Goal: Complete application form: Complete application form

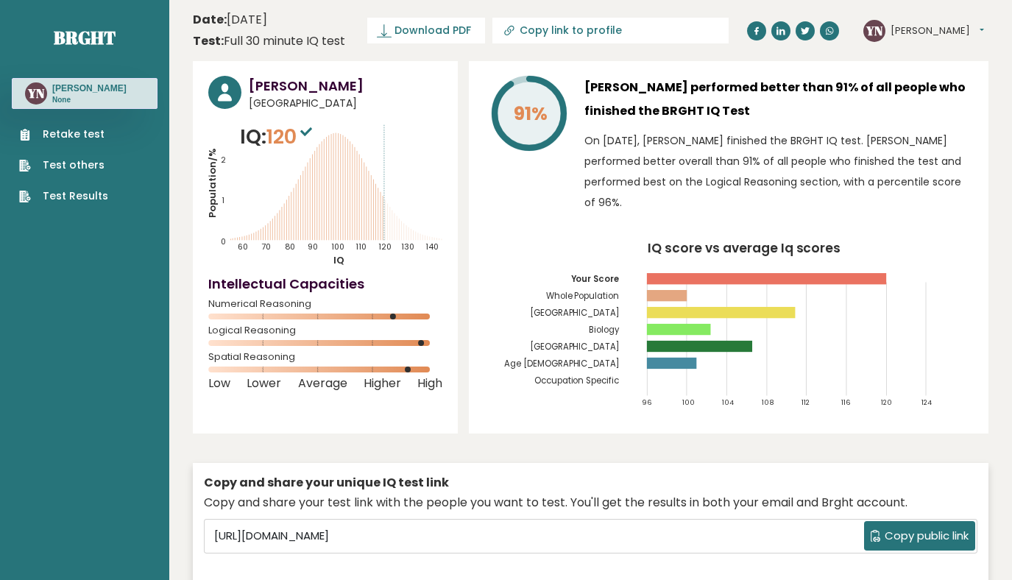
scroll to position [187, 0]
click at [83, 135] on link "Retake test" at bounding box center [63, 134] width 89 height 15
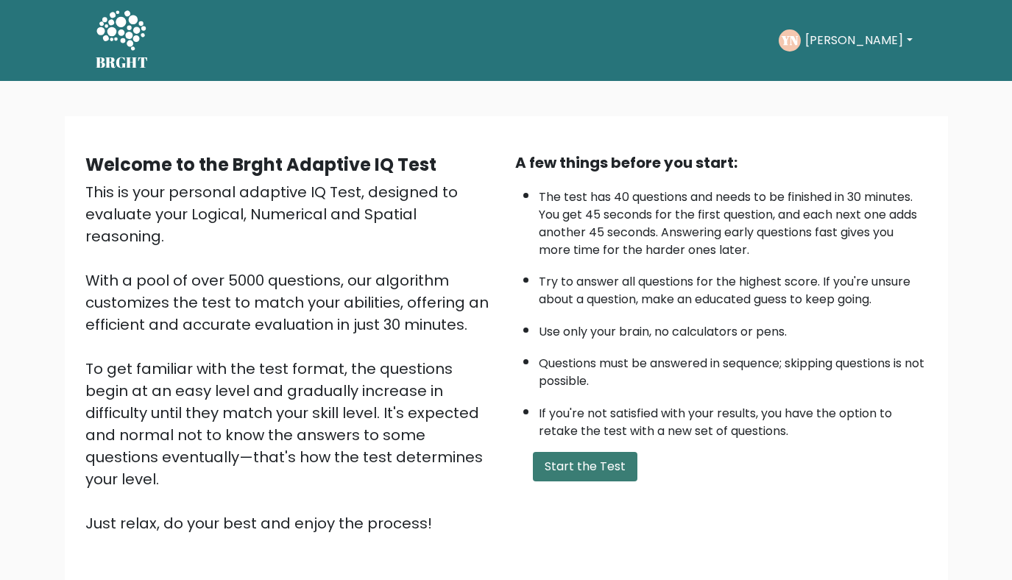
click at [566, 463] on button "Start the Test" at bounding box center [585, 466] width 105 height 29
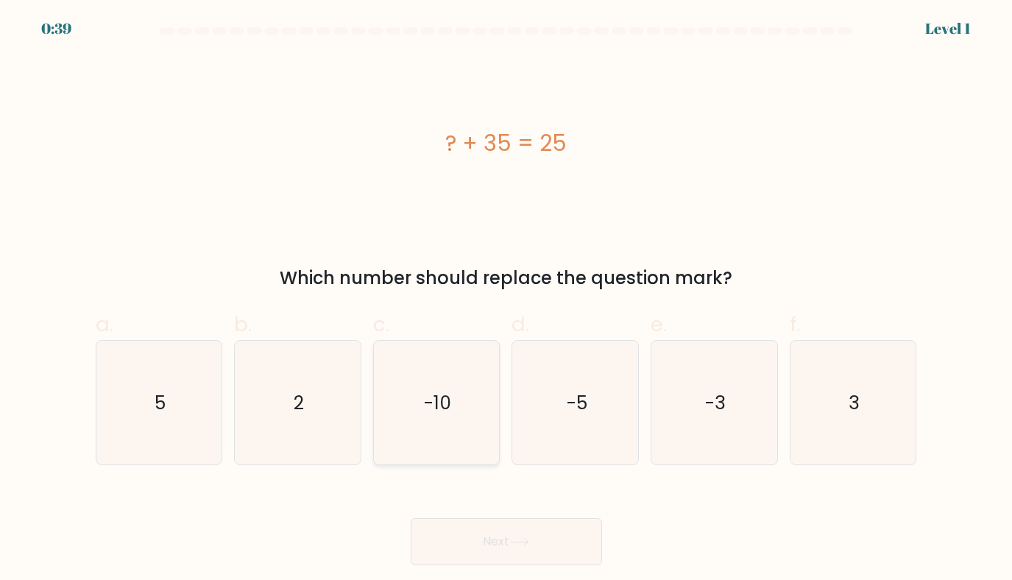
click at [431, 387] on icon "-10" at bounding box center [437, 403] width 124 height 124
click at [507, 300] on input "c. -10" at bounding box center [507, 295] width 1 height 10
radio input "true"
click at [486, 538] on button "Next" at bounding box center [506, 541] width 191 height 47
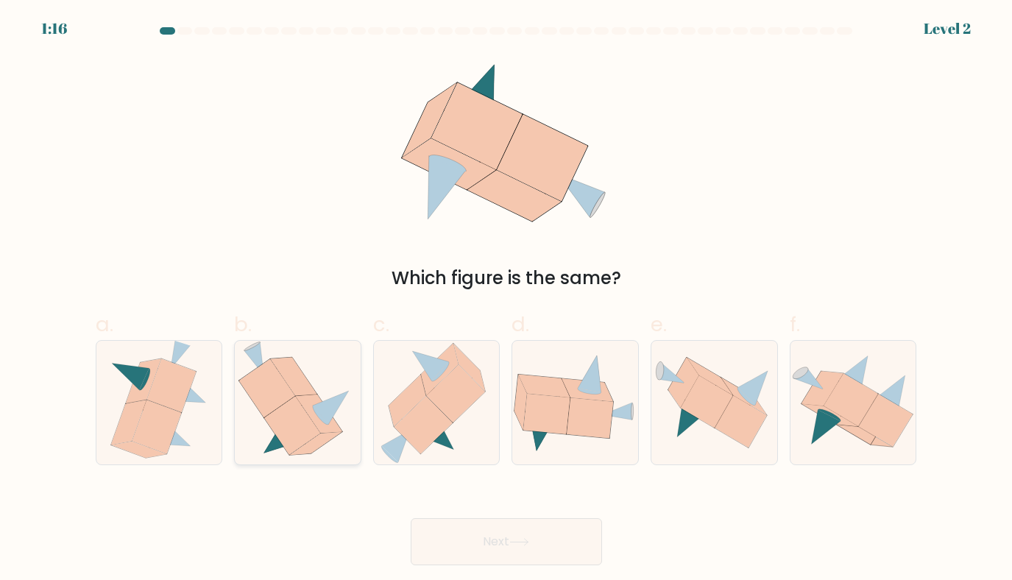
click at [287, 406] on icon at bounding box center [292, 425] width 56 height 59
click at [507, 300] on input "b." at bounding box center [507, 295] width 1 height 10
radio input "true"
click at [467, 540] on button "Next" at bounding box center [506, 541] width 191 height 47
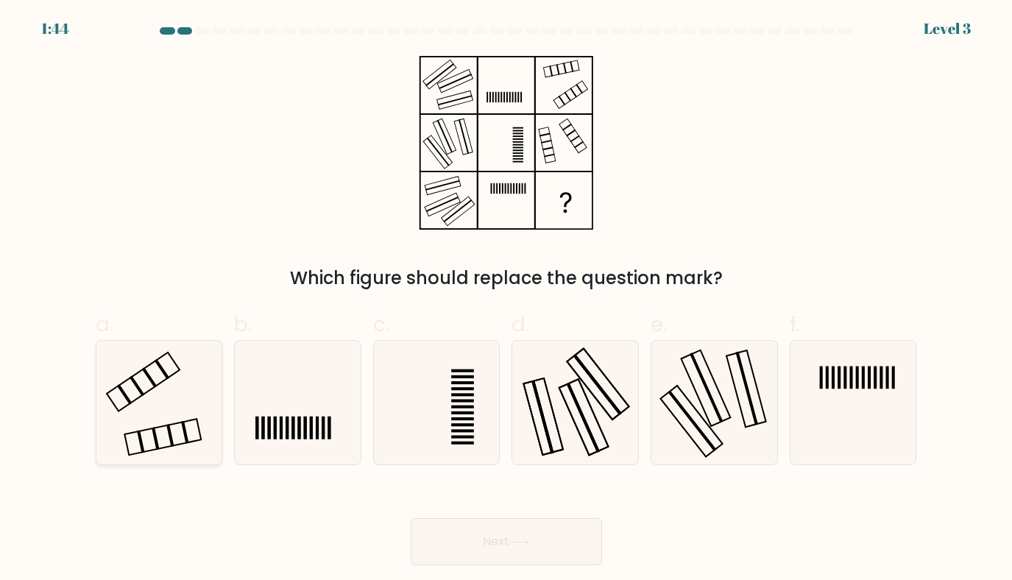
click at [171, 402] on icon at bounding box center [159, 403] width 124 height 124
click at [507, 300] on input "a." at bounding box center [507, 295] width 1 height 10
radio input "true"
click at [528, 549] on button "Next" at bounding box center [506, 541] width 191 height 47
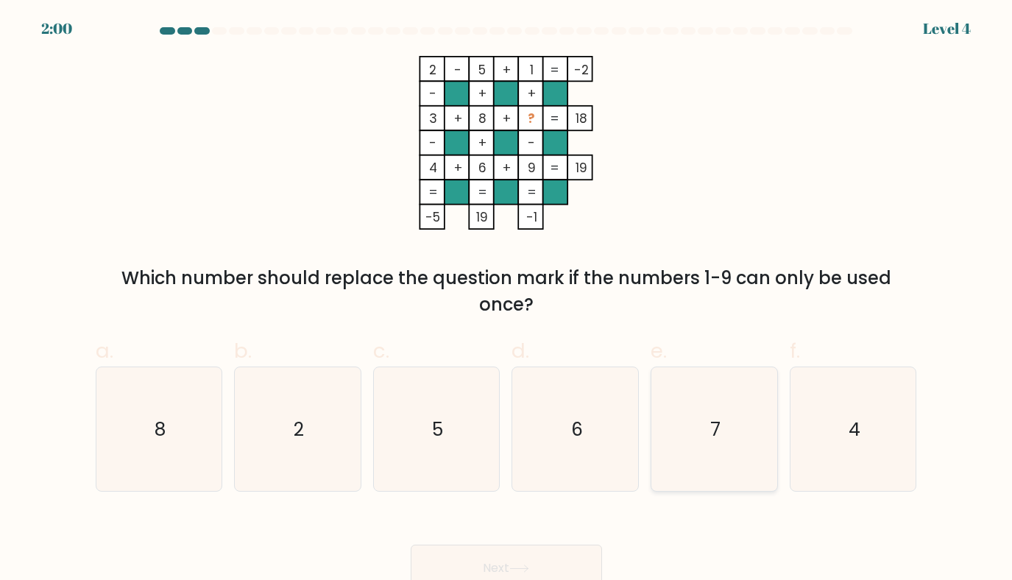
click at [663, 390] on icon "7" at bounding box center [714, 429] width 124 height 124
click at [507, 300] on input "e. 7" at bounding box center [507, 295] width 1 height 10
radio input "true"
click at [489, 579] on button "Next" at bounding box center [506, 568] width 191 height 47
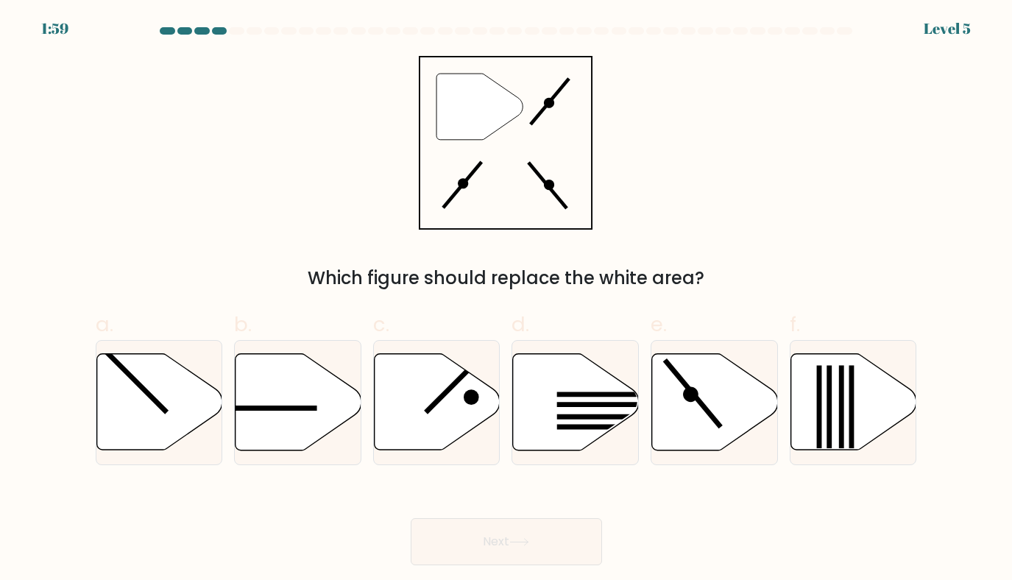
click at [501, 568] on body "1:59 Level 5" at bounding box center [506, 290] width 1012 height 580
click at [702, 403] on line at bounding box center [693, 393] width 56 height 67
click at [507, 300] on input "e." at bounding box center [507, 295] width 1 height 10
radio input "true"
click at [533, 526] on button "Next" at bounding box center [506, 541] width 191 height 47
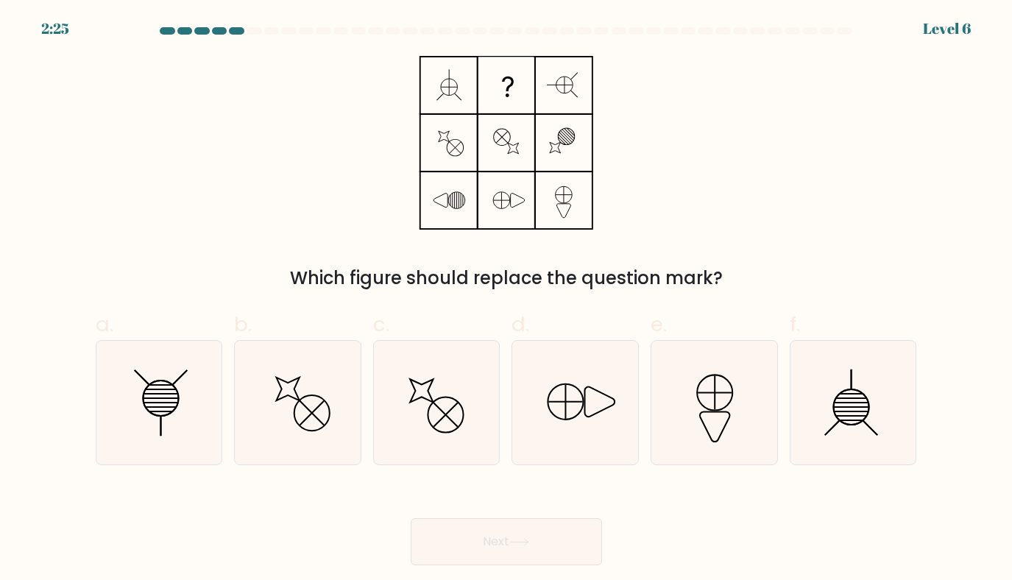
click at [677, 205] on div "Which figure should replace the question mark?" at bounding box center [506, 174] width 839 height 236
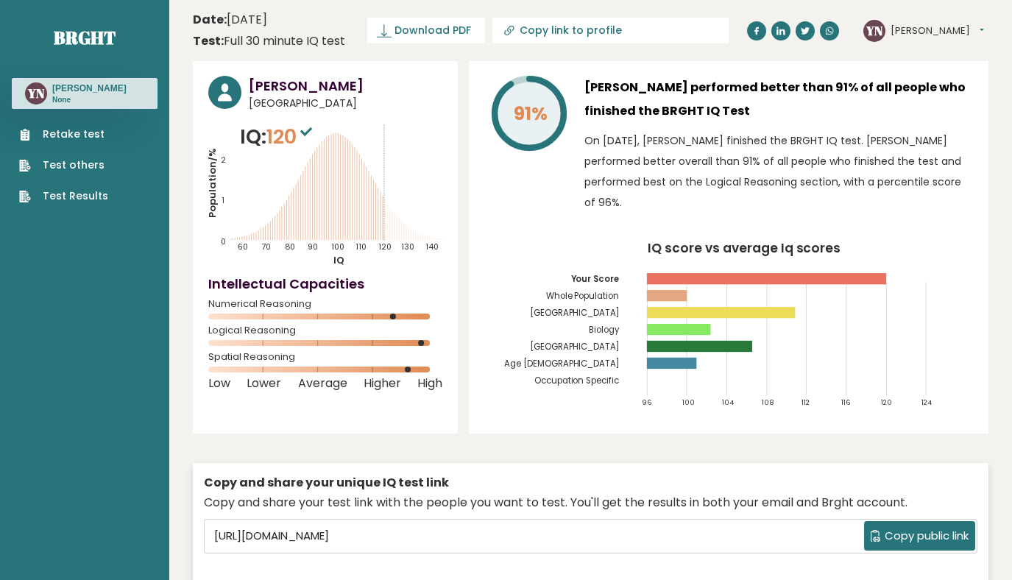
click at [81, 129] on link "Retake test" at bounding box center [63, 134] width 89 height 15
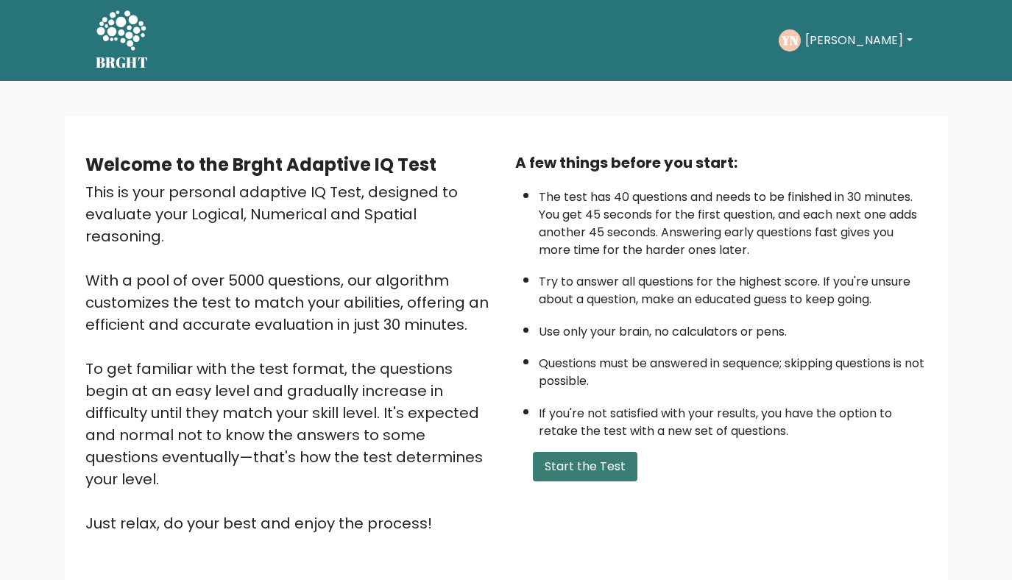
click at [582, 473] on button "Start the Test" at bounding box center [585, 466] width 105 height 29
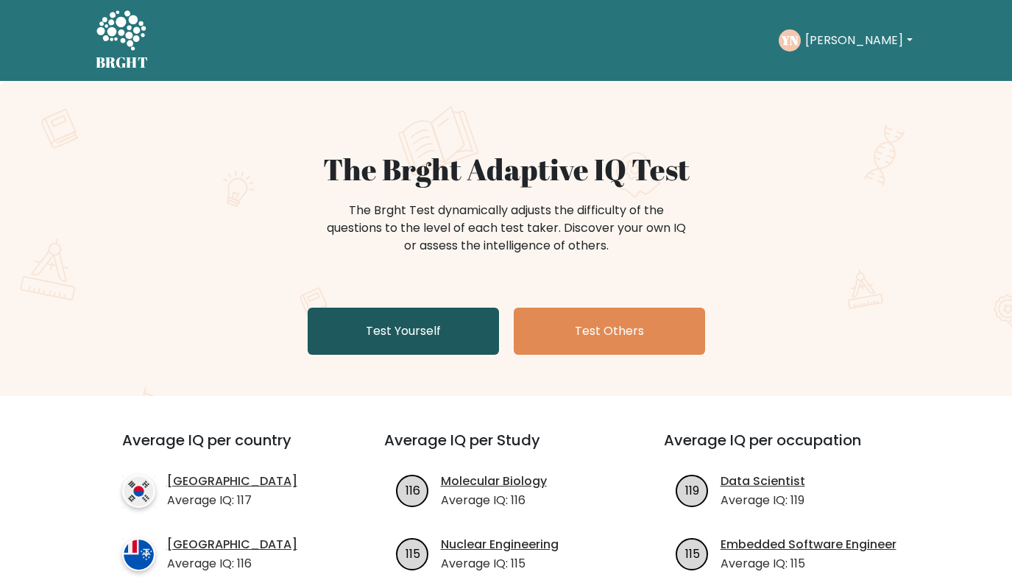
click at [420, 329] on link "Test Yourself" at bounding box center [403, 331] width 191 height 47
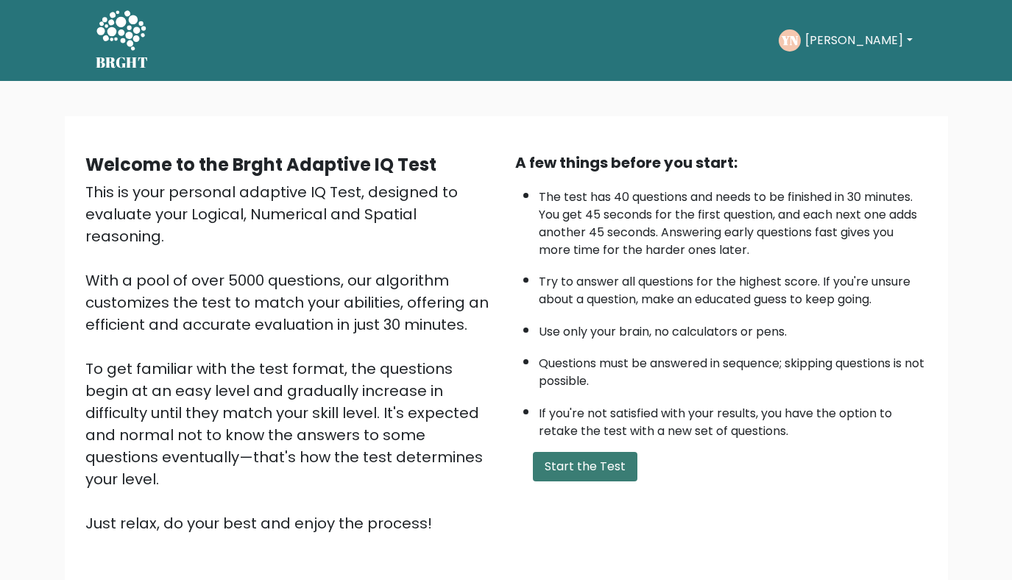
click at [608, 468] on button "Start the Test" at bounding box center [585, 466] width 105 height 29
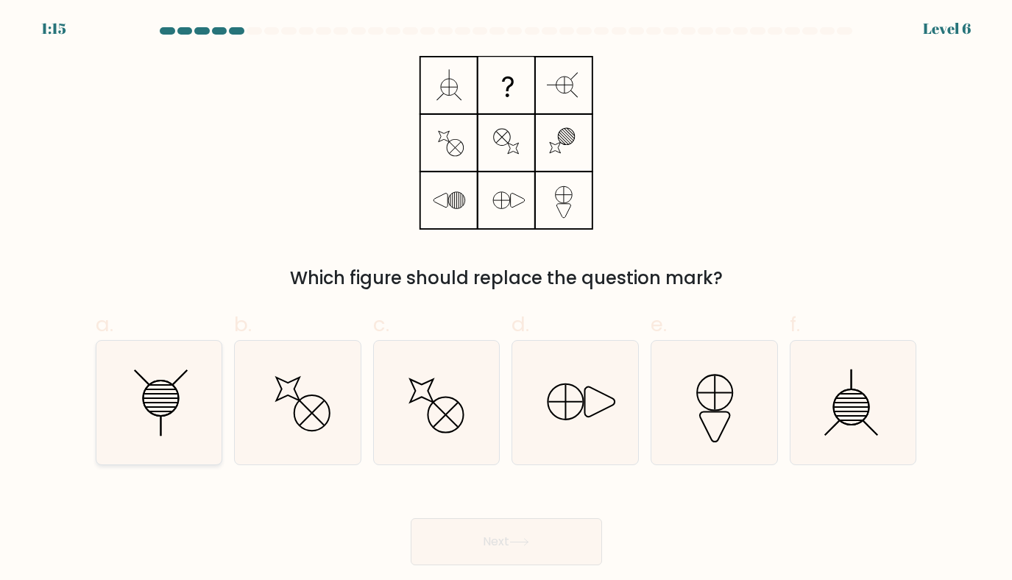
click at [135, 417] on icon at bounding box center [159, 403] width 124 height 124
click at [507, 300] on input "a." at bounding box center [507, 295] width 1 height 10
radio input "true"
click at [491, 551] on button "Next" at bounding box center [506, 541] width 191 height 47
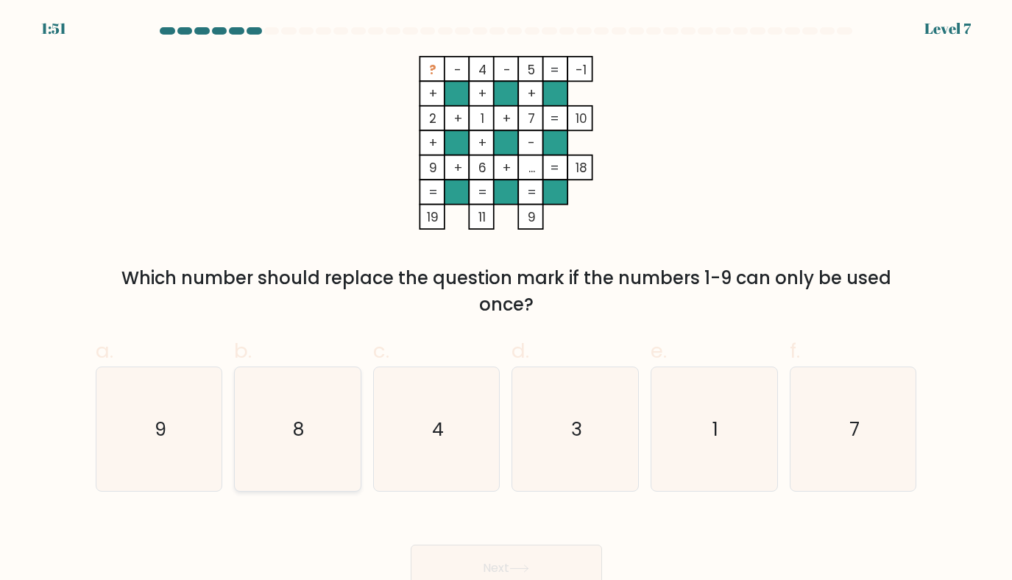
click at [291, 429] on icon "8" at bounding box center [298, 429] width 124 height 124
click at [507, 300] on input "b. 8" at bounding box center [507, 295] width 1 height 10
radio input "true"
click at [529, 568] on icon at bounding box center [520, 569] width 20 height 8
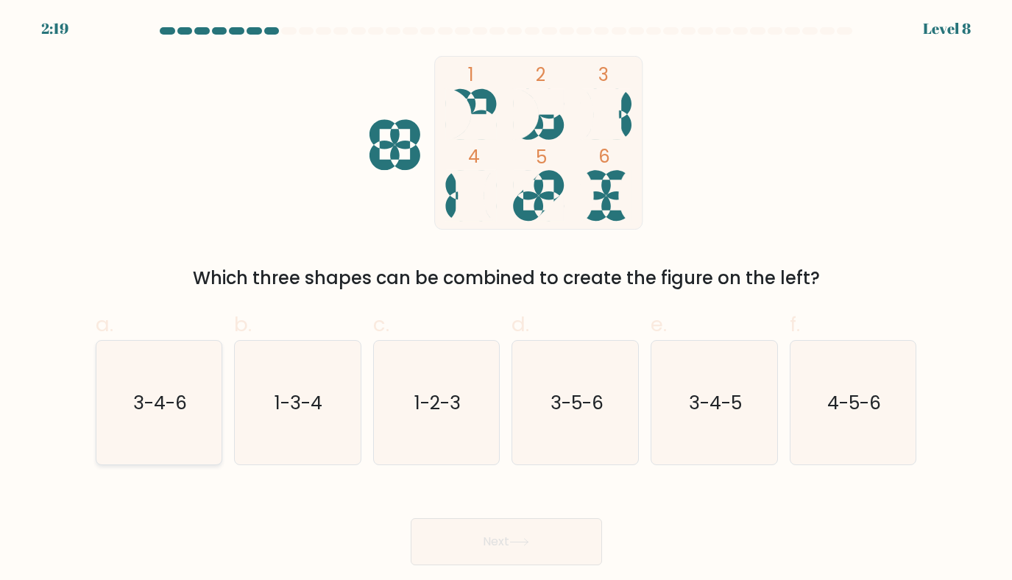
click at [117, 389] on icon "3-4-6" at bounding box center [159, 403] width 124 height 124
click at [507, 300] on input "a. 3-4-6" at bounding box center [507, 295] width 1 height 10
radio input "true"
click at [506, 540] on button "Next" at bounding box center [506, 541] width 191 height 47
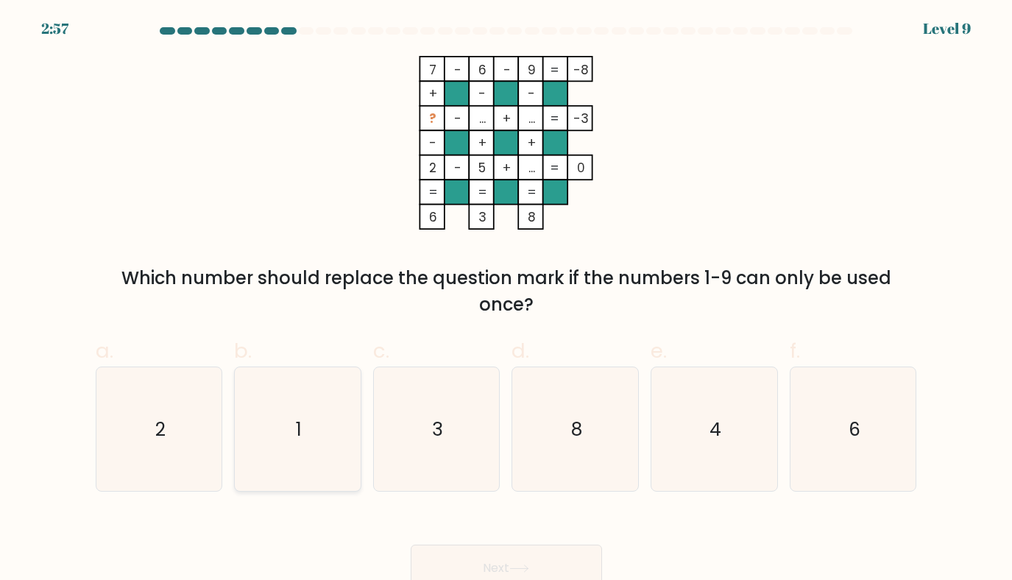
click at [309, 423] on icon "1" at bounding box center [298, 429] width 124 height 124
click at [507, 300] on input "b. 1" at bounding box center [507, 295] width 1 height 10
radio input "true"
click at [495, 563] on button "Next" at bounding box center [506, 568] width 191 height 47
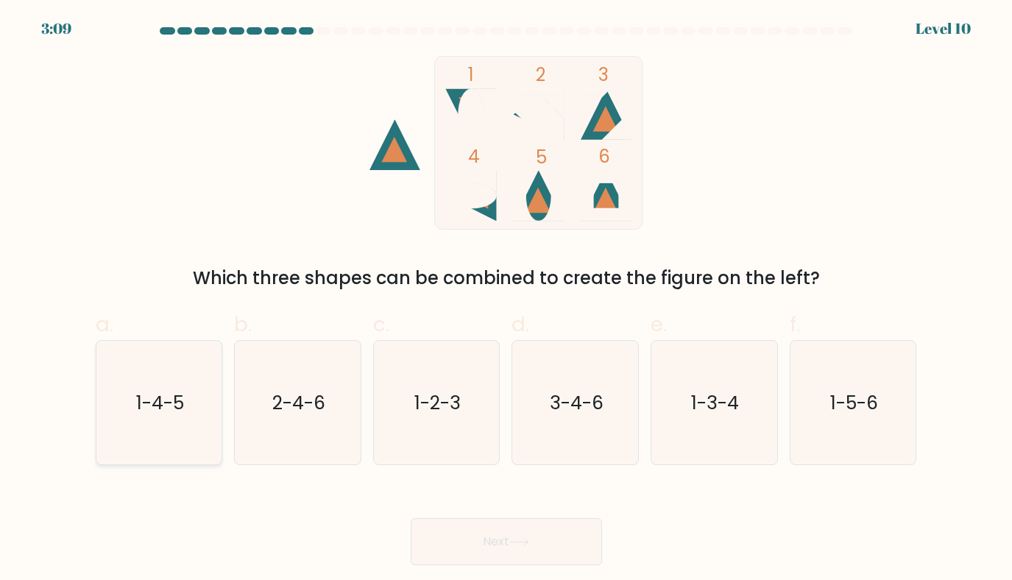
click at [144, 445] on icon "1-4-5" at bounding box center [159, 403] width 124 height 124
click at [507, 300] on input "a. 1-4-5" at bounding box center [507, 295] width 1 height 10
radio input "true"
click at [556, 550] on button "Next" at bounding box center [506, 541] width 191 height 47
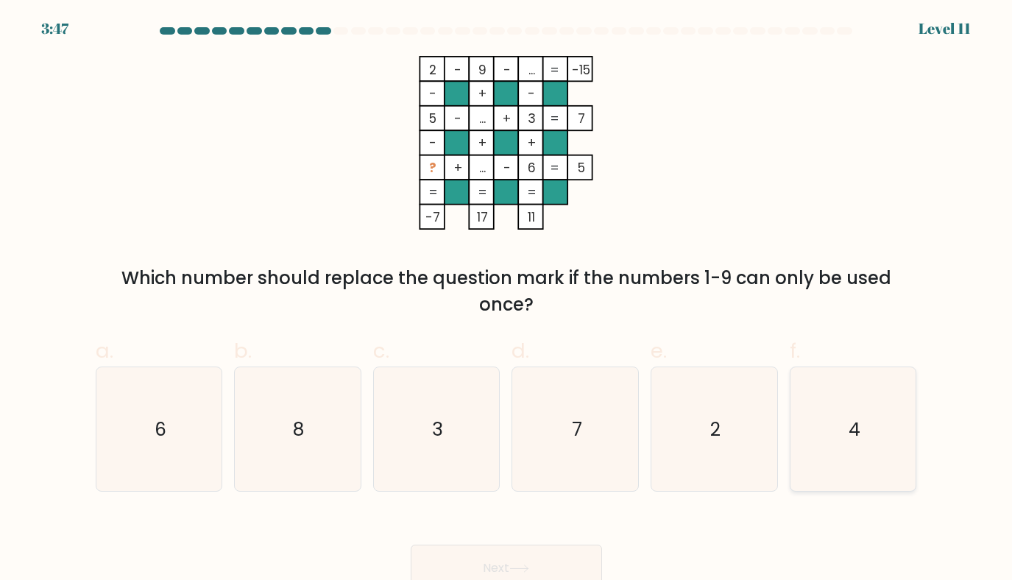
click at [867, 443] on icon "4" at bounding box center [854, 429] width 124 height 124
click at [507, 300] on input "f. 4" at bounding box center [507, 295] width 1 height 10
radio input "true"
click at [512, 572] on button "Next" at bounding box center [506, 568] width 191 height 47
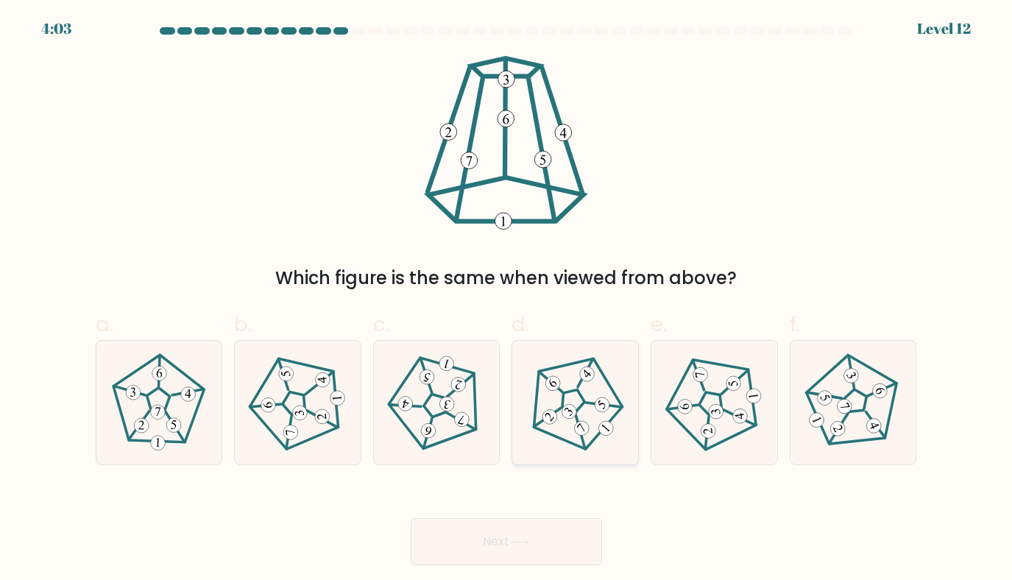
click at [605, 403] on 661 at bounding box center [603, 405] width 21 height 21
click at [507, 300] on input "d." at bounding box center [507, 295] width 1 height 10
radio input "true"
click at [544, 543] on button "Next" at bounding box center [506, 541] width 191 height 47
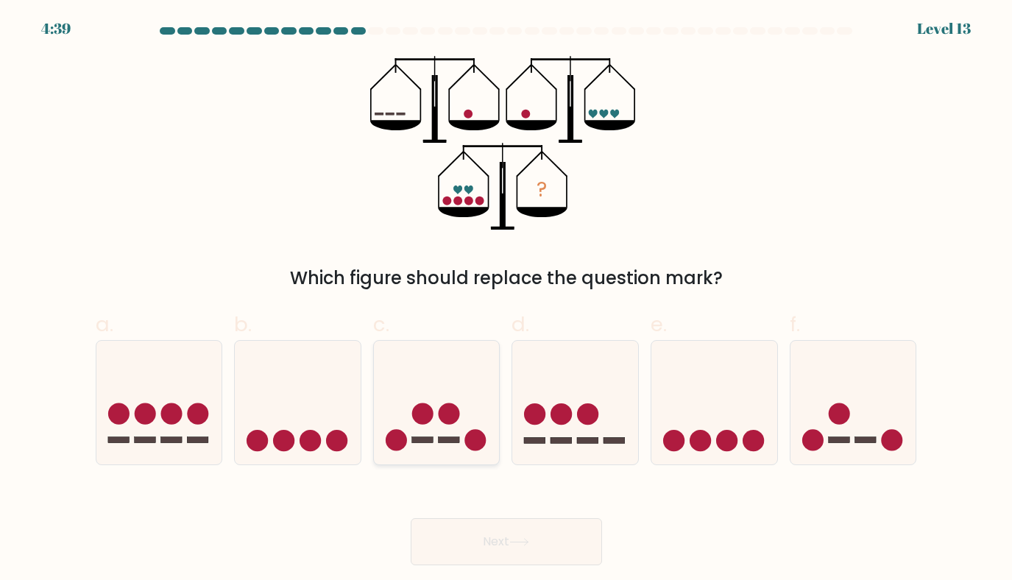
click at [440, 432] on icon at bounding box center [437, 402] width 126 height 104
click at [507, 300] on input "c." at bounding box center [507, 295] width 1 height 10
radio input "true"
click at [528, 549] on button "Next" at bounding box center [506, 541] width 191 height 47
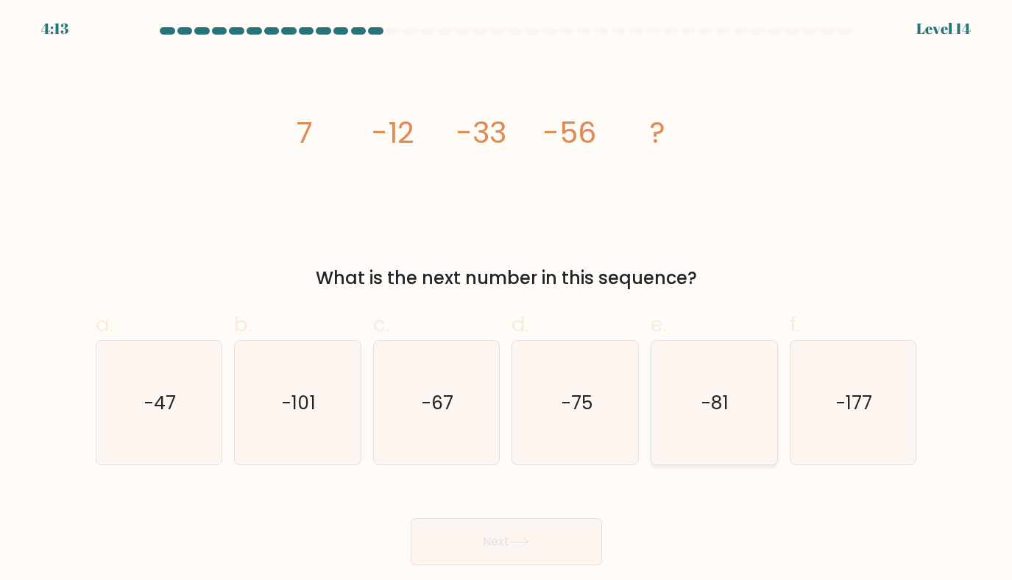
click at [739, 356] on icon "-81" at bounding box center [714, 403] width 124 height 124
click at [507, 300] on input "e. -81" at bounding box center [507, 295] width 1 height 10
radio input "true"
click at [514, 532] on button "Next" at bounding box center [506, 541] width 191 height 47
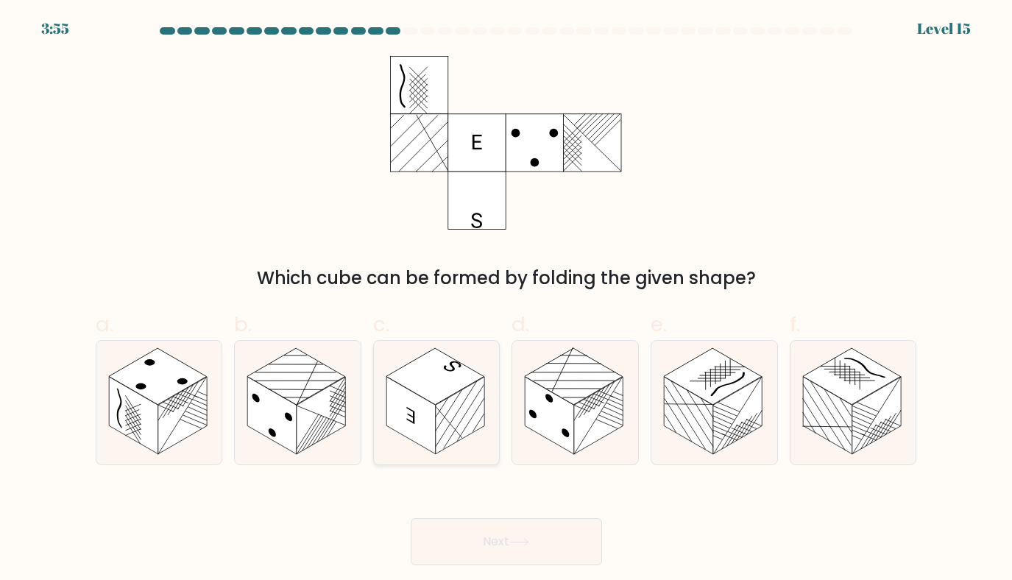
click at [409, 392] on rect at bounding box center [411, 415] width 49 height 77
click at [507, 300] on input "c." at bounding box center [507, 295] width 1 height 10
radio input "true"
click at [499, 546] on button "Next" at bounding box center [506, 541] width 191 height 47
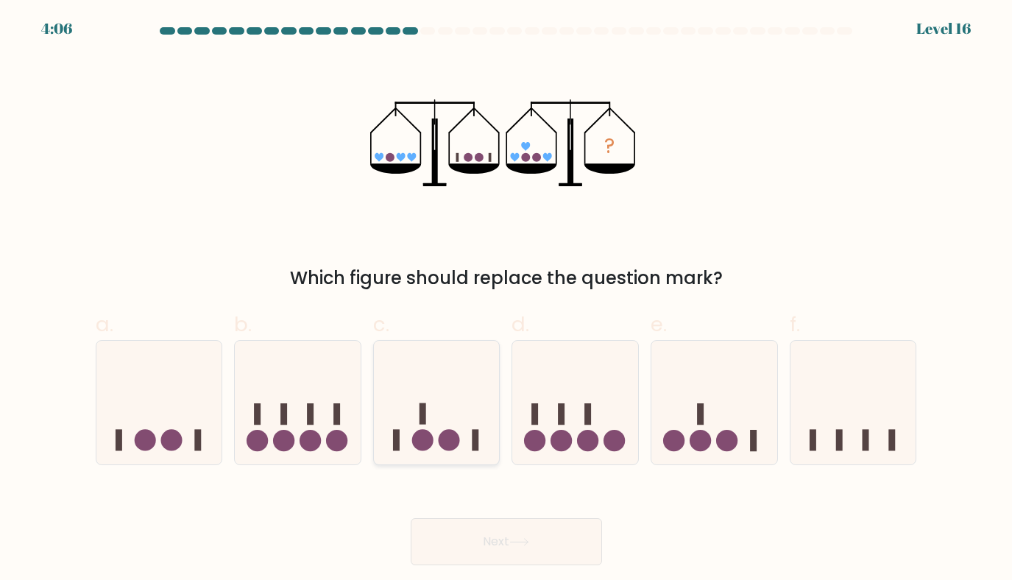
click at [443, 454] on icon at bounding box center [437, 402] width 126 height 104
click at [507, 300] on input "c." at bounding box center [507, 295] width 1 height 10
radio input "true"
click at [490, 543] on button "Next" at bounding box center [506, 541] width 191 height 47
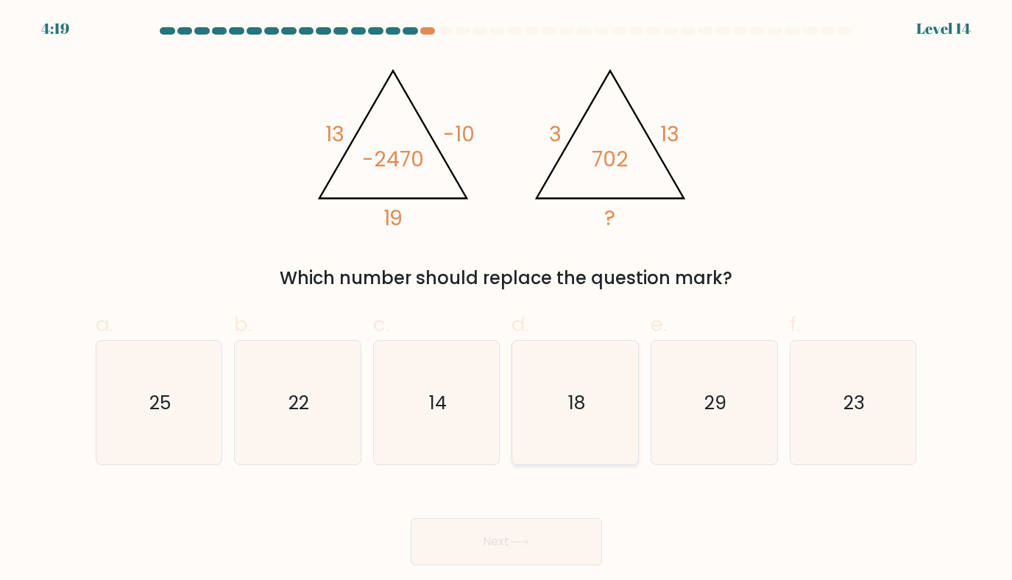
click at [534, 438] on icon "18" at bounding box center [576, 403] width 124 height 124
click at [507, 300] on input "d. 18" at bounding box center [507, 295] width 1 height 10
radio input "true"
click at [496, 550] on button "Next" at bounding box center [506, 541] width 191 height 47
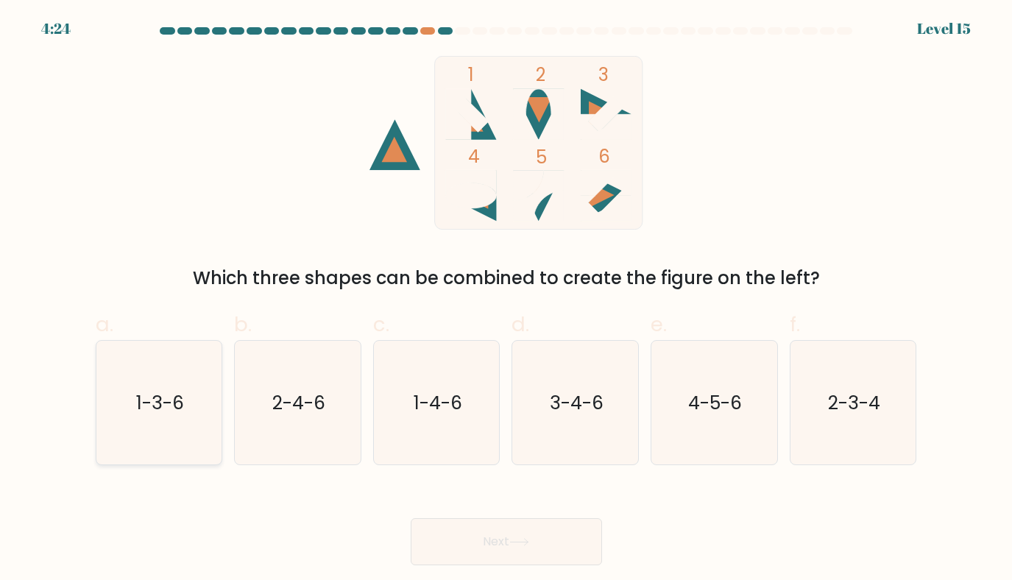
click at [175, 381] on icon "1-3-6" at bounding box center [159, 403] width 124 height 124
click at [507, 300] on input "a. 1-3-6" at bounding box center [507, 295] width 1 height 10
radio input "true"
click at [535, 550] on button "Next" at bounding box center [506, 541] width 191 height 47
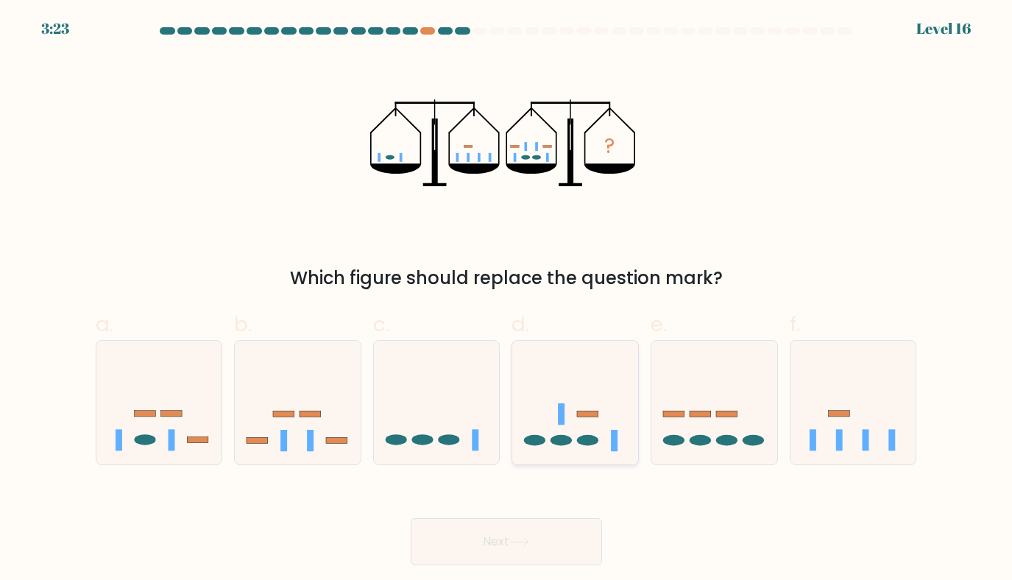
click at [568, 387] on icon at bounding box center [575, 402] width 126 height 104
click at [507, 300] on input "d." at bounding box center [507, 295] width 1 height 10
radio input "true"
click at [476, 551] on button "Next" at bounding box center [506, 541] width 191 height 47
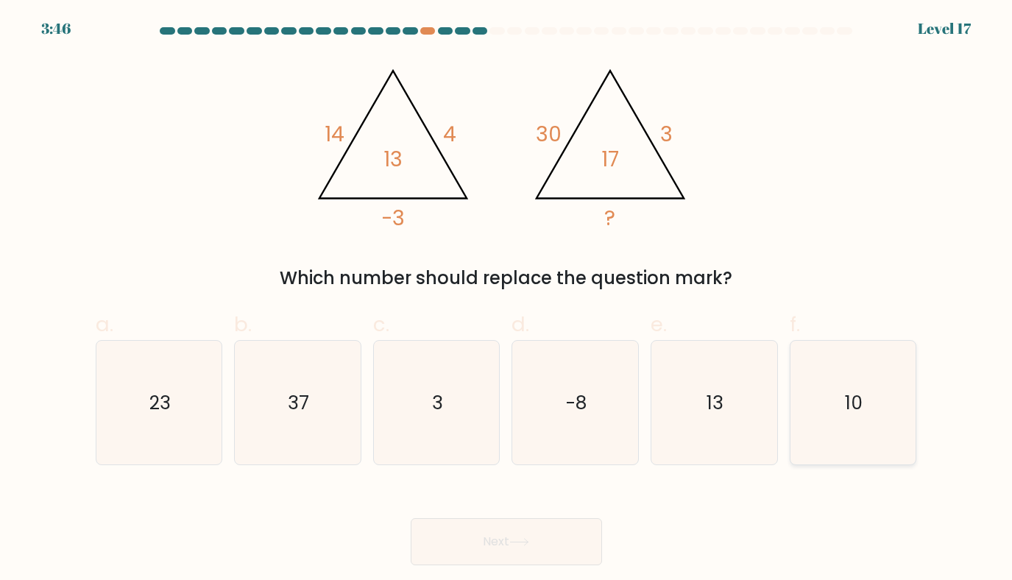
click at [830, 431] on icon "10" at bounding box center [854, 403] width 124 height 124
click at [507, 300] on input "f. 10" at bounding box center [507, 295] width 1 height 10
radio input "true"
click at [540, 540] on button "Next" at bounding box center [506, 541] width 191 height 47
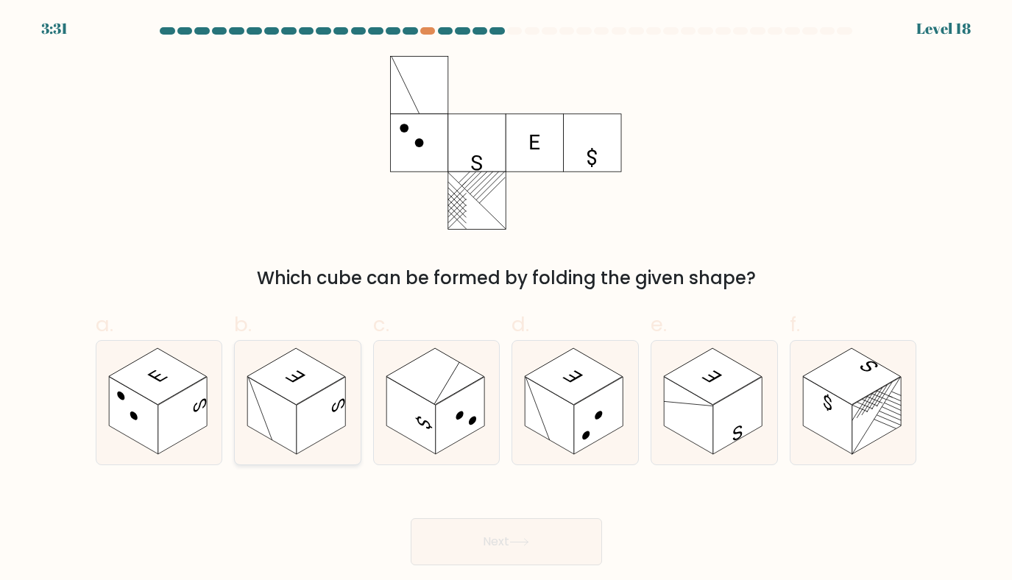
click at [335, 390] on rect at bounding box center [321, 415] width 49 height 77
click at [507, 300] on input "b." at bounding box center [507, 295] width 1 height 10
radio input "true"
click at [529, 544] on icon at bounding box center [520, 542] width 20 height 8
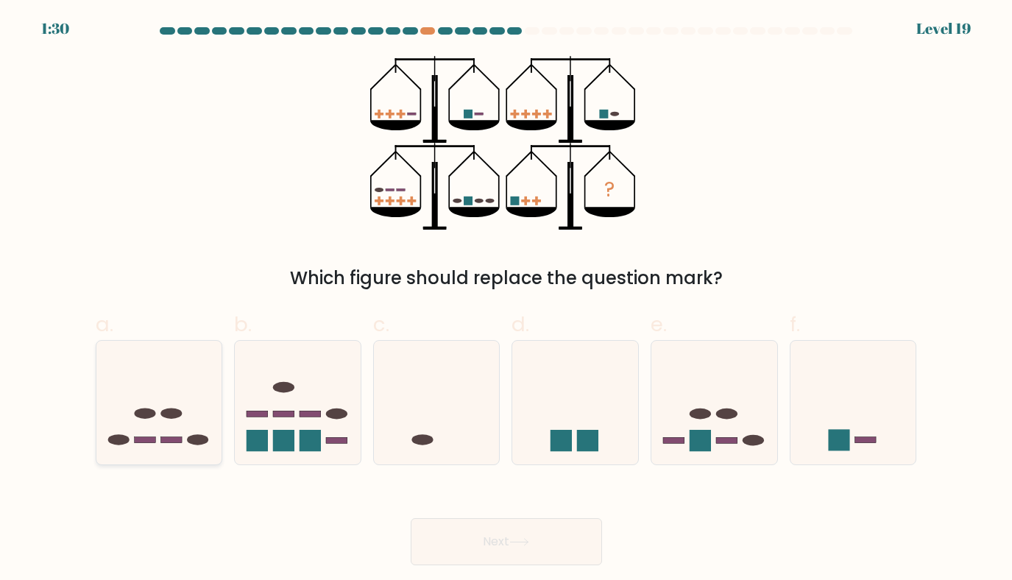
click at [164, 445] on icon at bounding box center [159, 402] width 126 height 104
click at [507, 300] on input "a." at bounding box center [507, 295] width 1 height 10
radio input "true"
click at [493, 532] on button "Next" at bounding box center [506, 541] width 191 height 47
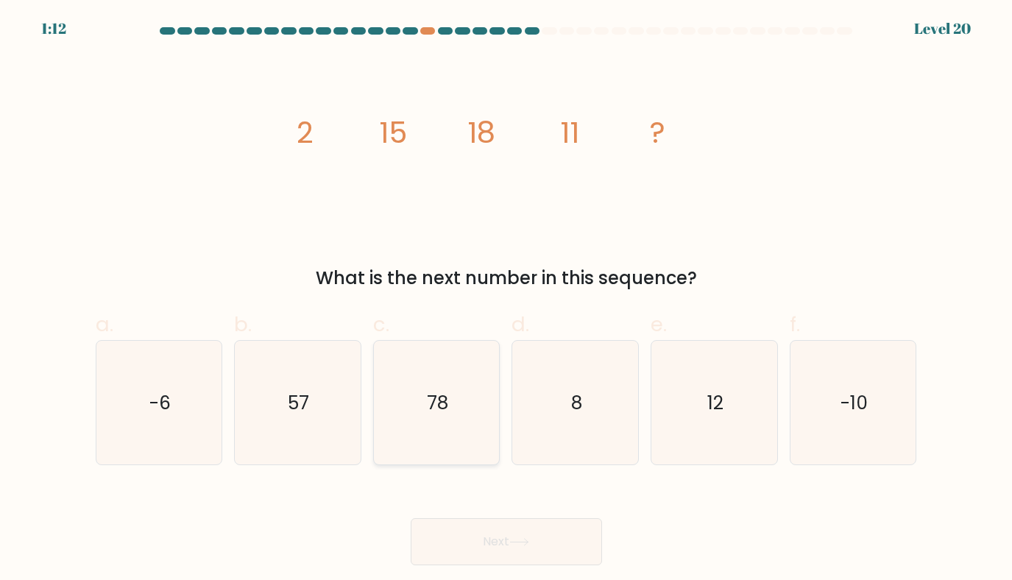
click at [472, 382] on icon "78" at bounding box center [437, 403] width 124 height 124
click at [507, 300] on input "c. 78" at bounding box center [507, 295] width 1 height 10
radio input "true"
click at [504, 535] on button "Next" at bounding box center [506, 541] width 191 height 47
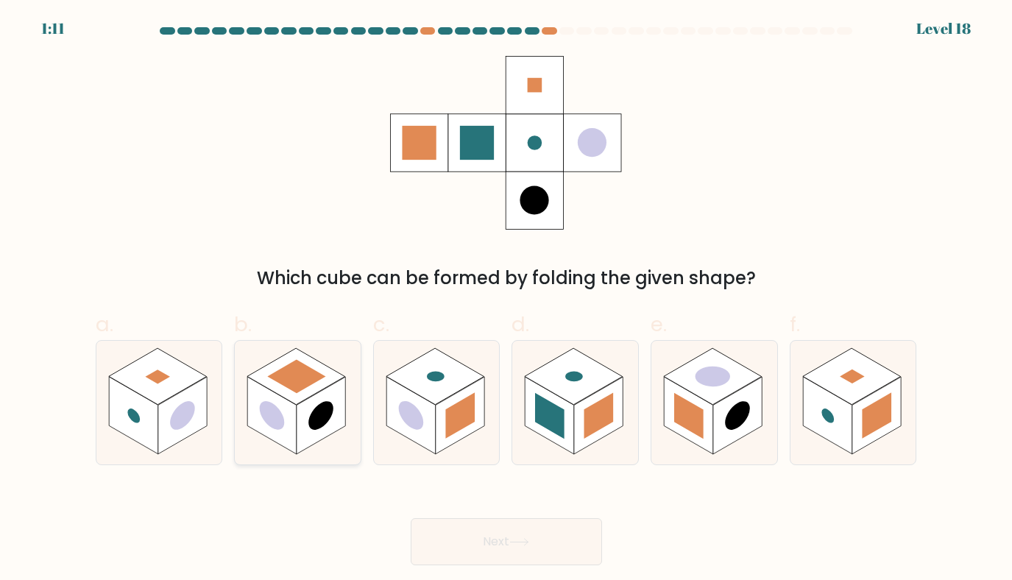
click at [337, 397] on rect at bounding box center [321, 415] width 49 height 77
click at [507, 300] on input "b." at bounding box center [507, 295] width 1 height 10
radio input "true"
click at [498, 560] on button "Next" at bounding box center [506, 541] width 191 height 47
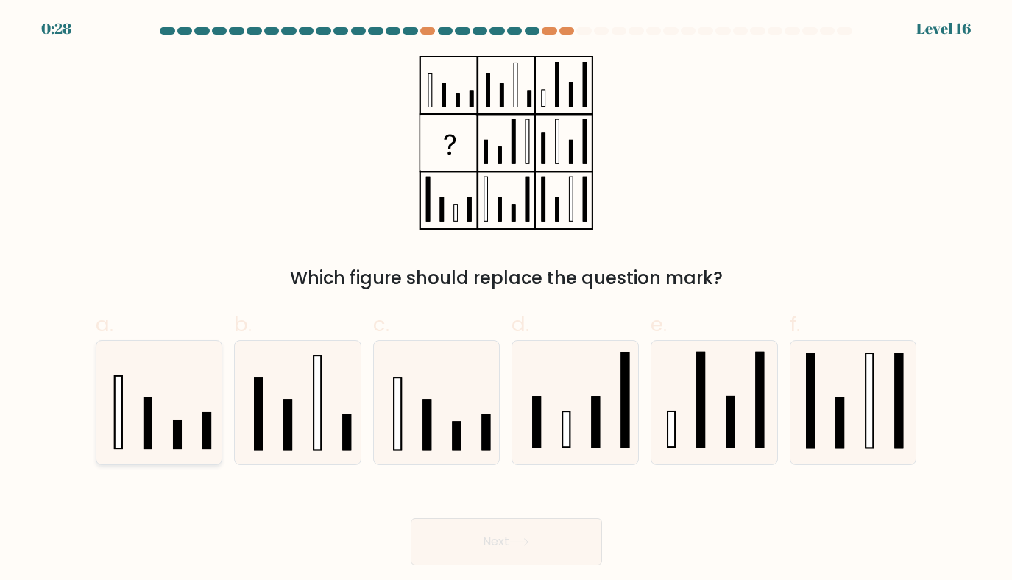
click at [147, 446] on rect at bounding box center [147, 423] width 7 height 50
click at [507, 300] on input "a." at bounding box center [507, 295] width 1 height 10
radio input "true"
click at [325, 419] on icon at bounding box center [298, 403] width 124 height 124
click at [507, 300] on input "b." at bounding box center [507, 295] width 1 height 10
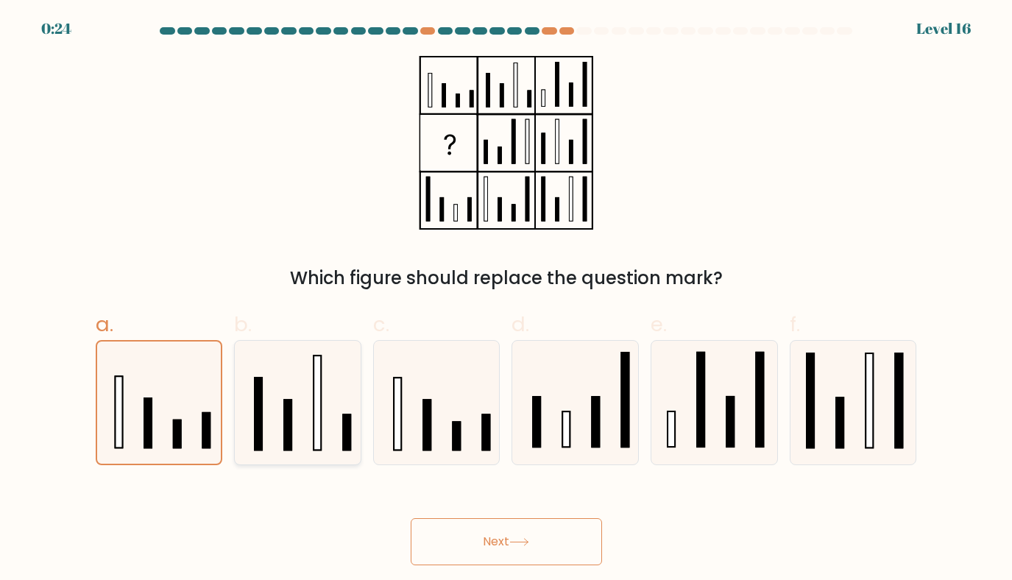
radio input "true"
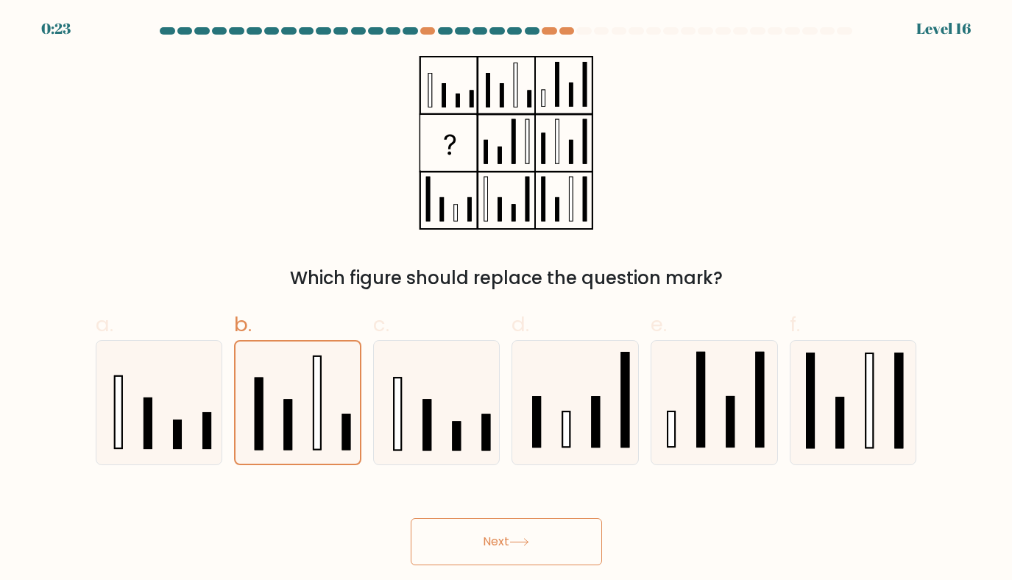
click at [535, 541] on button "Next" at bounding box center [506, 541] width 191 height 47
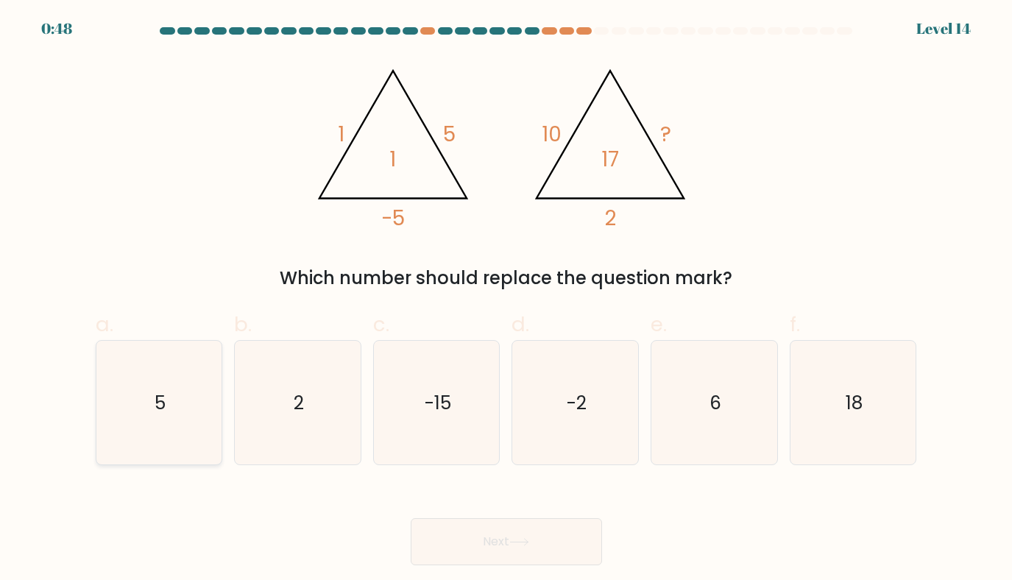
click at [185, 425] on icon "5" at bounding box center [159, 403] width 124 height 124
click at [507, 300] on input "a. 5" at bounding box center [507, 295] width 1 height 10
radio input "true"
click at [479, 540] on button "Next" at bounding box center [506, 541] width 191 height 47
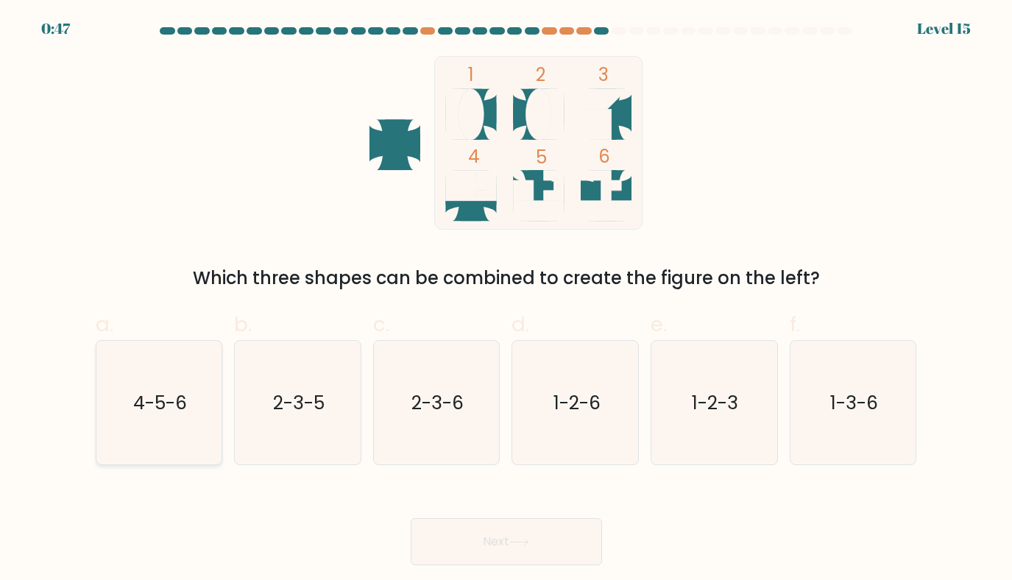
click at [163, 434] on icon "4-5-6" at bounding box center [159, 403] width 124 height 124
click at [507, 300] on input "a. 4-5-6" at bounding box center [507, 295] width 1 height 10
radio input "true"
click at [526, 538] on button "Next" at bounding box center [506, 541] width 191 height 47
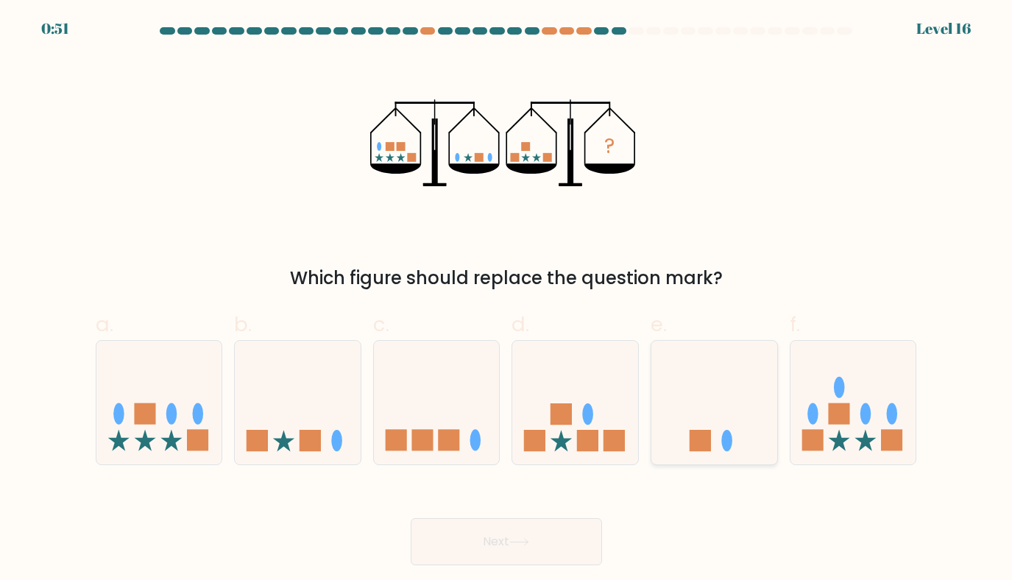
click at [707, 379] on icon at bounding box center [715, 402] width 126 height 104
click at [507, 300] on input "e." at bounding box center [507, 295] width 1 height 10
radio input "true"
click at [510, 539] on button "Next" at bounding box center [506, 541] width 191 height 47
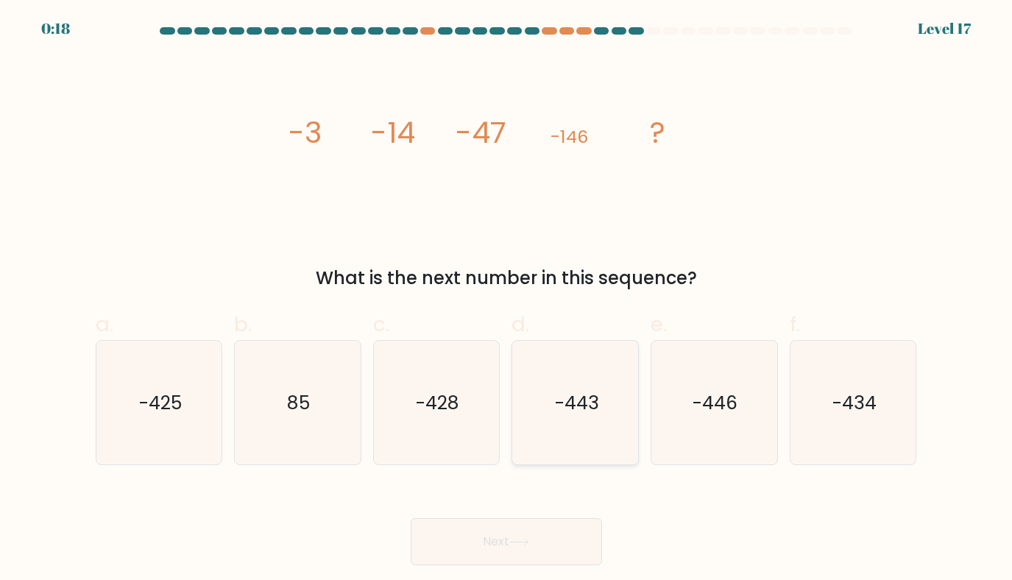
click at [567, 444] on icon "-443" at bounding box center [576, 403] width 124 height 124
click at [507, 300] on input "d. -443" at bounding box center [507, 295] width 1 height 10
radio input "true"
click at [205, 447] on icon "-425" at bounding box center [159, 403] width 124 height 124
click at [507, 300] on input "a. -425" at bounding box center [507, 295] width 1 height 10
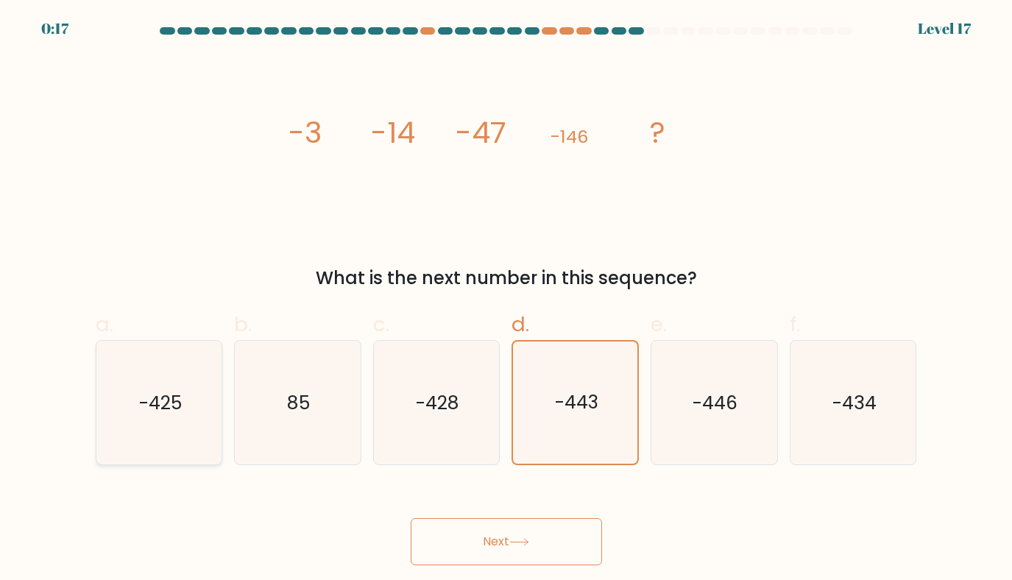
radio input "true"
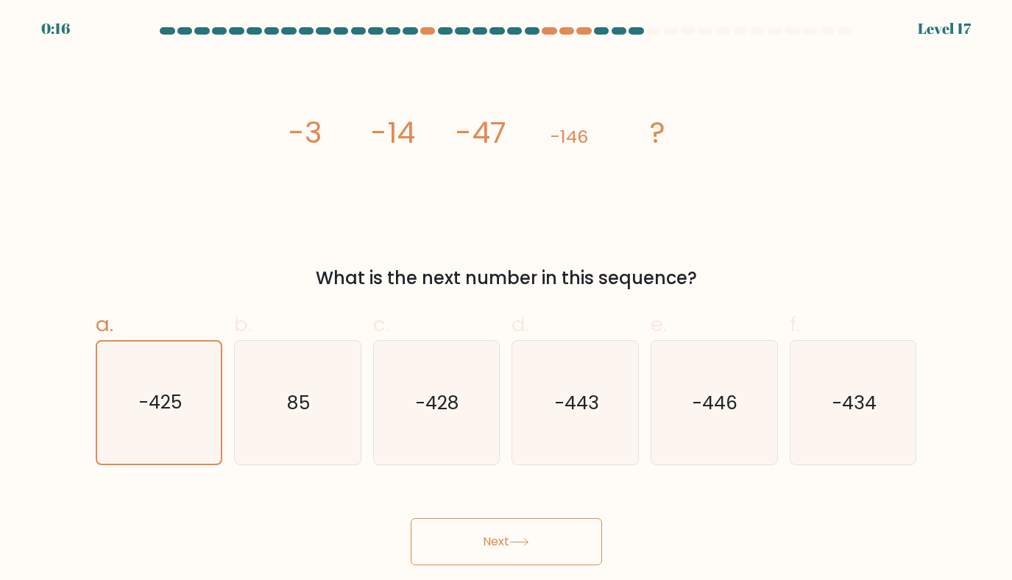
click at [477, 542] on button "Next" at bounding box center [506, 541] width 191 height 47
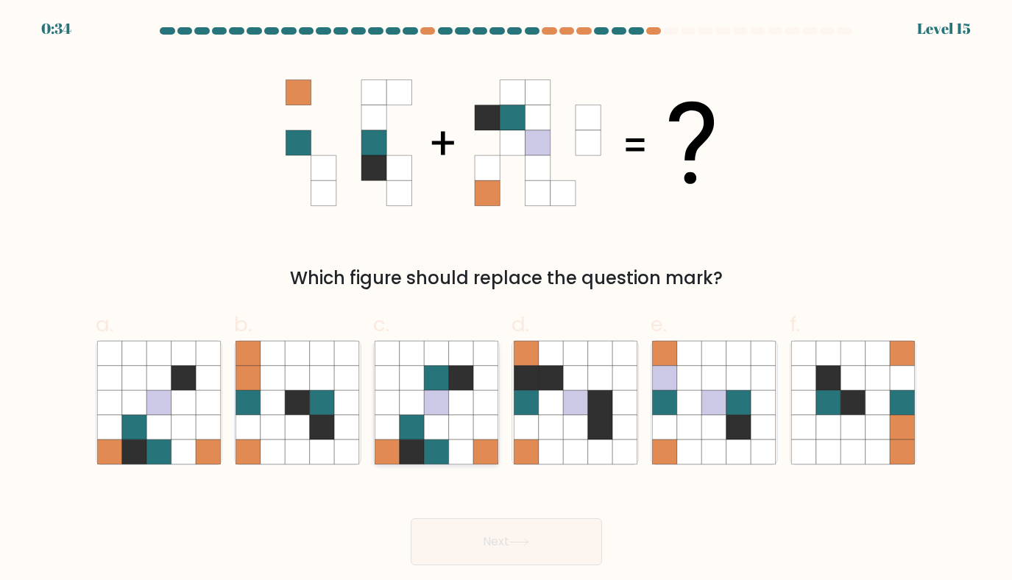
click at [478, 404] on icon at bounding box center [485, 402] width 25 height 25
click at [507, 300] on input "c." at bounding box center [507, 295] width 1 height 10
radio input "true"
click at [518, 546] on icon at bounding box center [520, 542] width 20 height 8
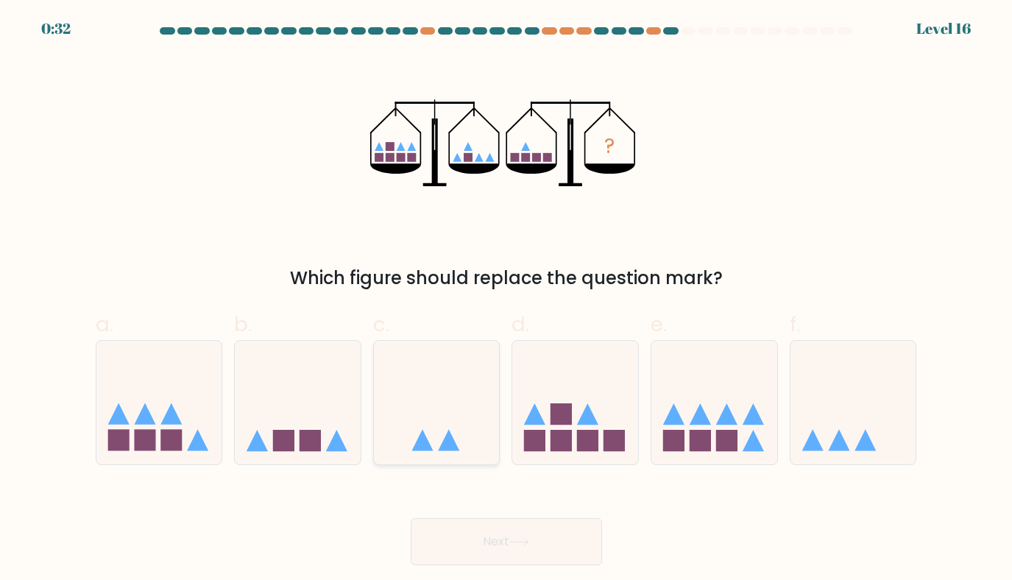
click at [443, 430] on icon at bounding box center [437, 402] width 126 height 104
click at [507, 300] on input "c." at bounding box center [507, 295] width 1 height 10
radio input "true"
click at [505, 551] on button "Next" at bounding box center [506, 541] width 191 height 47
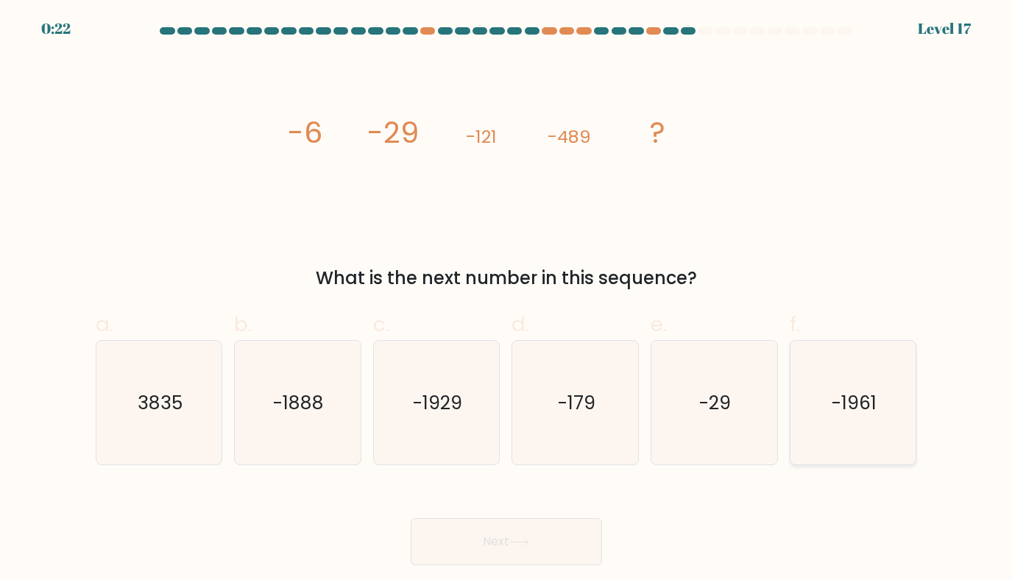
click at [846, 431] on icon "-1961" at bounding box center [854, 403] width 124 height 124
click at [507, 300] on input "f. -1961" at bounding box center [507, 295] width 1 height 10
radio input "true"
click at [528, 543] on icon at bounding box center [519, 542] width 18 height 7
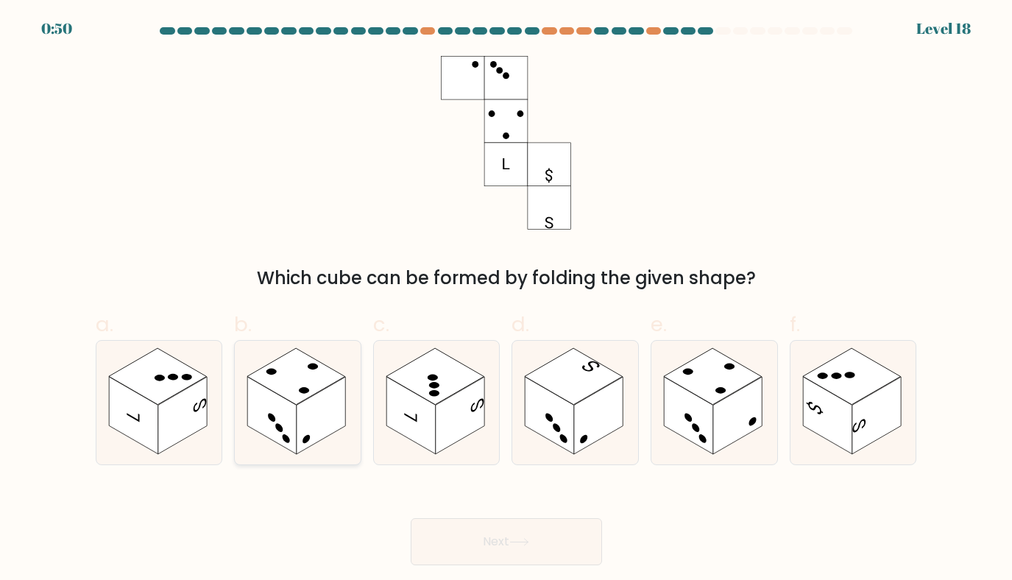
click at [279, 396] on rect at bounding box center [271, 415] width 49 height 77
click at [507, 300] on input "b." at bounding box center [507, 295] width 1 height 10
radio input "true"
click at [544, 543] on button "Next" at bounding box center [506, 541] width 191 height 47
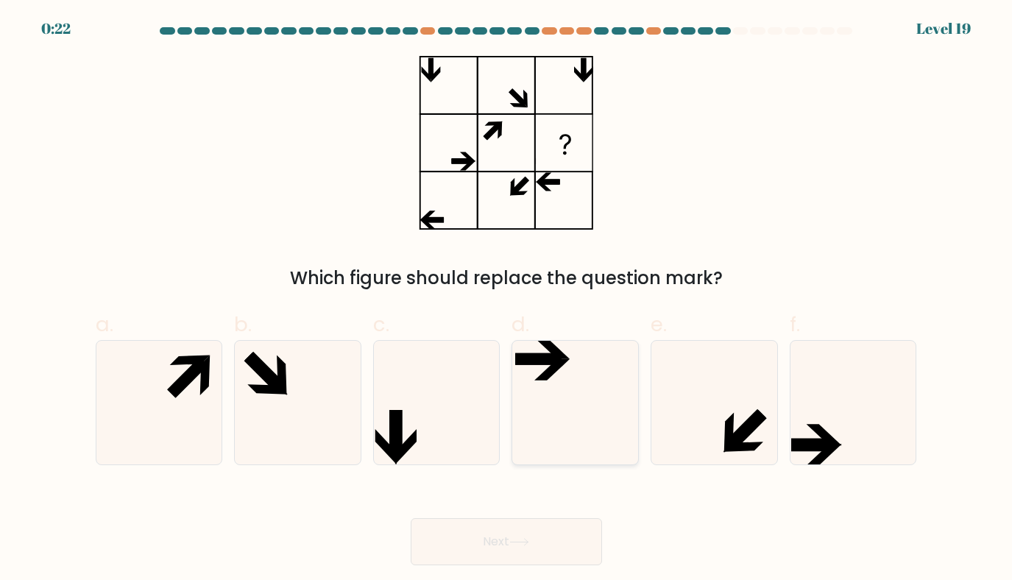
click at [577, 407] on icon at bounding box center [576, 403] width 124 height 124
click at [507, 300] on input "d." at bounding box center [507, 295] width 1 height 10
radio input "true"
click at [507, 546] on button "Next" at bounding box center [506, 541] width 191 height 47
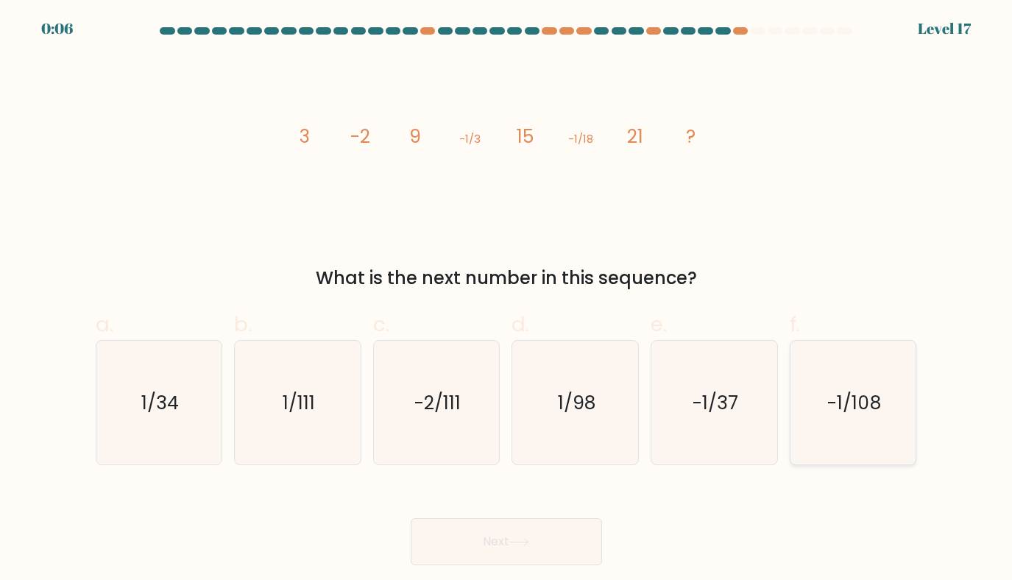
click at [898, 409] on icon "-1/108" at bounding box center [854, 403] width 124 height 124
click at [507, 300] on input "f. -1/108" at bounding box center [507, 295] width 1 height 10
radio input "true"
click at [526, 533] on button "Next" at bounding box center [506, 541] width 191 height 47
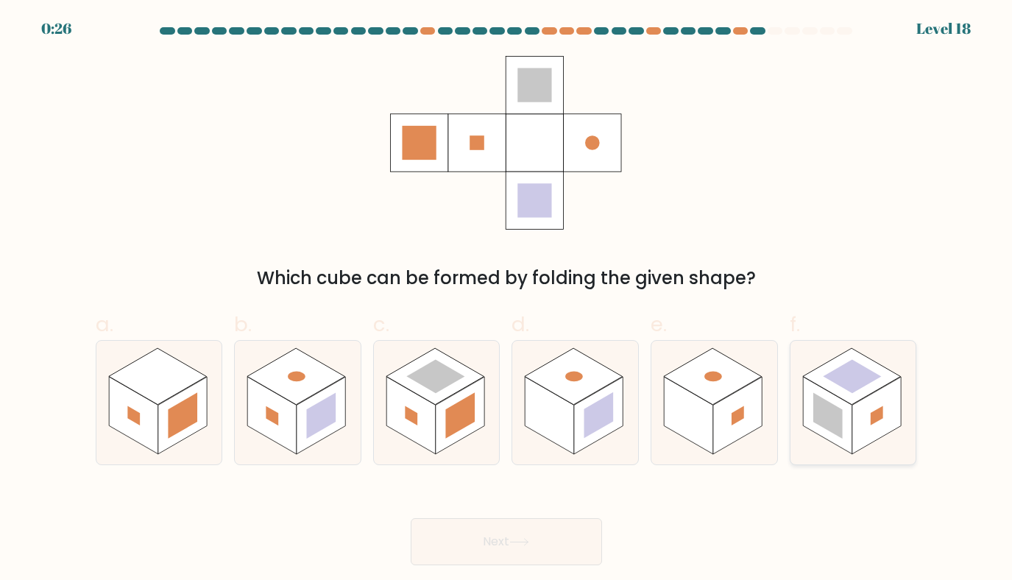
click at [831, 399] on rect at bounding box center [827, 415] width 49 height 77
click at [507, 300] on input "f." at bounding box center [507, 295] width 1 height 10
radio input "true"
click at [546, 549] on button "Next" at bounding box center [506, 541] width 191 height 47
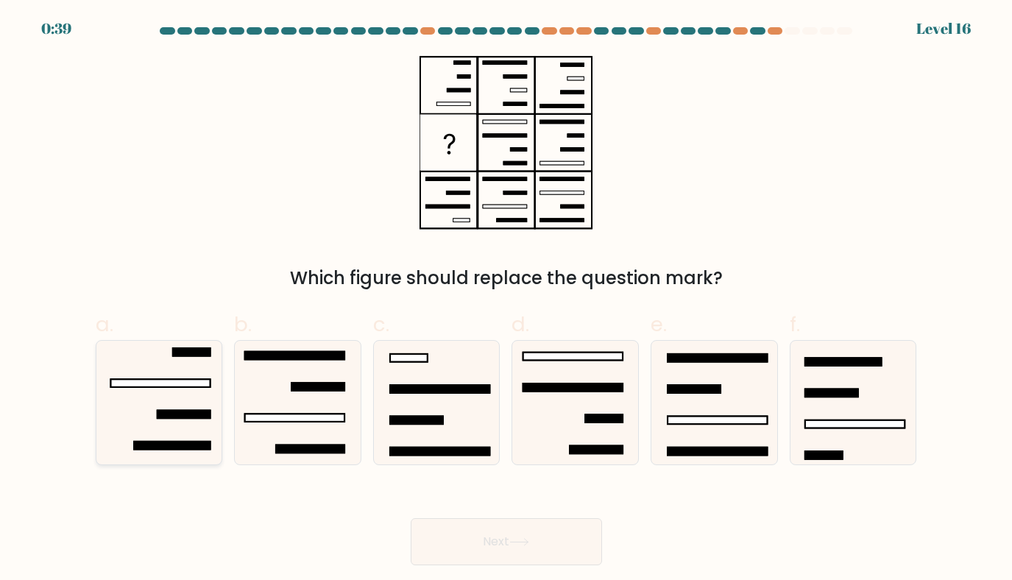
click at [200, 423] on icon at bounding box center [159, 403] width 124 height 124
click at [507, 300] on input "a." at bounding box center [507, 295] width 1 height 10
radio input "true"
click at [513, 535] on button "Next" at bounding box center [506, 541] width 191 height 47
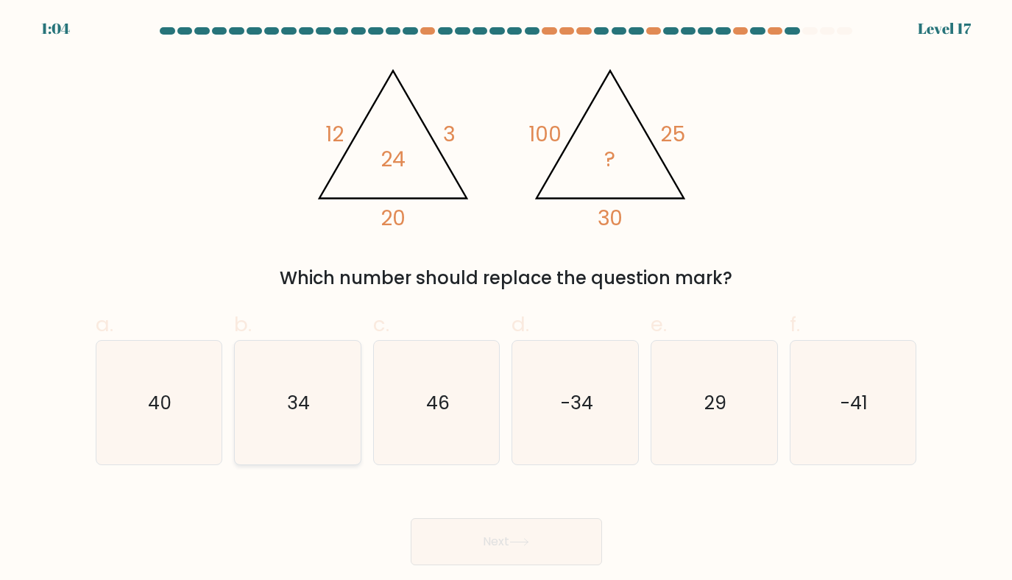
click at [270, 412] on icon "34" at bounding box center [298, 403] width 124 height 124
click at [507, 300] on input "b. 34" at bounding box center [507, 295] width 1 height 10
radio input "true"
click at [512, 560] on button "Next" at bounding box center [506, 541] width 191 height 47
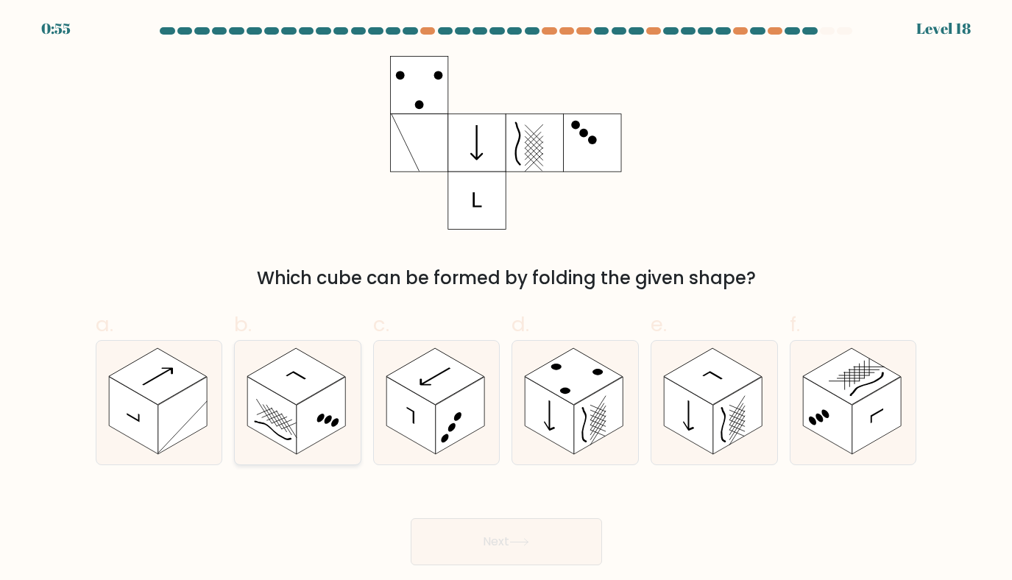
click at [267, 418] on rect at bounding box center [271, 415] width 49 height 77
click at [507, 300] on input "b." at bounding box center [507, 295] width 1 height 10
radio input "true"
click at [535, 543] on button "Next" at bounding box center [506, 541] width 191 height 47
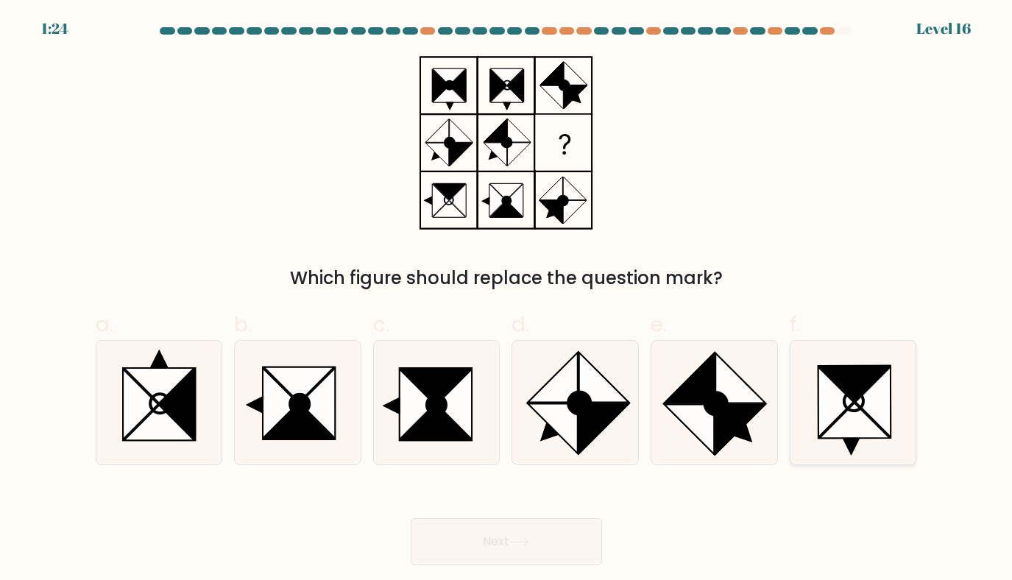
click at [880, 409] on icon at bounding box center [873, 402] width 35 height 71
click at [507, 300] on input "f." at bounding box center [507, 295] width 1 height 10
radio input "true"
click at [554, 541] on button "Next" at bounding box center [506, 541] width 191 height 47
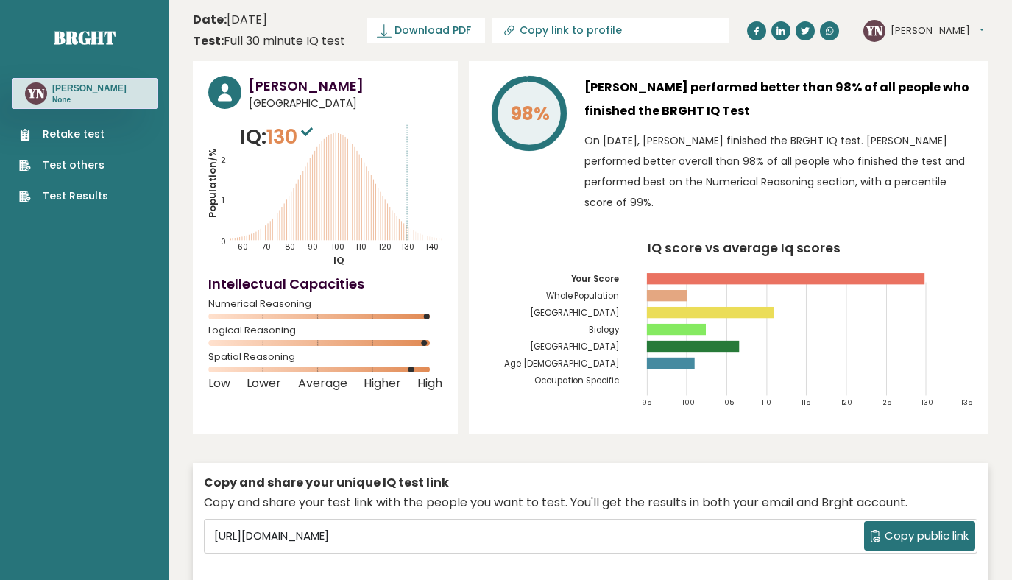
click at [902, 29] on button "[PERSON_NAME]" at bounding box center [938, 31] width 94 height 15
click at [907, 119] on link "Logout" at bounding box center [929, 115] width 75 height 21
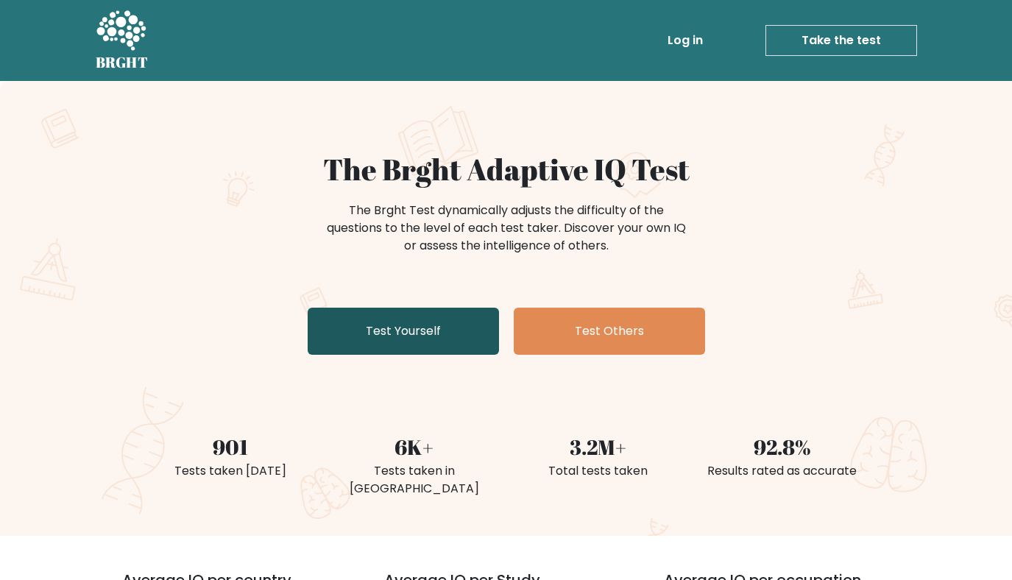
click at [425, 329] on link "Test Yourself" at bounding box center [403, 331] width 191 height 47
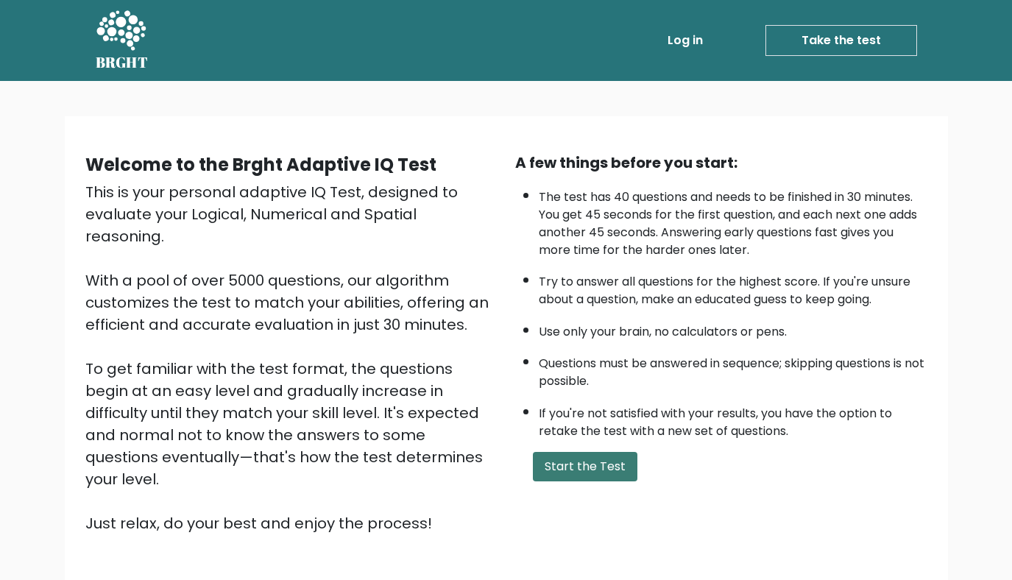
click at [575, 463] on button "Start the Test" at bounding box center [585, 466] width 105 height 29
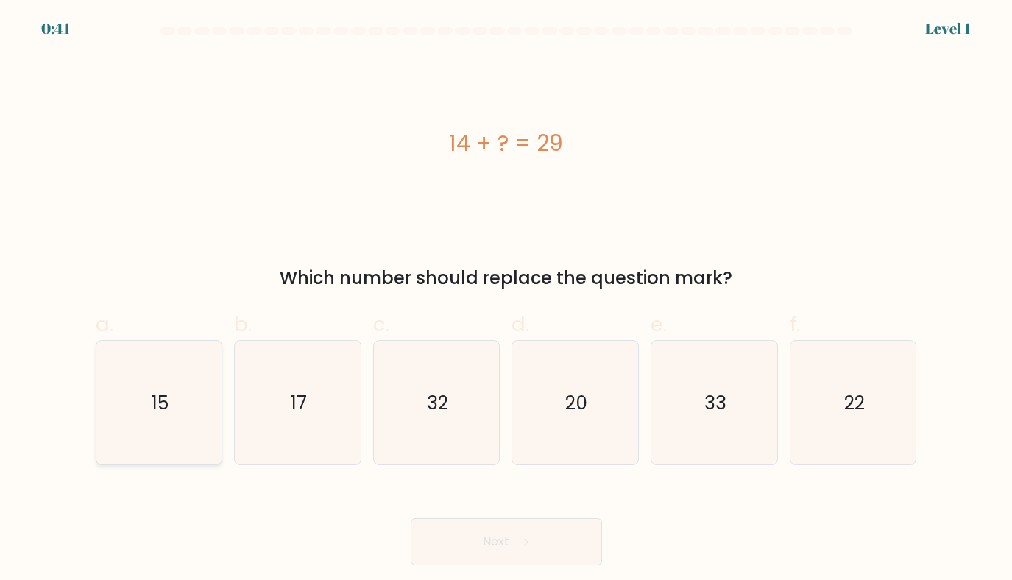
click at [167, 414] on text "15" at bounding box center [160, 403] width 17 height 26
click at [507, 300] on input "a. 15" at bounding box center [507, 295] width 1 height 10
radio input "true"
click at [501, 546] on button "Next" at bounding box center [506, 541] width 191 height 47
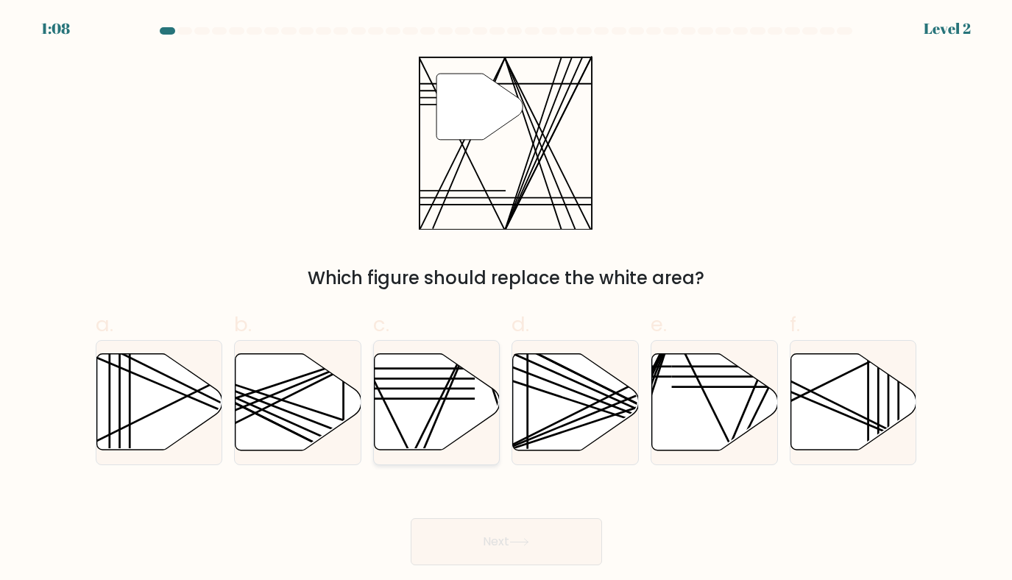
click at [406, 436] on icon at bounding box center [438, 402] width 126 height 96
click at [507, 300] on input "c." at bounding box center [507, 295] width 1 height 10
radio input "true"
click at [473, 547] on button "Next" at bounding box center [506, 541] width 191 height 47
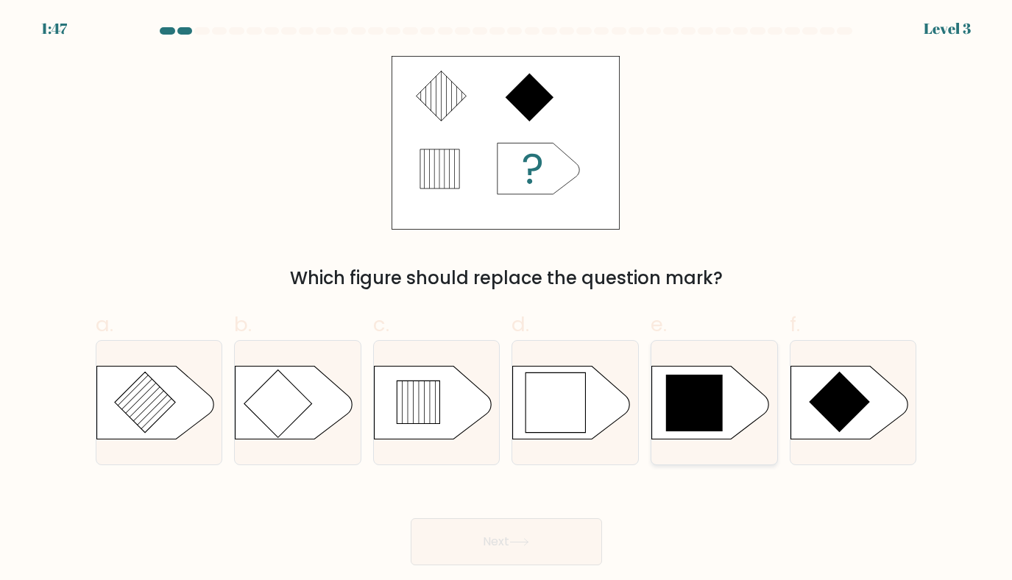
click at [694, 398] on icon at bounding box center [694, 403] width 57 height 57
click at [507, 300] on input "e." at bounding box center [507, 295] width 1 height 10
radio input "true"
click at [540, 546] on button "Next" at bounding box center [506, 541] width 191 height 47
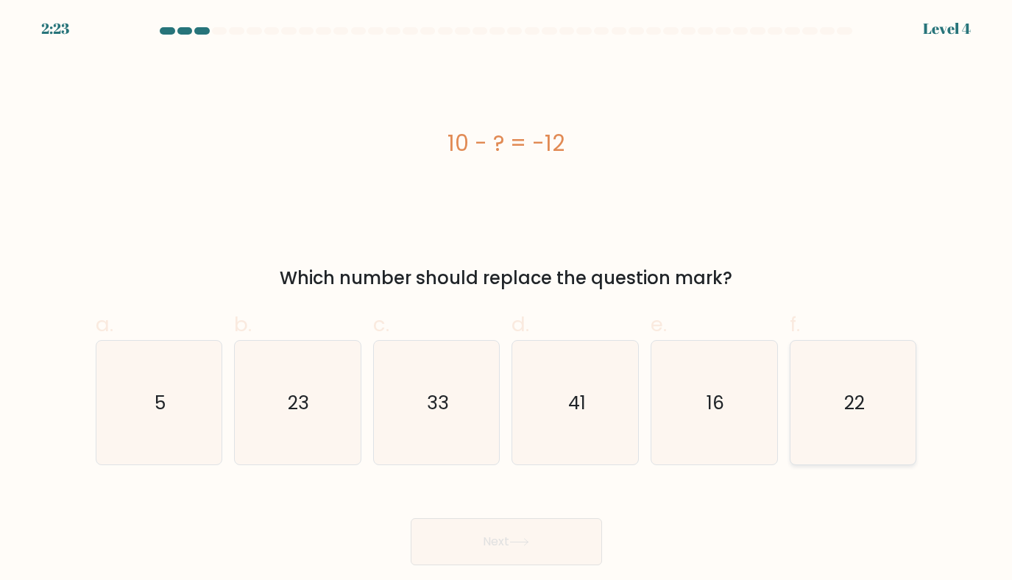
click at [849, 396] on text "22" at bounding box center [855, 403] width 21 height 26
click at [507, 300] on input "f. 22" at bounding box center [507, 295] width 1 height 10
radio input "true"
click at [508, 540] on button "Next" at bounding box center [506, 541] width 191 height 47
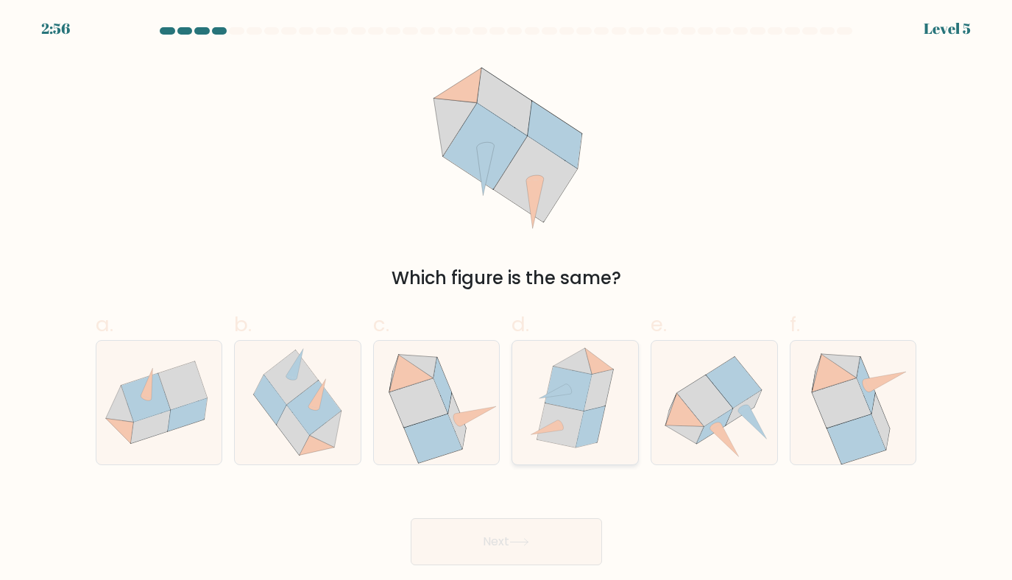
click at [578, 415] on icon at bounding box center [561, 425] width 46 height 44
click at [507, 300] on input "d." at bounding box center [507, 295] width 1 height 10
radio input "true"
click at [517, 538] on button "Next" at bounding box center [506, 541] width 191 height 47
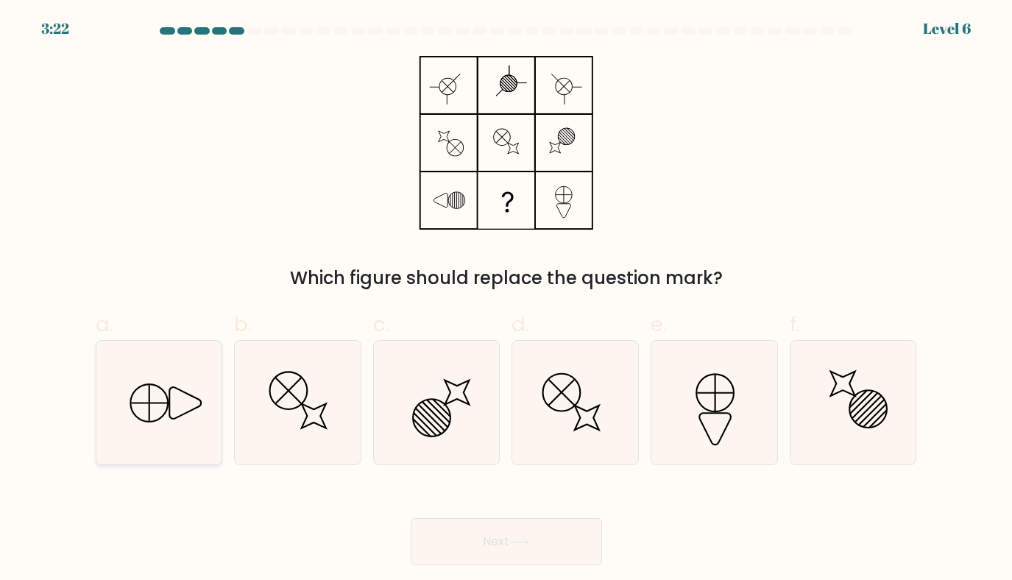
click at [140, 407] on icon at bounding box center [159, 403] width 124 height 124
click at [507, 300] on input "a." at bounding box center [507, 295] width 1 height 10
radio input "true"
click at [546, 549] on button "Next" at bounding box center [506, 541] width 191 height 47
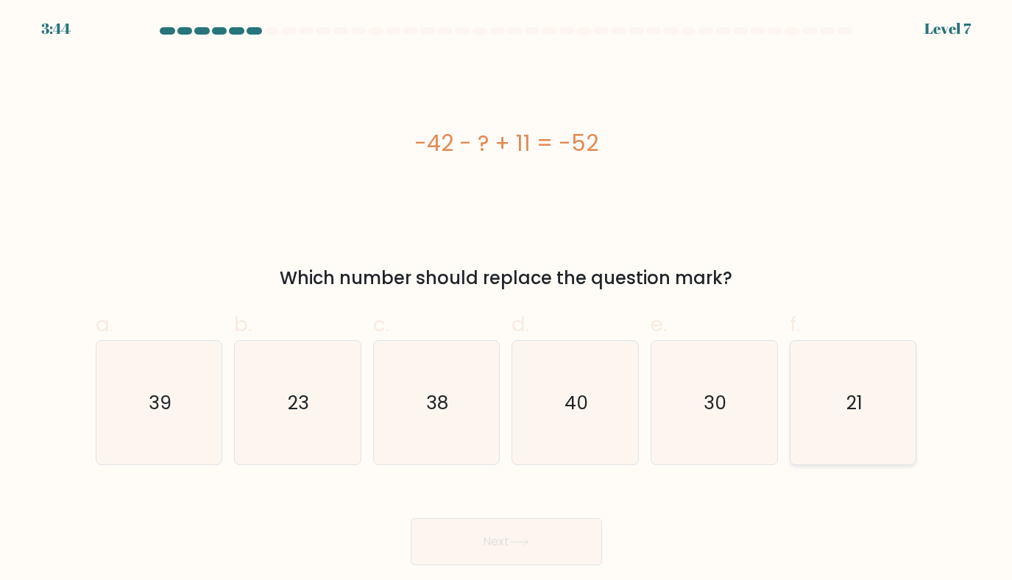
click at [826, 442] on icon "21" at bounding box center [854, 403] width 124 height 124
click at [507, 300] on input "f. 21" at bounding box center [507, 295] width 1 height 10
radio input "true"
click at [488, 538] on button "Next" at bounding box center [506, 541] width 191 height 47
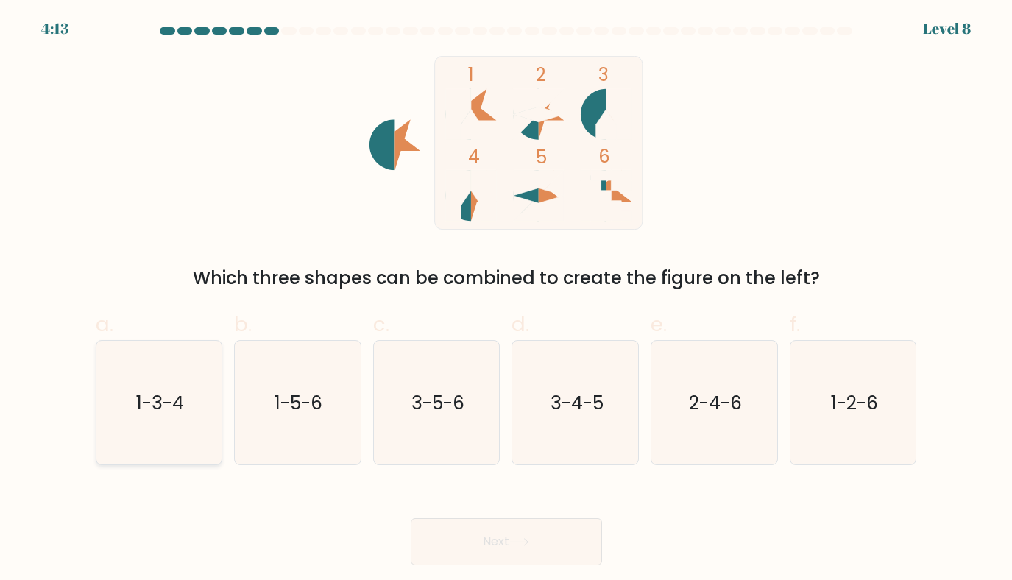
click at [196, 433] on icon "1-3-4" at bounding box center [159, 403] width 124 height 124
click at [507, 300] on input "a. 1-3-4" at bounding box center [507, 295] width 1 height 10
radio input "true"
click at [527, 547] on button "Next" at bounding box center [506, 541] width 191 height 47
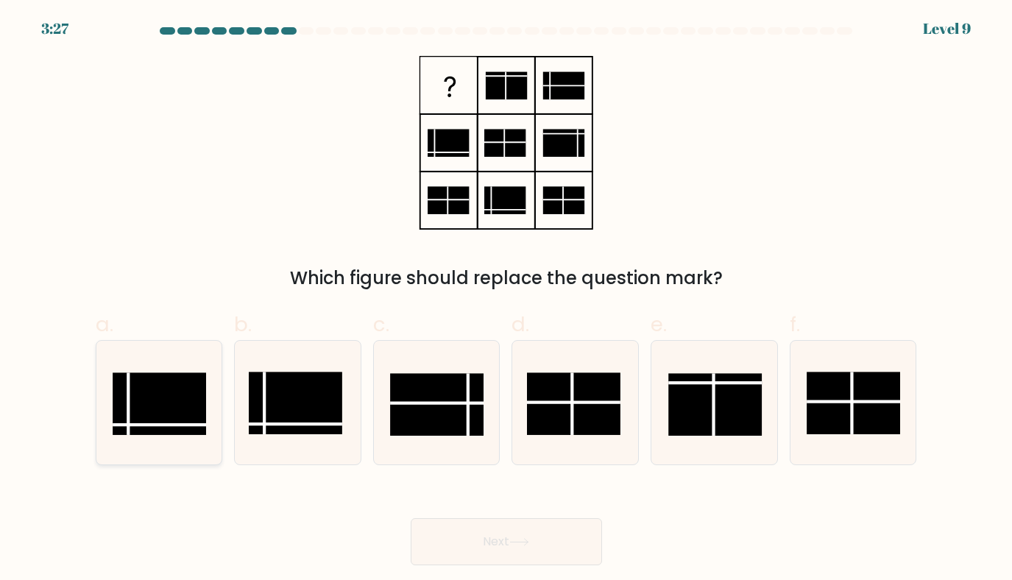
click at [133, 418] on rect at bounding box center [160, 404] width 94 height 63
click at [507, 300] on input "a." at bounding box center [507, 295] width 1 height 10
radio input "true"
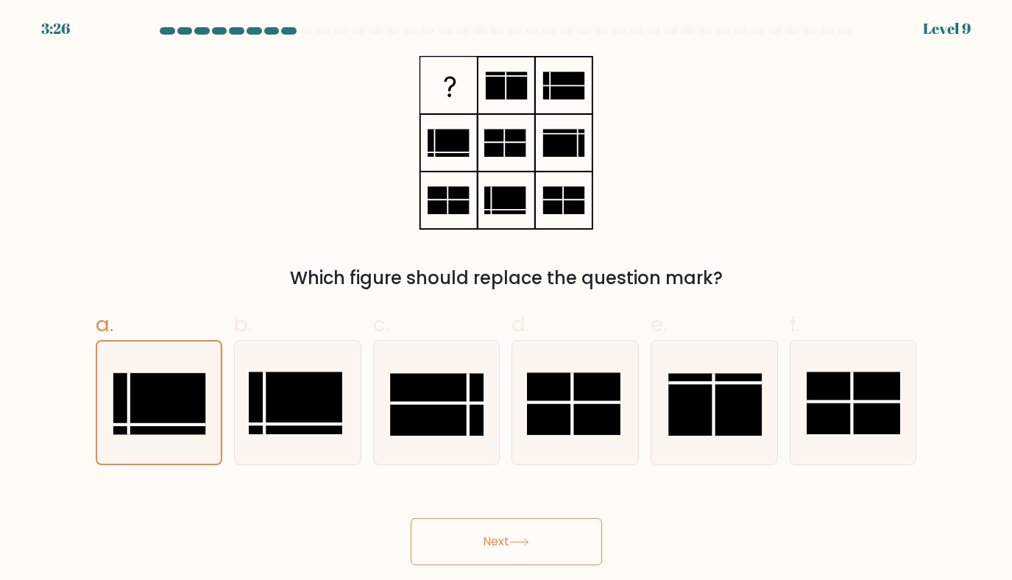
click at [497, 535] on button "Next" at bounding box center [506, 541] width 191 height 47
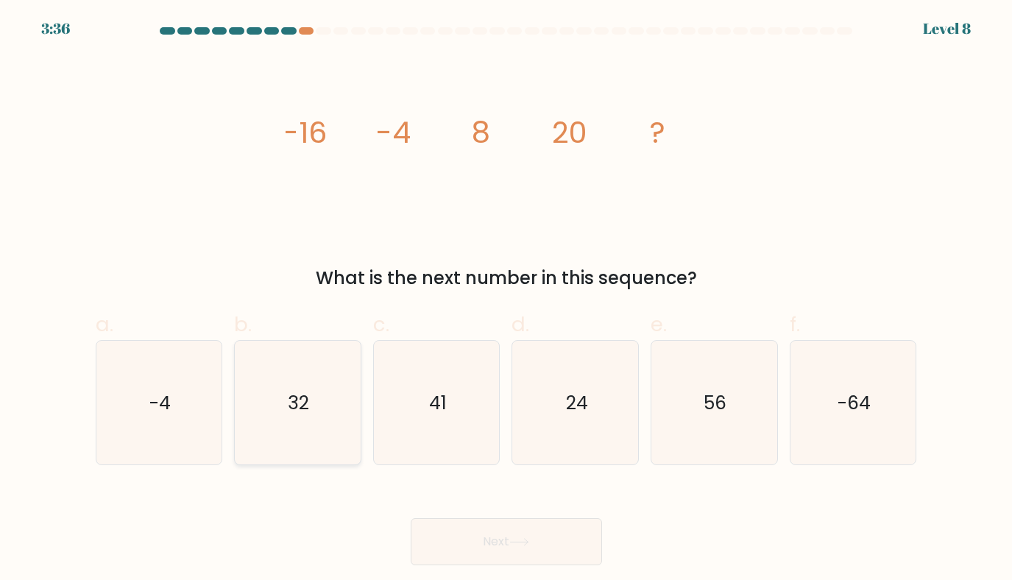
click at [283, 438] on icon "32" at bounding box center [298, 403] width 124 height 124
click at [507, 300] on input "b. 32" at bounding box center [507, 295] width 1 height 10
radio input "true"
click at [552, 549] on button "Next" at bounding box center [506, 541] width 191 height 47
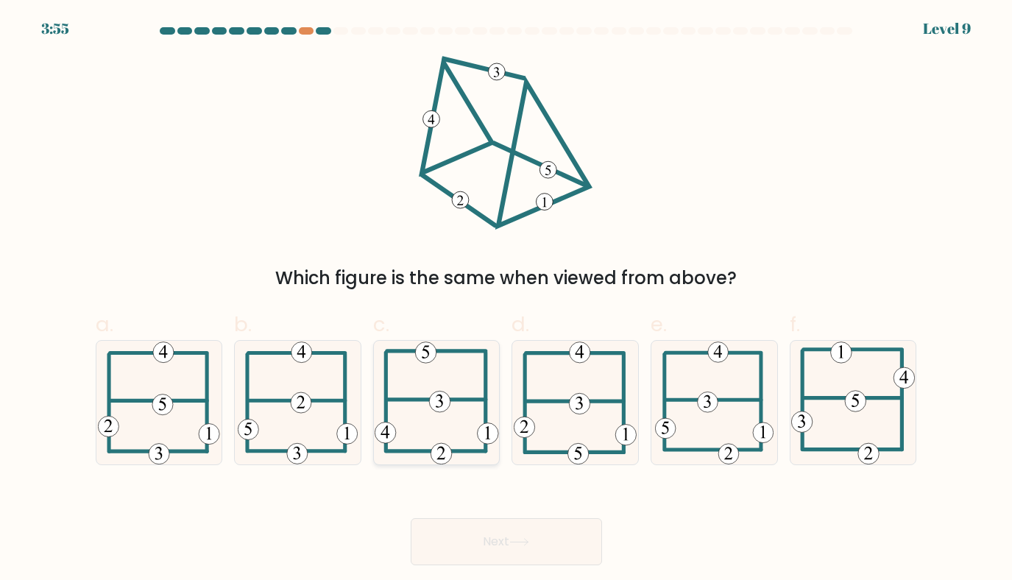
click at [436, 396] on icon at bounding box center [439, 401] width 7 height 13
click at [507, 300] on input "c." at bounding box center [507, 295] width 1 height 10
radio input "true"
click at [484, 536] on button "Next" at bounding box center [506, 541] width 191 height 47
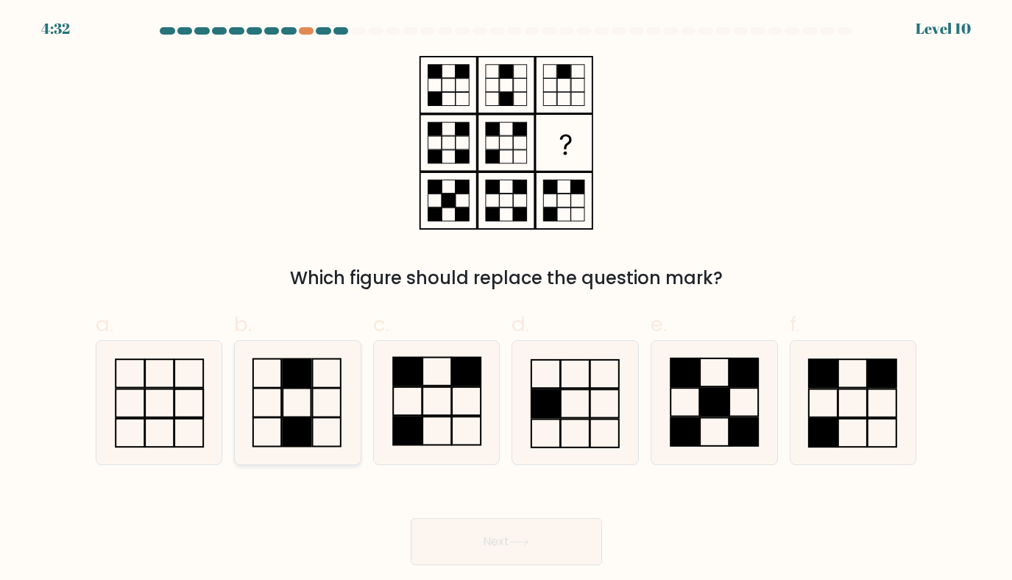
click at [306, 426] on rect at bounding box center [297, 431] width 28 height 29
click at [507, 300] on input "b." at bounding box center [507, 295] width 1 height 10
radio input "true"
click at [482, 549] on button "Next" at bounding box center [506, 541] width 191 height 47
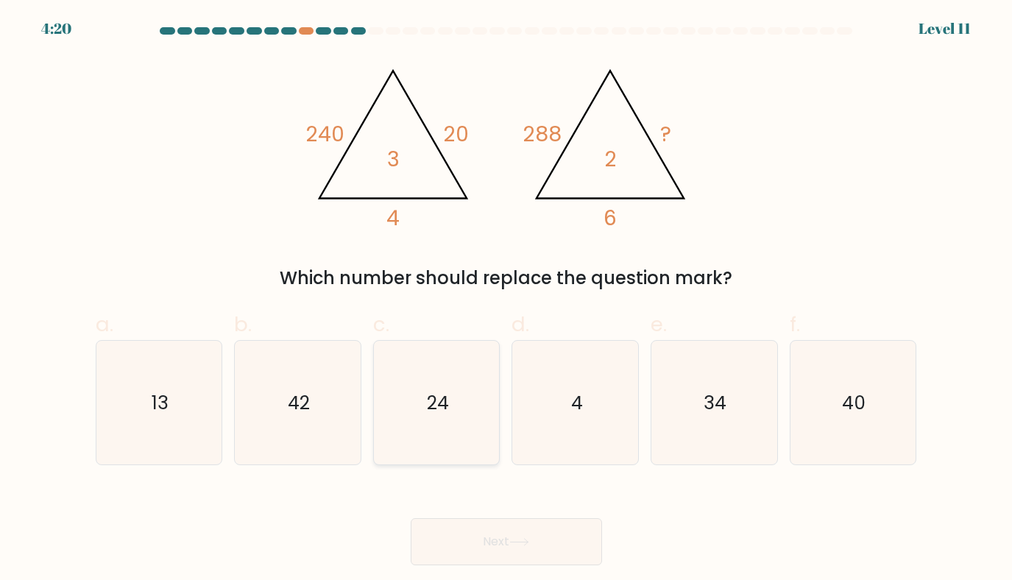
click at [439, 376] on icon "24" at bounding box center [437, 403] width 124 height 124
click at [507, 300] on input "c. 24" at bounding box center [507, 295] width 1 height 10
radio input "true"
click at [482, 554] on button "Next" at bounding box center [506, 541] width 191 height 47
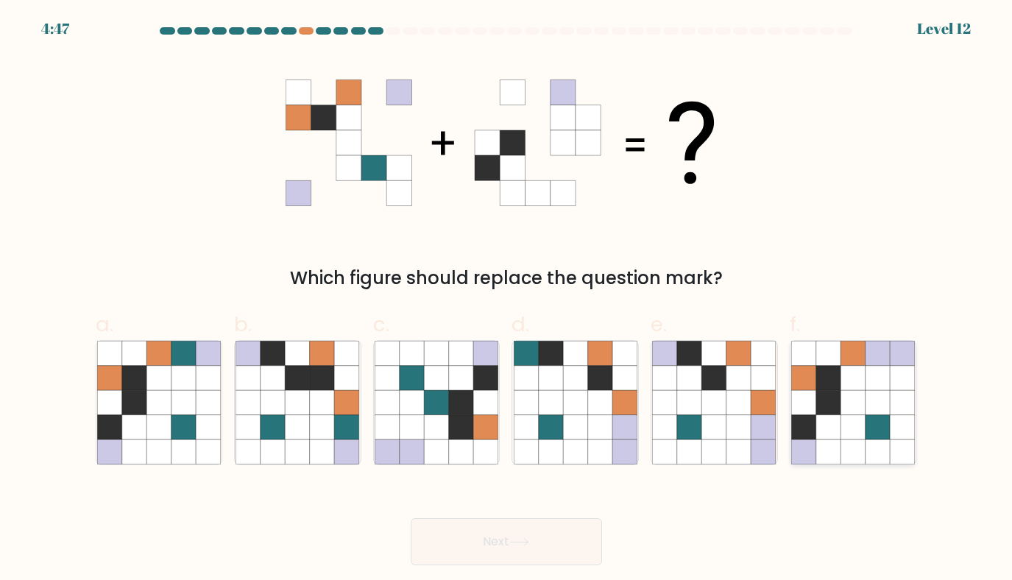
click at [854, 435] on icon at bounding box center [853, 427] width 25 height 25
click at [507, 300] on input "f." at bounding box center [507, 295] width 1 height 10
radio input "true"
click at [538, 536] on button "Next" at bounding box center [506, 541] width 191 height 47
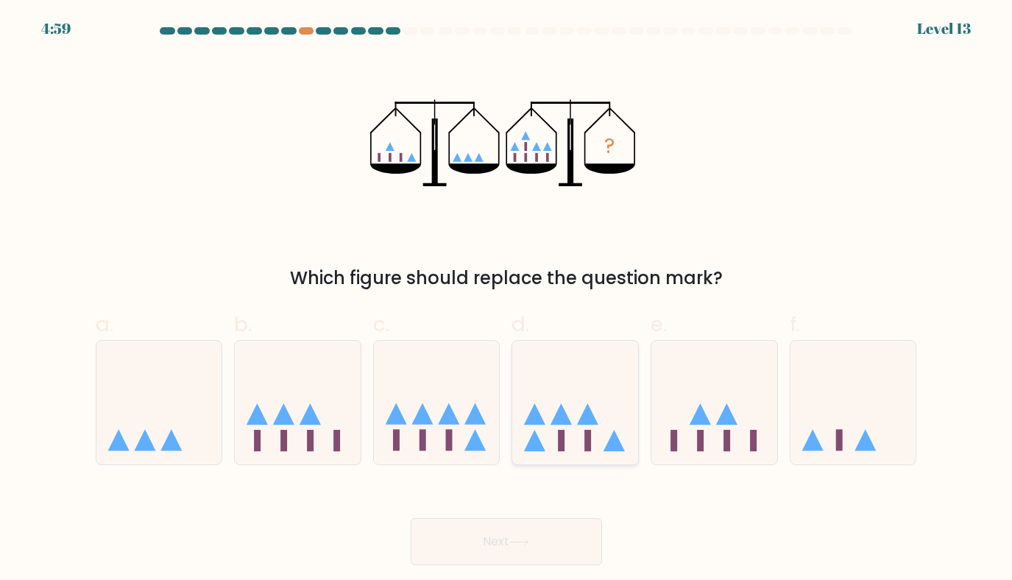
click at [577, 417] on icon at bounding box center [575, 402] width 126 height 104
click at [507, 300] on input "d." at bounding box center [507, 295] width 1 height 10
radio input "true"
click at [521, 546] on icon at bounding box center [520, 542] width 20 height 8
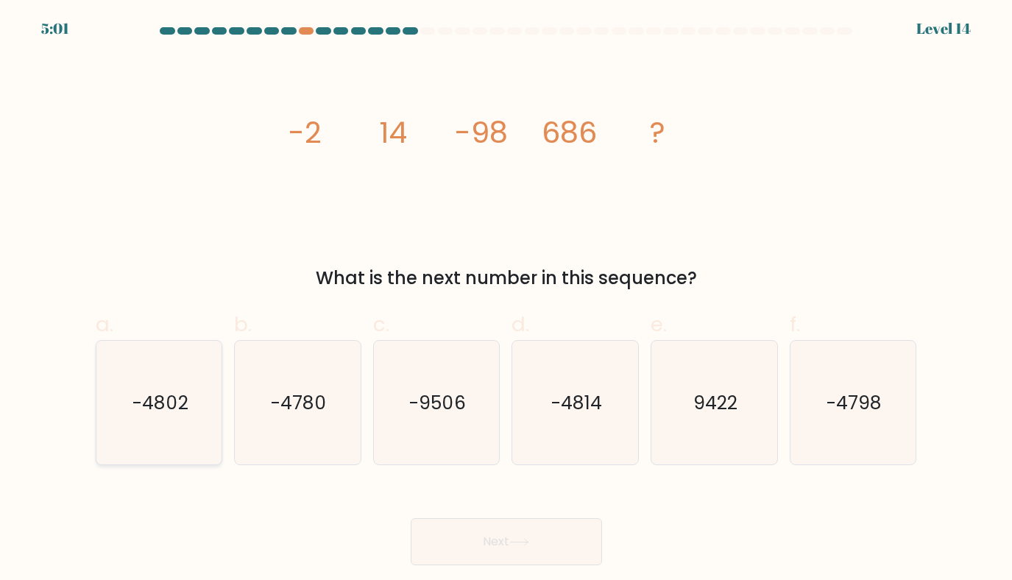
click at [160, 384] on icon "-4802" at bounding box center [159, 403] width 124 height 124
click at [507, 300] on input "a. -4802" at bounding box center [507, 295] width 1 height 10
radio input "true"
click at [546, 543] on button "Next" at bounding box center [506, 541] width 191 height 47
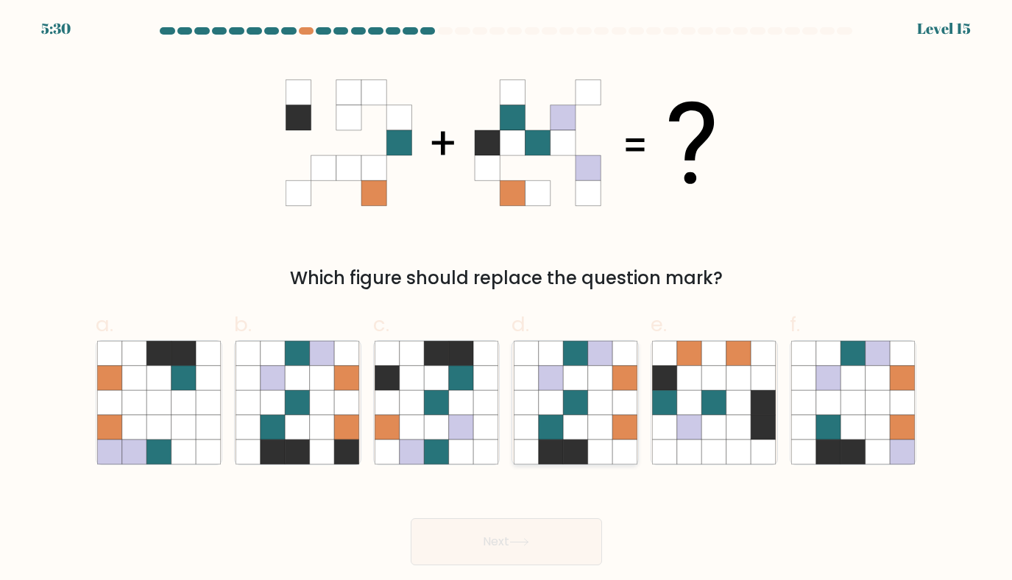
click at [530, 423] on icon at bounding box center [526, 427] width 25 height 25
click at [507, 300] on input "d." at bounding box center [507, 295] width 1 height 10
radio input "true"
click at [501, 546] on button "Next" at bounding box center [506, 541] width 191 height 47
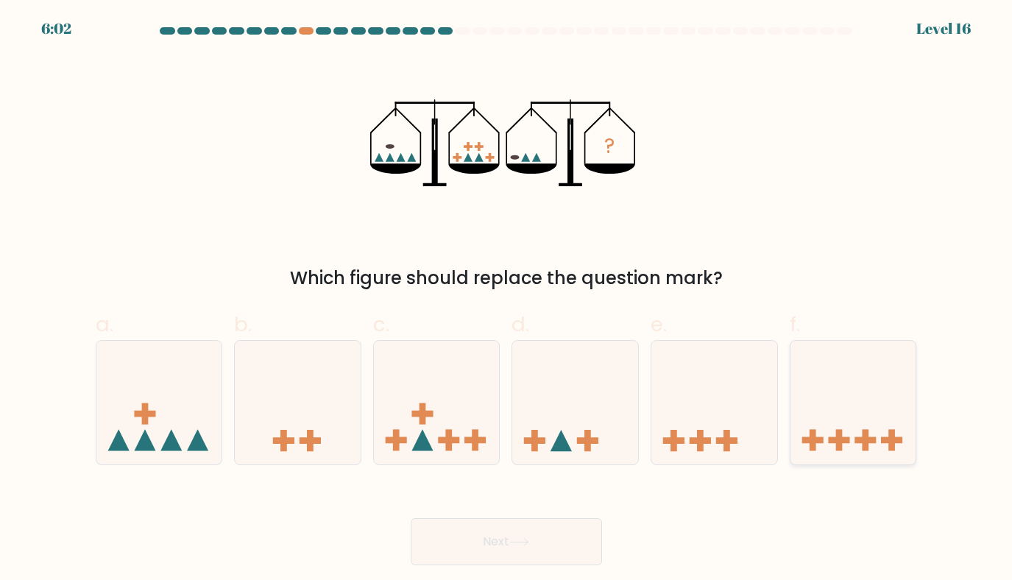
click at [852, 448] on icon at bounding box center [854, 402] width 126 height 104
click at [507, 300] on input "f." at bounding box center [507, 295] width 1 height 10
radio input "true"
click at [480, 540] on button "Next" at bounding box center [506, 541] width 191 height 47
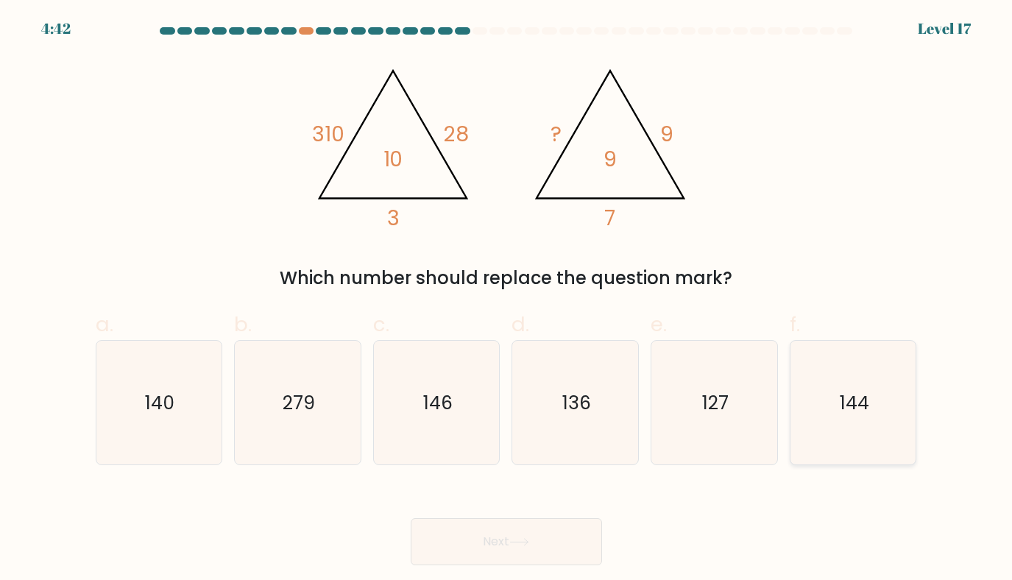
click at [838, 439] on icon "144" at bounding box center [854, 403] width 124 height 124
click at [507, 300] on input "f. 144" at bounding box center [507, 295] width 1 height 10
radio input "true"
click at [500, 551] on button "Next" at bounding box center [506, 541] width 191 height 47
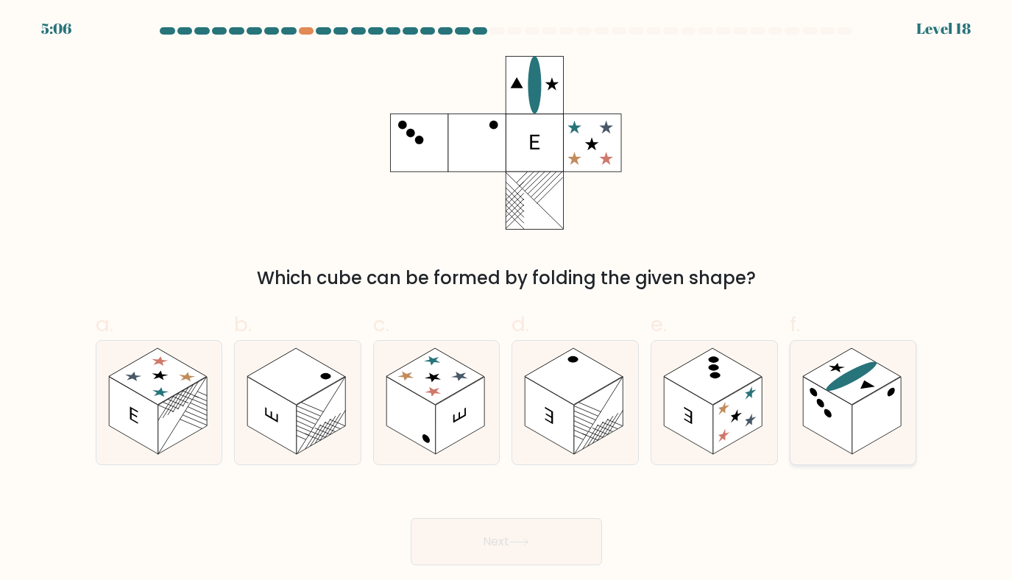
click at [842, 420] on rect at bounding box center [827, 415] width 49 height 77
click at [507, 300] on input "f." at bounding box center [507, 295] width 1 height 10
radio input "true"
click at [534, 536] on button "Next" at bounding box center [506, 541] width 191 height 47
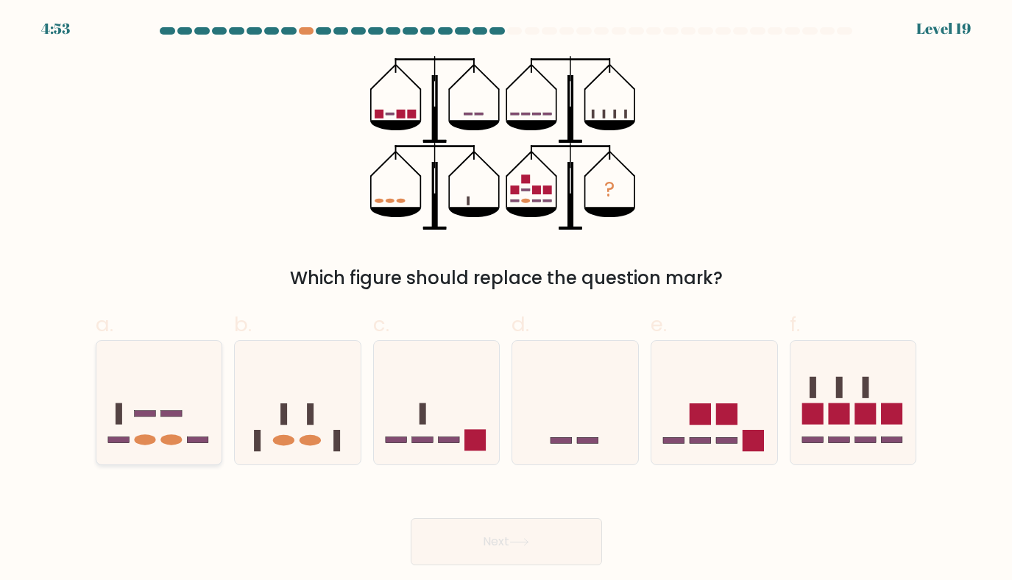
click at [188, 415] on icon at bounding box center [159, 402] width 126 height 104
click at [507, 300] on input "a." at bounding box center [507, 295] width 1 height 10
radio input "true"
click at [494, 536] on button "Next" at bounding box center [506, 541] width 191 height 47
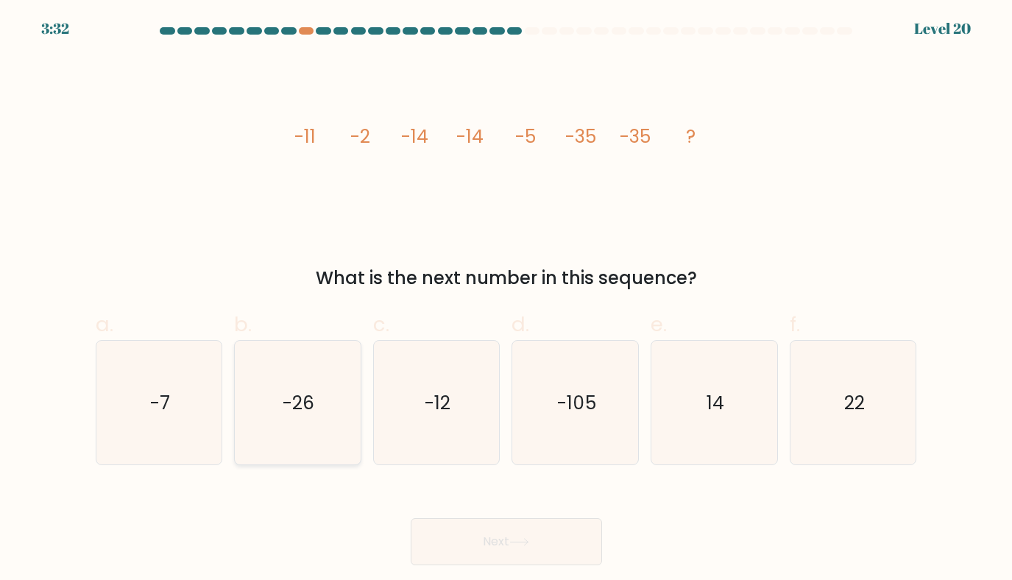
click at [321, 412] on icon "-26" at bounding box center [298, 403] width 124 height 124
click at [507, 300] on input "b. -26" at bounding box center [507, 295] width 1 height 10
radio input "true"
click at [511, 532] on button "Next" at bounding box center [506, 541] width 191 height 47
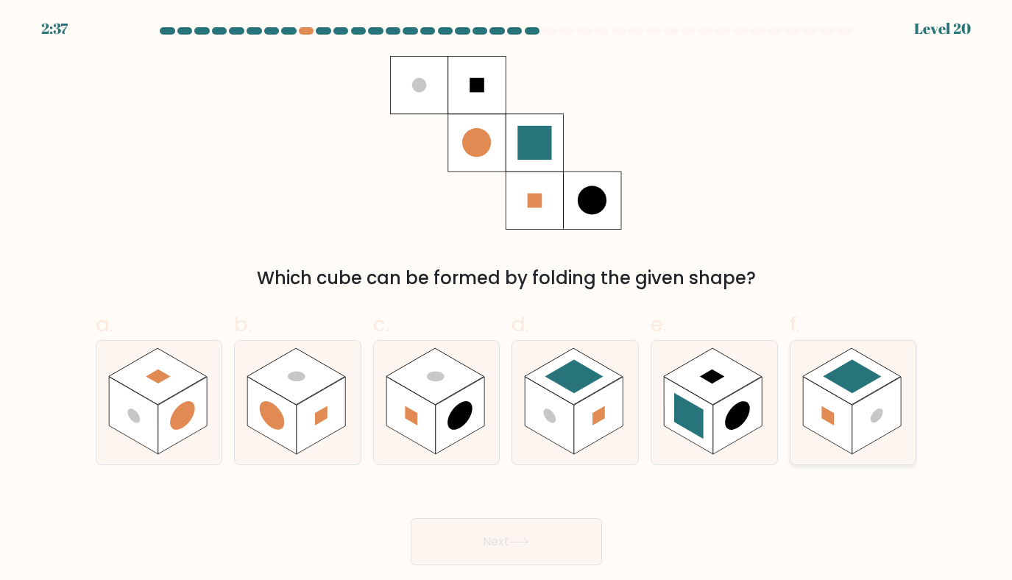
click at [874, 418] on circle at bounding box center [877, 416] width 13 height 20
click at [507, 300] on input "f." at bounding box center [507, 295] width 1 height 10
radio input "true"
click at [463, 548] on button "Next" at bounding box center [506, 541] width 191 height 47
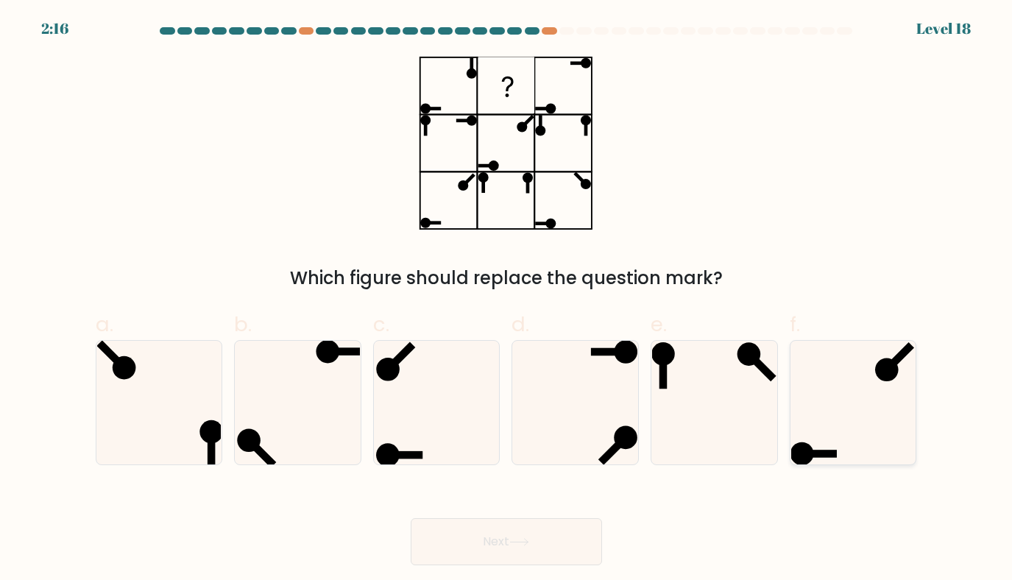
click at [845, 395] on icon at bounding box center [854, 403] width 124 height 124
click at [507, 300] on input "f." at bounding box center [507, 295] width 1 height 10
radio input "true"
click at [720, 396] on icon at bounding box center [714, 403] width 124 height 124
click at [507, 300] on input "e." at bounding box center [507, 295] width 1 height 10
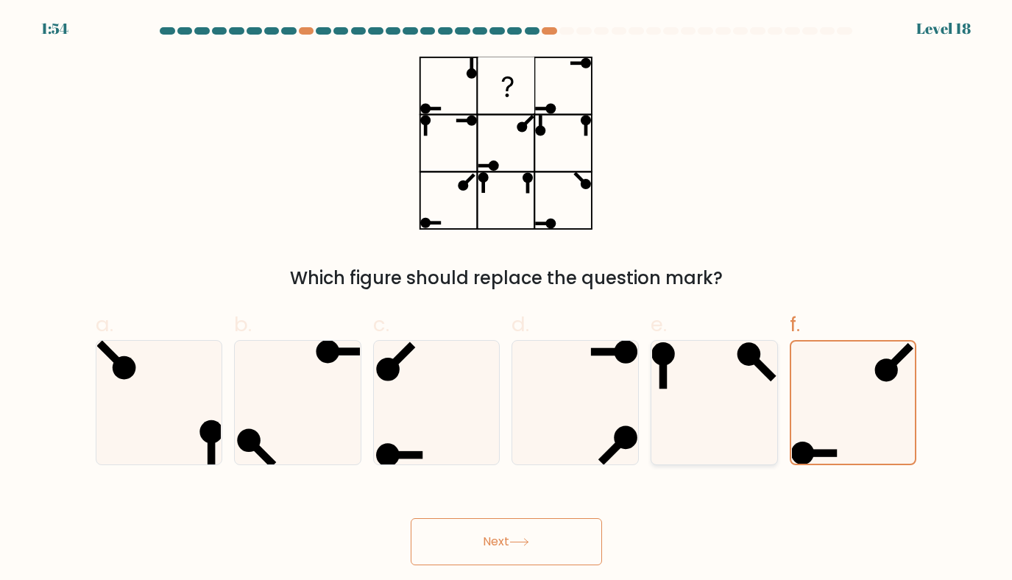
radio input "true"
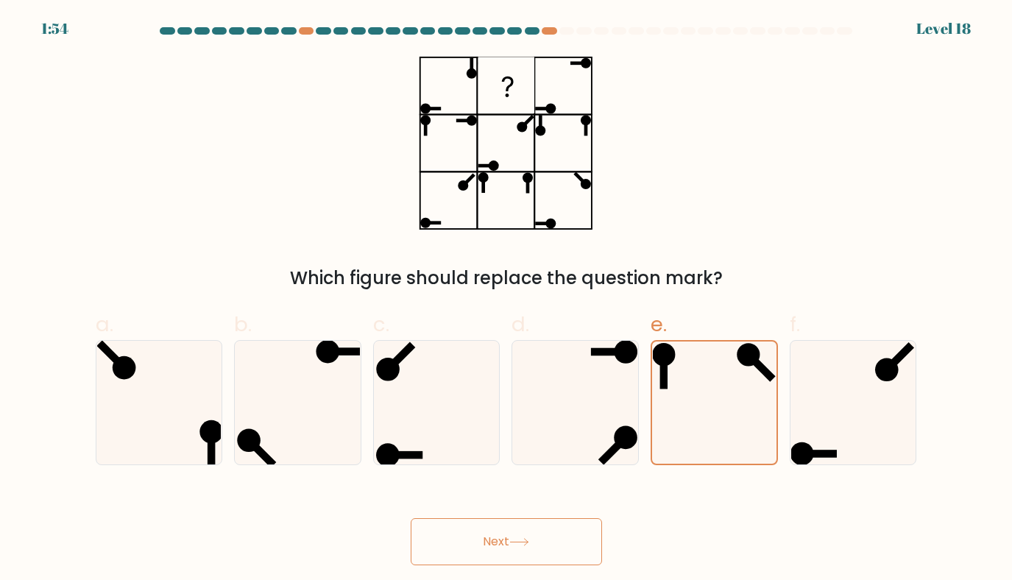
click at [496, 549] on button "Next" at bounding box center [506, 541] width 191 height 47
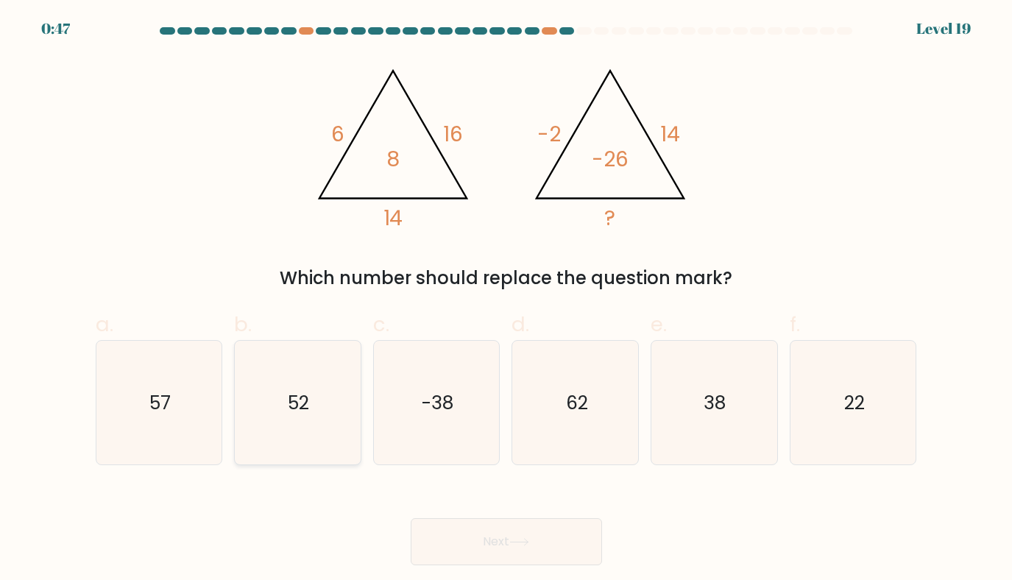
click at [303, 409] on text "52" at bounding box center [299, 403] width 21 height 26
click at [507, 300] on input "b. 52" at bounding box center [507, 295] width 1 height 10
radio input "true"
click at [490, 543] on button "Next" at bounding box center [506, 541] width 191 height 47
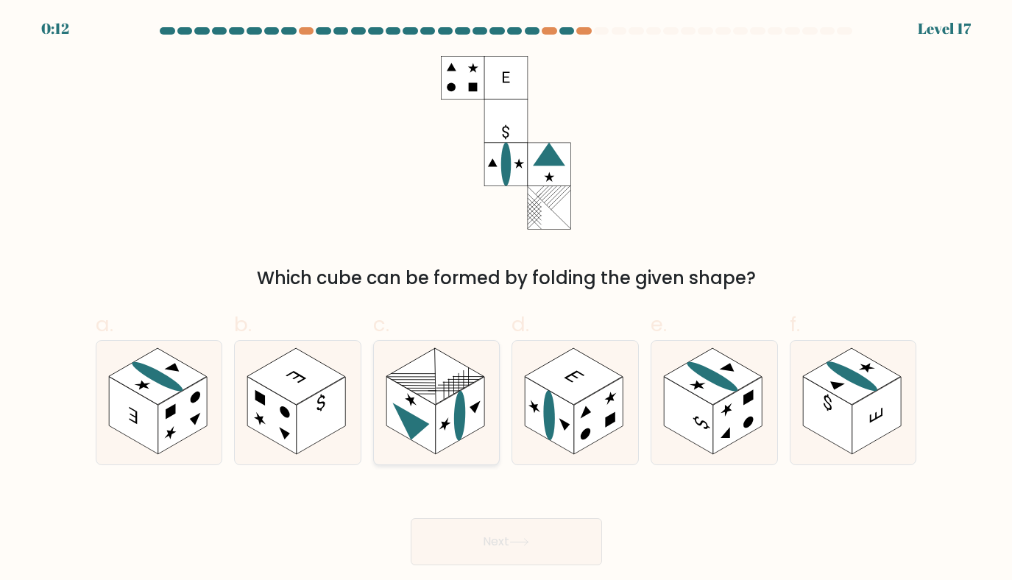
click at [421, 436] on rect at bounding box center [411, 415] width 49 height 77
click at [507, 300] on input "c." at bounding box center [507, 295] width 1 height 10
radio input "true"
click at [476, 529] on button "Next" at bounding box center [506, 541] width 191 height 47
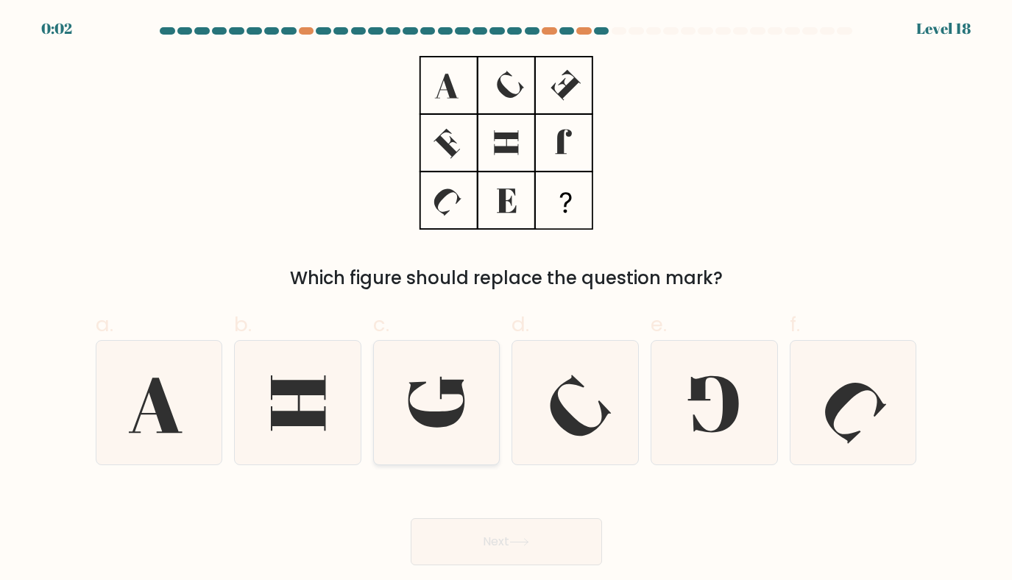
click at [454, 437] on icon at bounding box center [437, 403] width 124 height 124
click at [507, 300] on input "c." at bounding box center [507, 295] width 1 height 10
radio input "true"
click at [506, 549] on button "Next" at bounding box center [506, 541] width 191 height 47
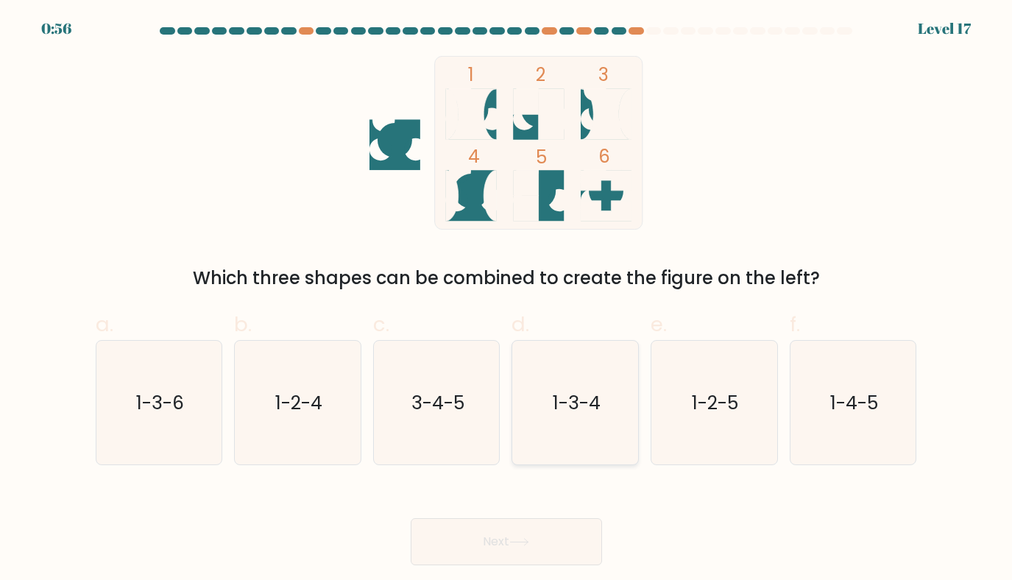
click at [547, 411] on icon "1-3-4" at bounding box center [576, 403] width 124 height 124
click at [507, 300] on input "d. 1-3-4" at bounding box center [507, 295] width 1 height 10
radio input "true"
click at [493, 543] on button "Next" at bounding box center [506, 541] width 191 height 47
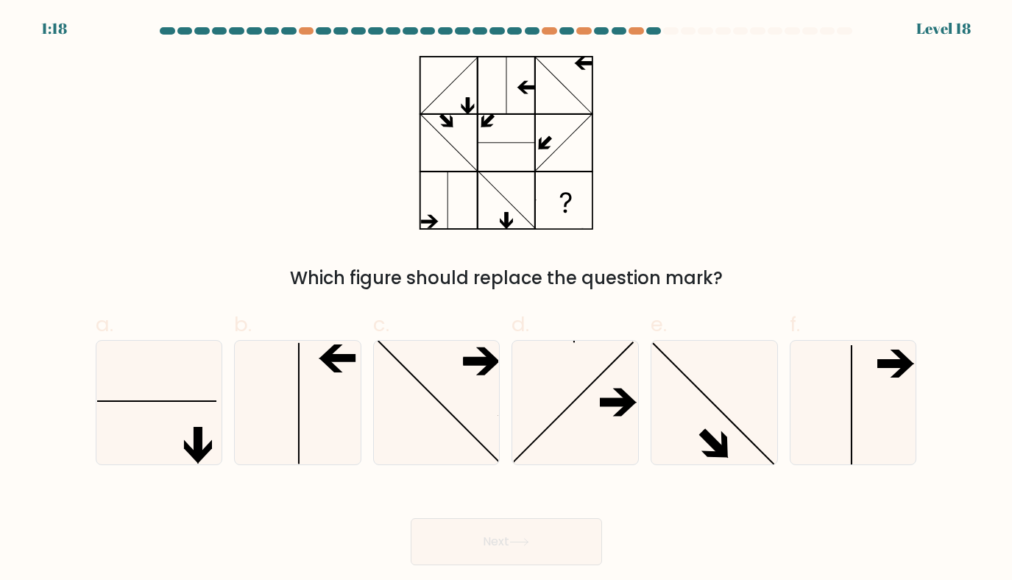
click at [72, 443] on form at bounding box center [506, 296] width 1012 height 538
click at [174, 428] on icon at bounding box center [159, 403] width 124 height 124
click at [507, 300] on input "a." at bounding box center [507, 295] width 1 height 10
radio input "true"
click at [508, 538] on button "Next" at bounding box center [506, 541] width 191 height 47
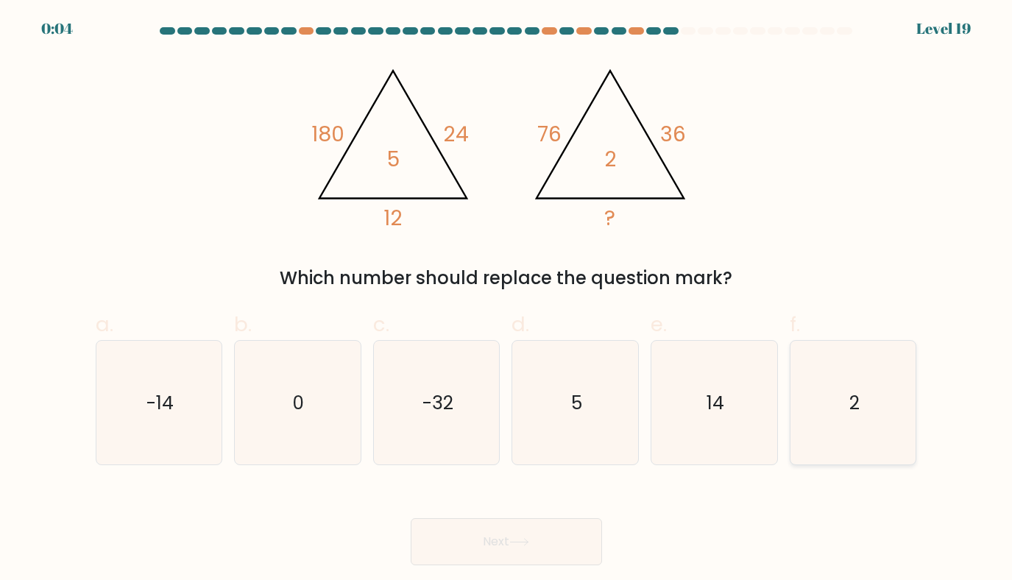
click at [833, 427] on icon "2" at bounding box center [854, 403] width 124 height 124
click at [507, 300] on input "f. 2" at bounding box center [507, 295] width 1 height 10
radio input "true"
click at [492, 545] on button "Next" at bounding box center [506, 541] width 191 height 47
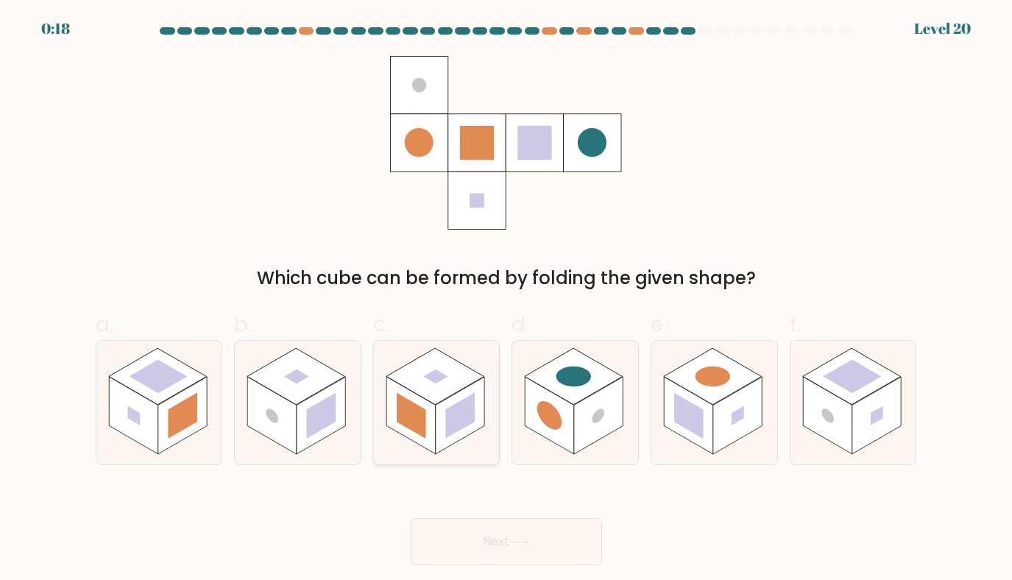
click at [479, 379] on rect at bounding box center [436, 376] width 98 height 57
click at [507, 300] on input "c." at bounding box center [507, 295] width 1 height 10
radio input "true"
click at [501, 548] on button "Next" at bounding box center [506, 541] width 191 height 47
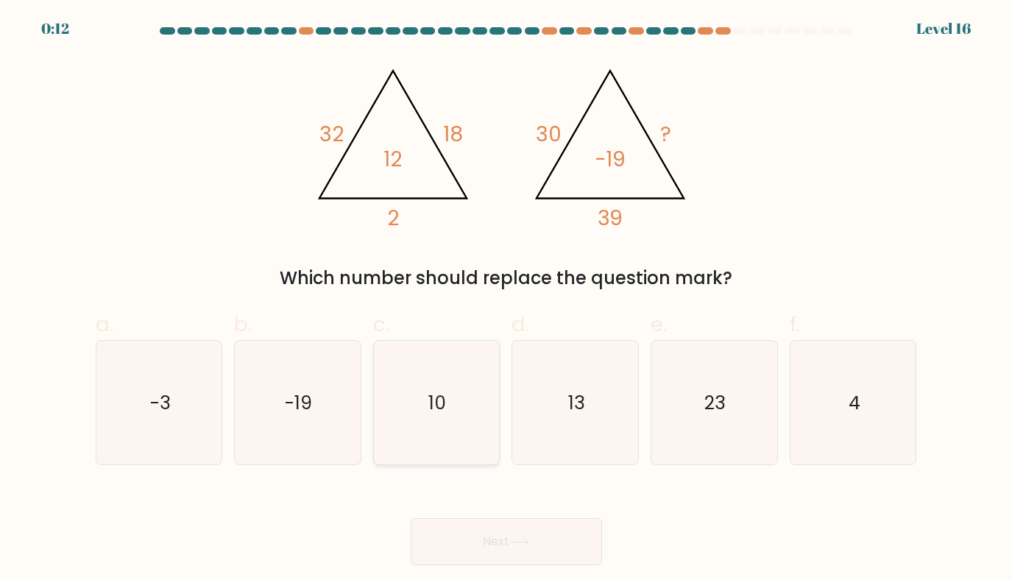
click at [465, 432] on icon "10" at bounding box center [437, 403] width 124 height 124
click at [507, 300] on input "c. 10" at bounding box center [507, 295] width 1 height 10
radio input "true"
click at [494, 549] on button "Next" at bounding box center [506, 541] width 191 height 47
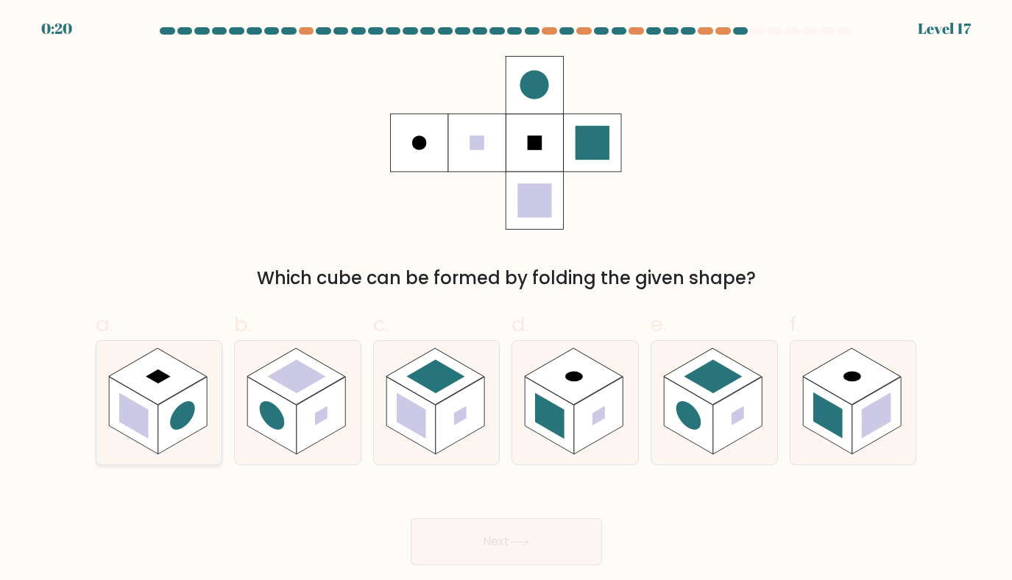
click at [188, 417] on circle at bounding box center [182, 415] width 25 height 39
click at [507, 300] on input "a." at bounding box center [507, 295] width 1 height 10
radio input "true"
click at [535, 532] on button "Next" at bounding box center [506, 541] width 191 height 47
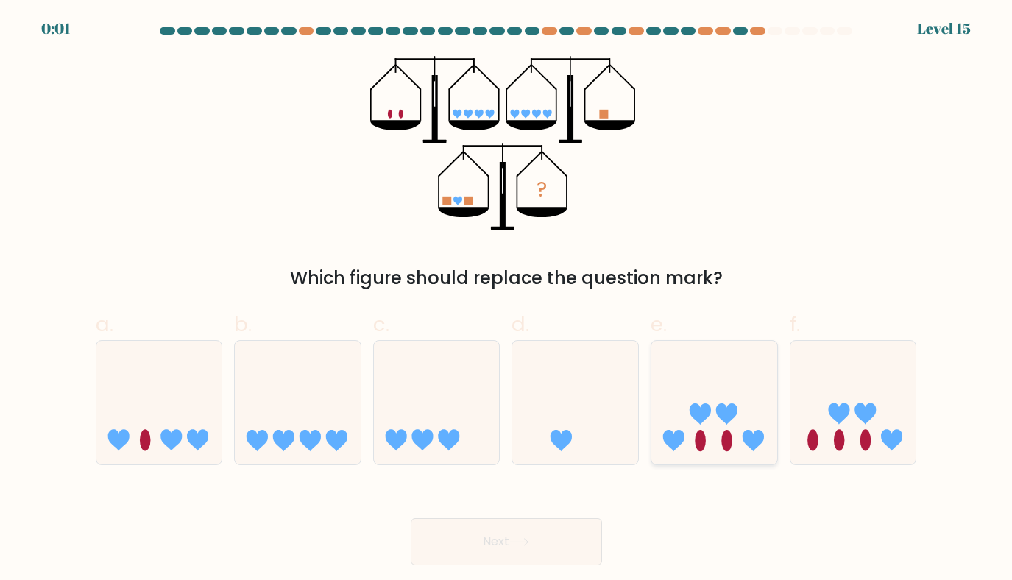
click at [753, 406] on icon at bounding box center [715, 402] width 126 height 104
click at [507, 300] on input "e." at bounding box center [507, 295] width 1 height 10
radio input "true"
click at [551, 562] on button "Next" at bounding box center [506, 541] width 191 height 47
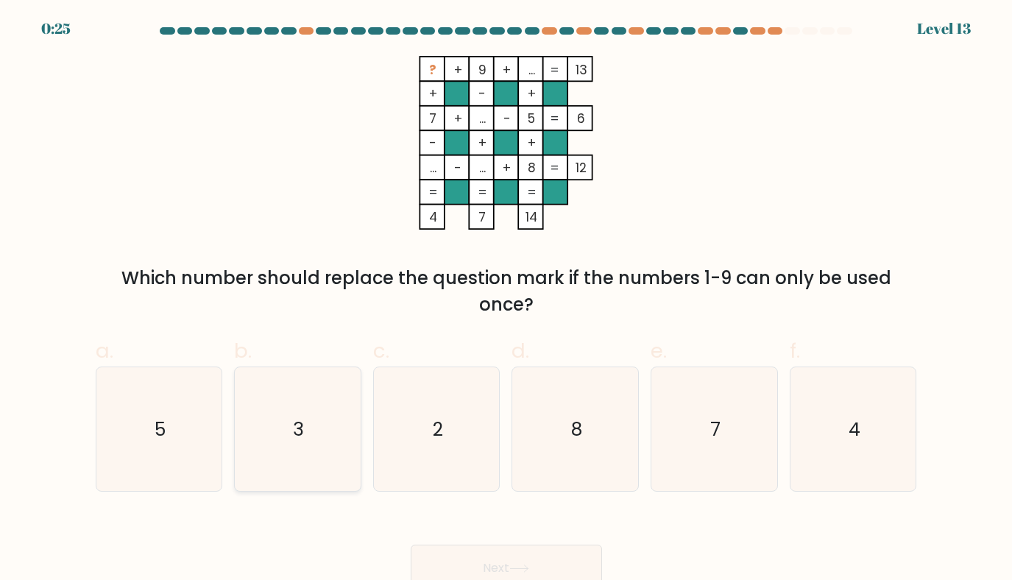
click at [325, 412] on icon "3" at bounding box center [298, 429] width 124 height 124
click at [507, 300] on input "b. 3" at bounding box center [507, 295] width 1 height 10
radio input "true"
click at [498, 560] on button "Next" at bounding box center [506, 568] width 191 height 47
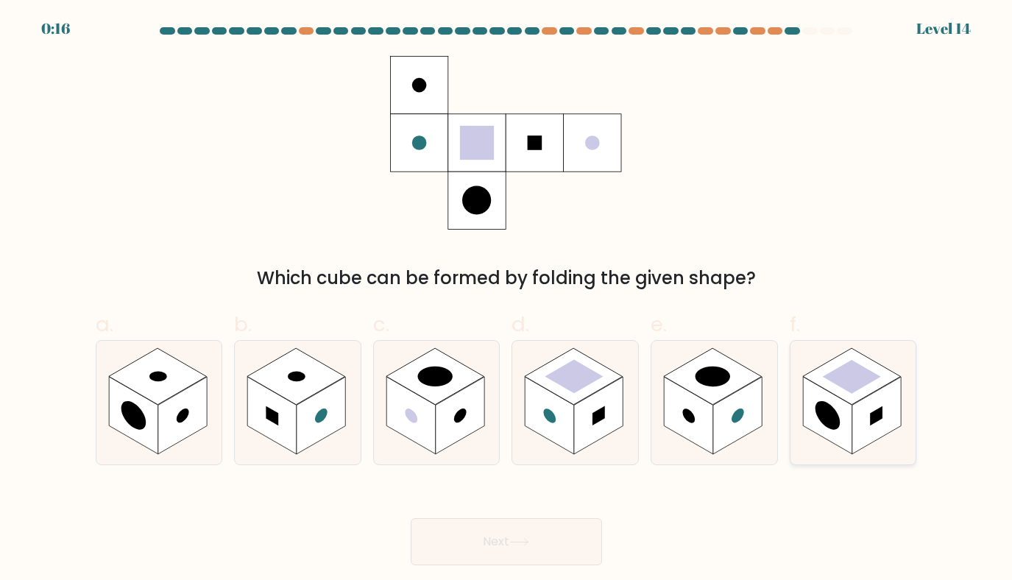
click at [827, 420] on circle at bounding box center [828, 415] width 25 height 39
click at [507, 300] on input "f." at bounding box center [507, 295] width 1 height 10
radio input "true"
click at [551, 544] on button "Next" at bounding box center [506, 541] width 191 height 47
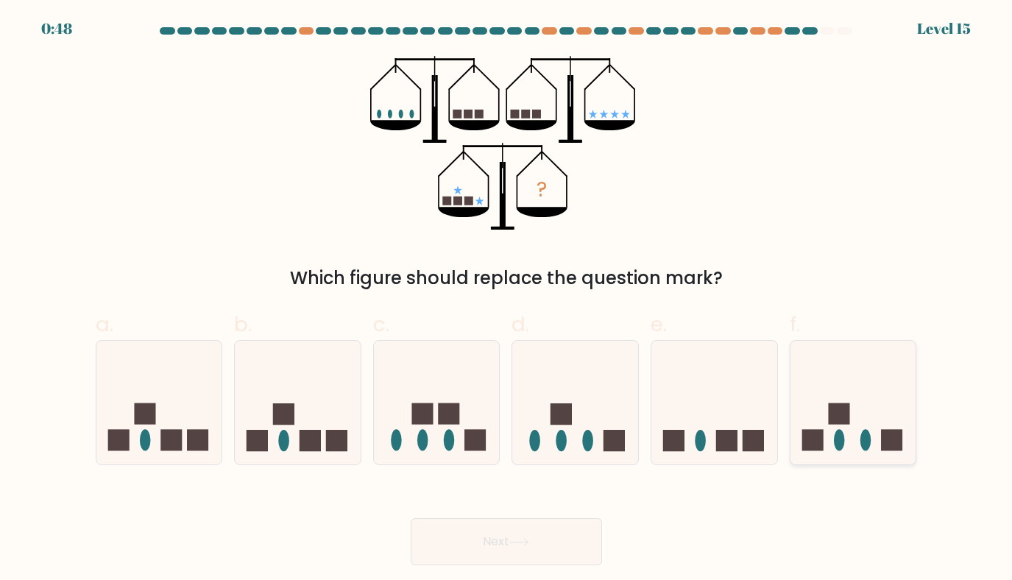
click at [869, 441] on ellipse at bounding box center [866, 440] width 11 height 21
click at [507, 300] on input "f." at bounding box center [507, 295] width 1 height 10
radio input "true"
click at [527, 543] on icon at bounding box center [519, 542] width 18 height 7
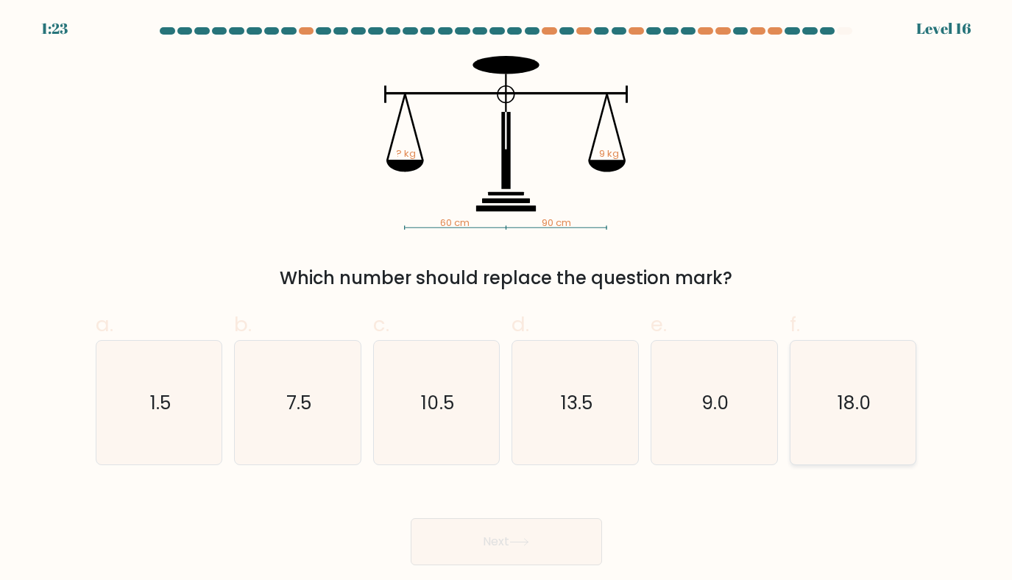
click at [862, 410] on text "18.0" at bounding box center [855, 403] width 34 height 26
click at [507, 300] on input "f. 18.0" at bounding box center [507, 295] width 1 height 10
radio input "true"
click at [529, 544] on icon at bounding box center [520, 542] width 20 height 8
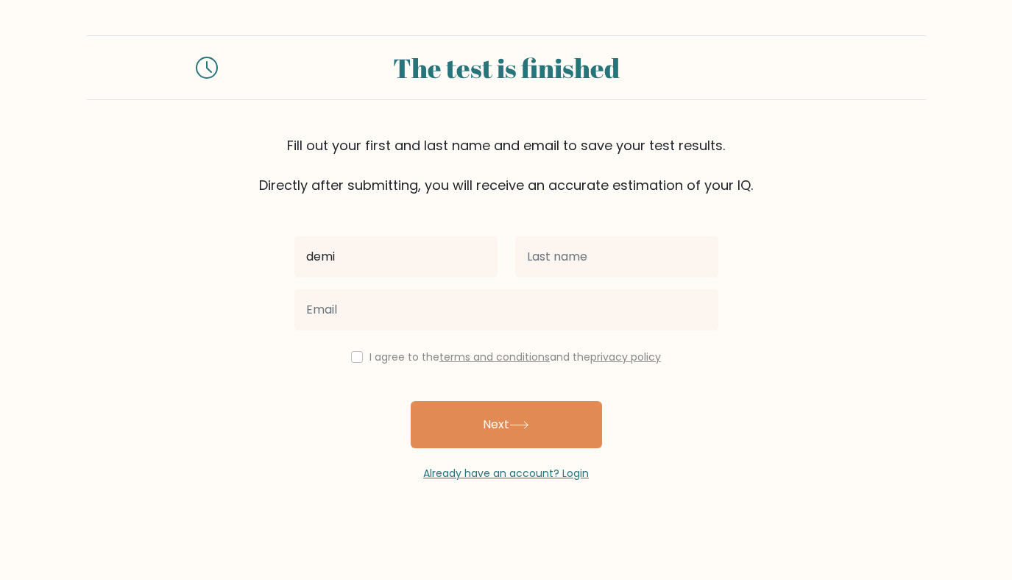
type input "demi"
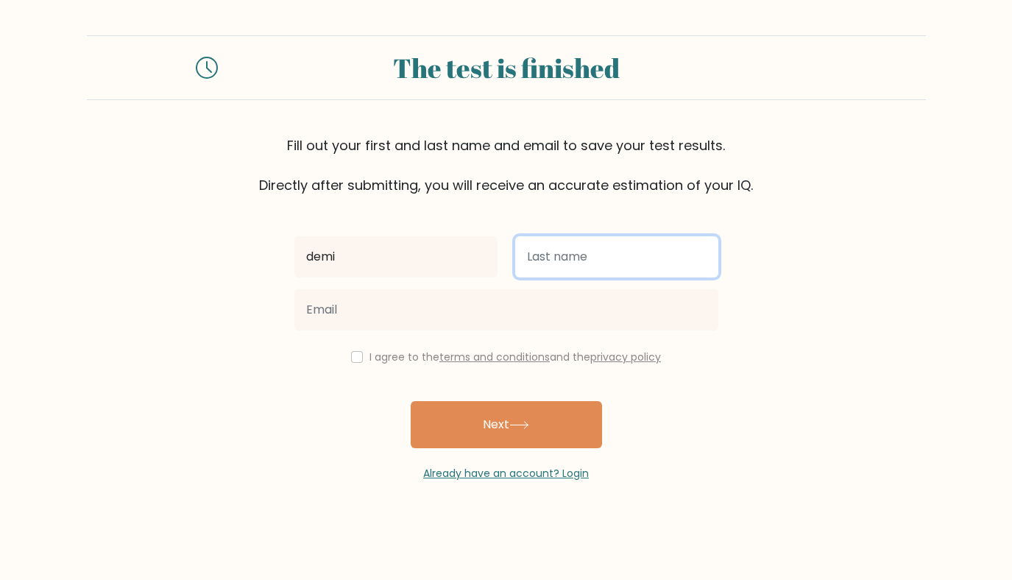
click at [534, 266] on input "text" at bounding box center [616, 256] width 203 height 41
type input "nor"
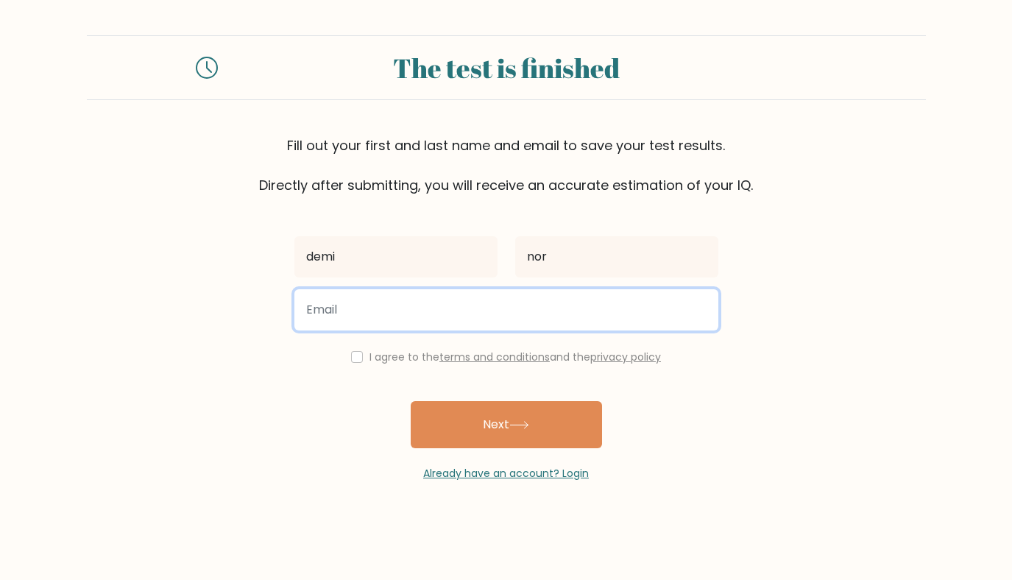
click at [434, 318] on input "email" at bounding box center [507, 309] width 424 height 41
type input "[EMAIL_ADDRESS][DOMAIN_NAME]"
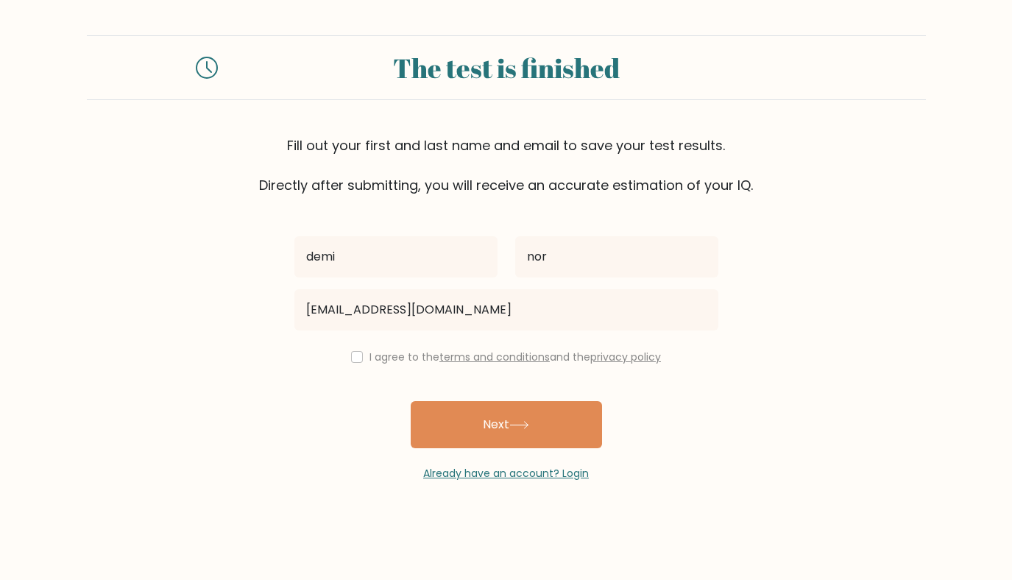
click at [353, 366] on div "demi nor [EMAIL_ADDRESS][DOMAIN_NAME] I agree to the terms and conditions and t…" at bounding box center [507, 338] width 442 height 286
click at [359, 362] on div "I agree to the terms and conditions and the privacy policy" at bounding box center [507, 357] width 442 height 18
click at [353, 353] on input "checkbox" at bounding box center [357, 357] width 12 height 12
checkbox input "true"
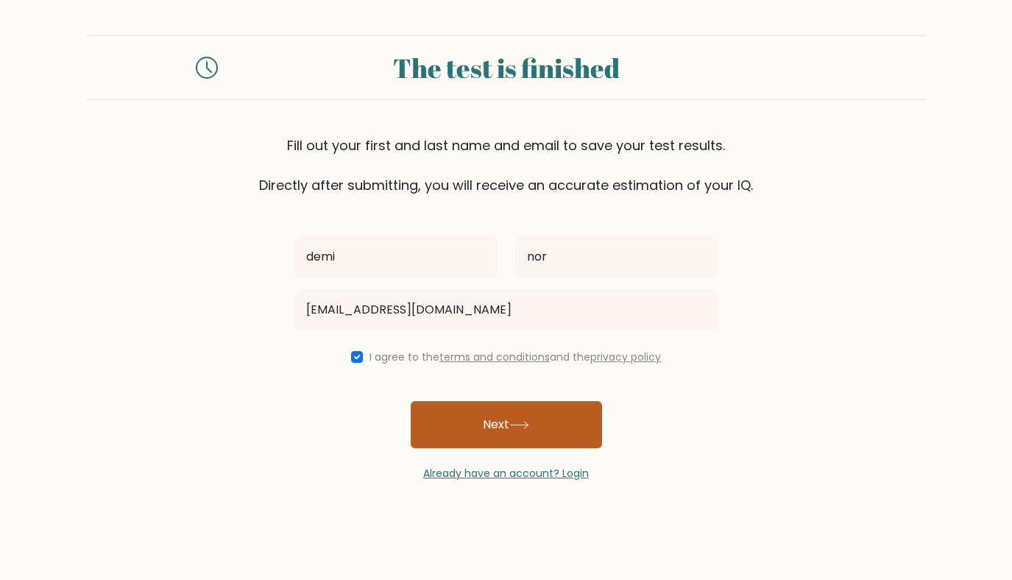
click at [488, 445] on button "Next" at bounding box center [506, 424] width 191 height 47
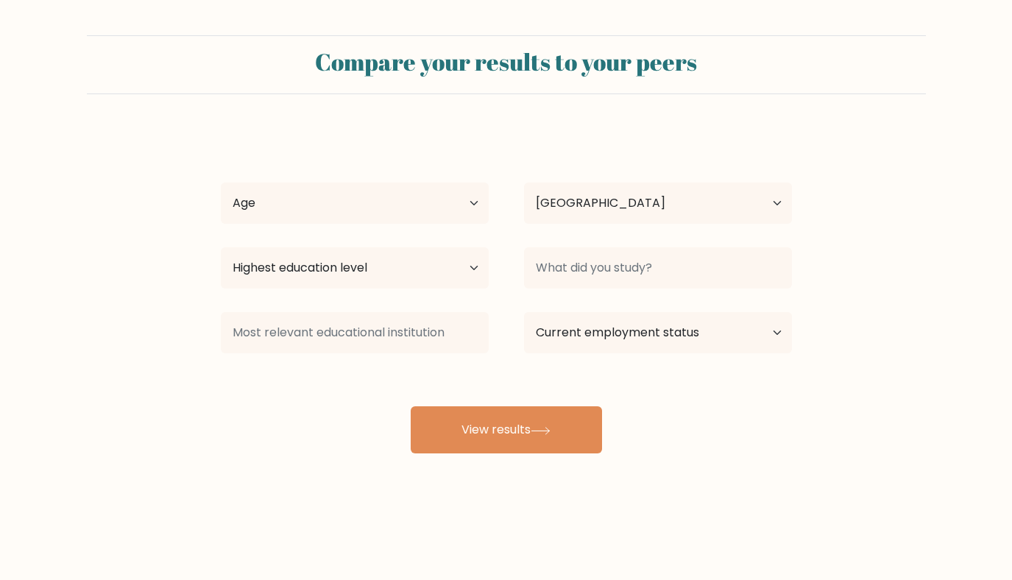
select select "JP"
click at [467, 211] on select "Age Under [DEMOGRAPHIC_DATA] [DEMOGRAPHIC_DATA] [DEMOGRAPHIC_DATA] [DEMOGRAPHIC…" at bounding box center [355, 203] width 268 height 41
select select "18_24"
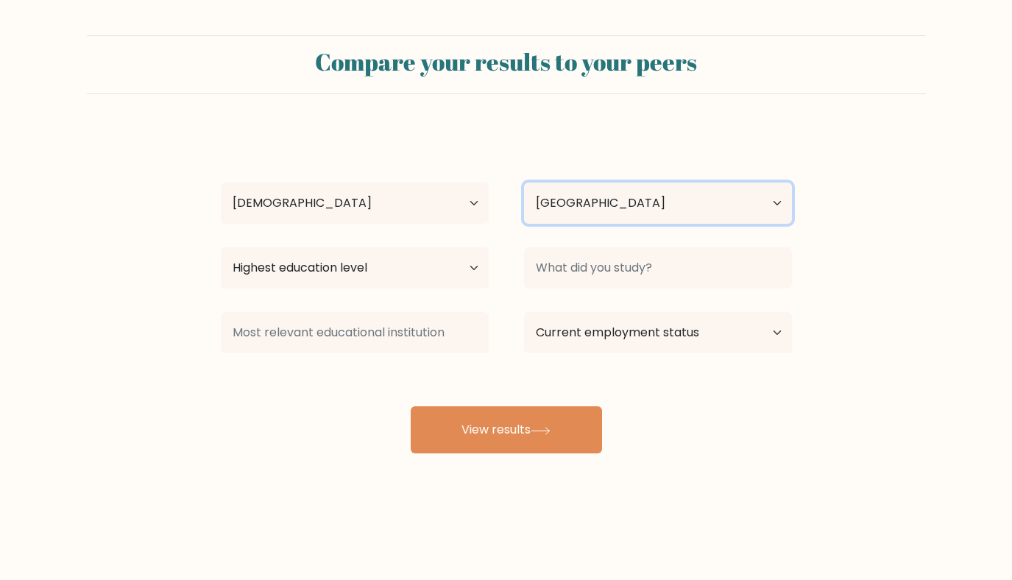
click at [638, 219] on select "Country [GEOGRAPHIC_DATA] [GEOGRAPHIC_DATA] [GEOGRAPHIC_DATA] [US_STATE] [GEOGR…" at bounding box center [658, 203] width 268 height 41
click at [437, 291] on div "Highest education level No schooling Primary Lower Secondary Upper Secondary Oc…" at bounding box center [354, 268] width 303 height 53
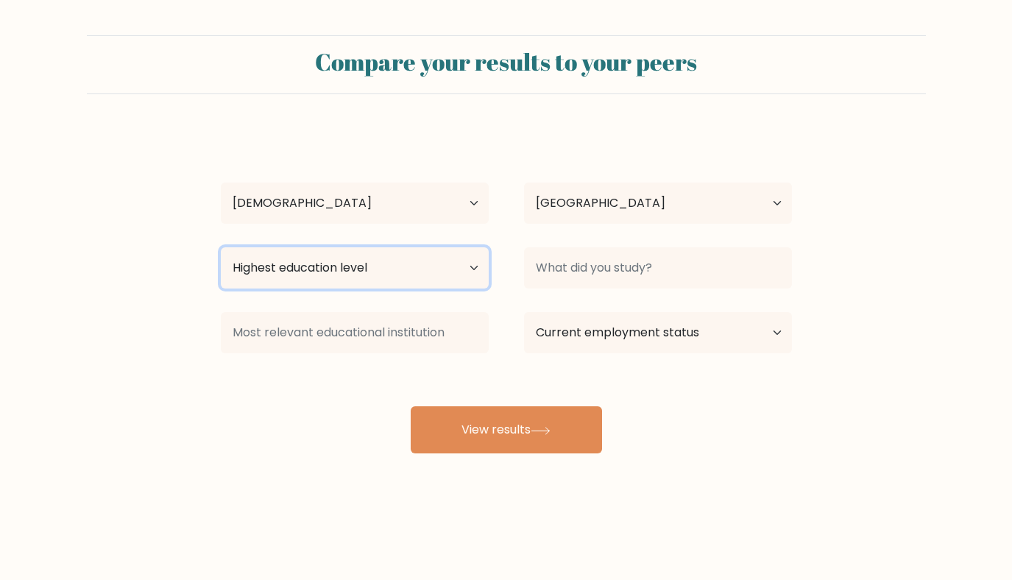
click at [443, 271] on select "Highest education level No schooling Primary Lower Secondary Upper Secondary Oc…" at bounding box center [355, 267] width 268 height 41
select select "doctoral_degree"
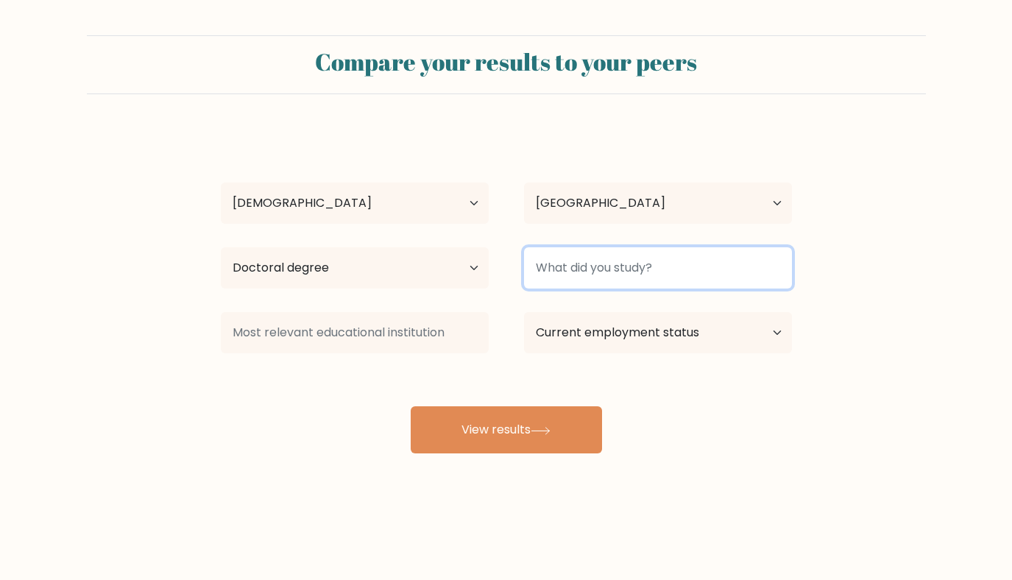
click at [606, 271] on input at bounding box center [658, 267] width 268 height 41
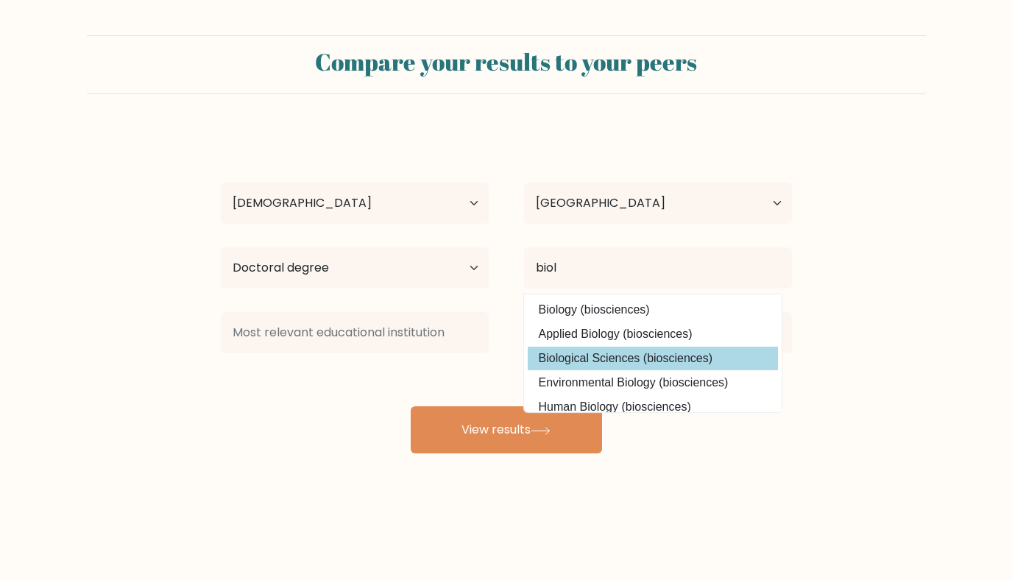
click at [637, 357] on option "Biological Sciences (biosciences)" at bounding box center [653, 359] width 250 height 24
type input "Biological Sciences"
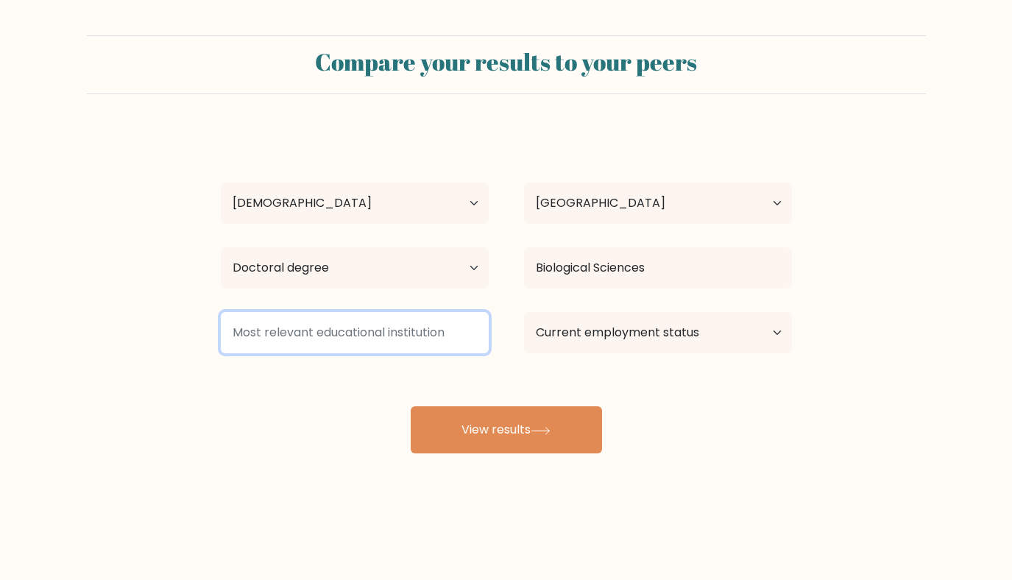
click at [356, 325] on input at bounding box center [355, 332] width 268 height 41
click at [389, 340] on input at bounding box center [355, 332] width 268 height 41
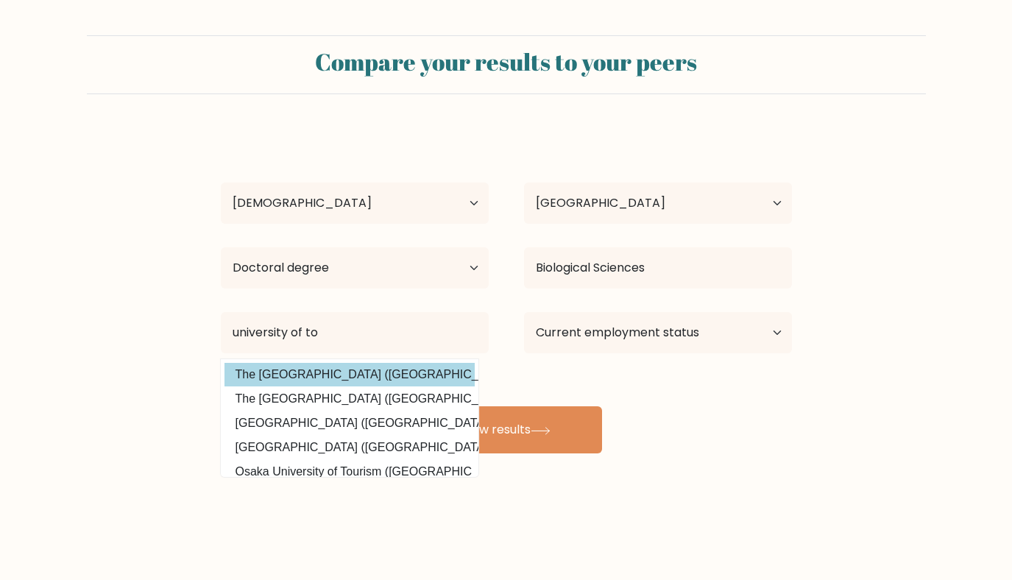
click at [323, 378] on option "The [GEOGRAPHIC_DATA] ([GEOGRAPHIC_DATA])" at bounding box center [350, 375] width 250 height 24
type input "The [GEOGRAPHIC_DATA]"
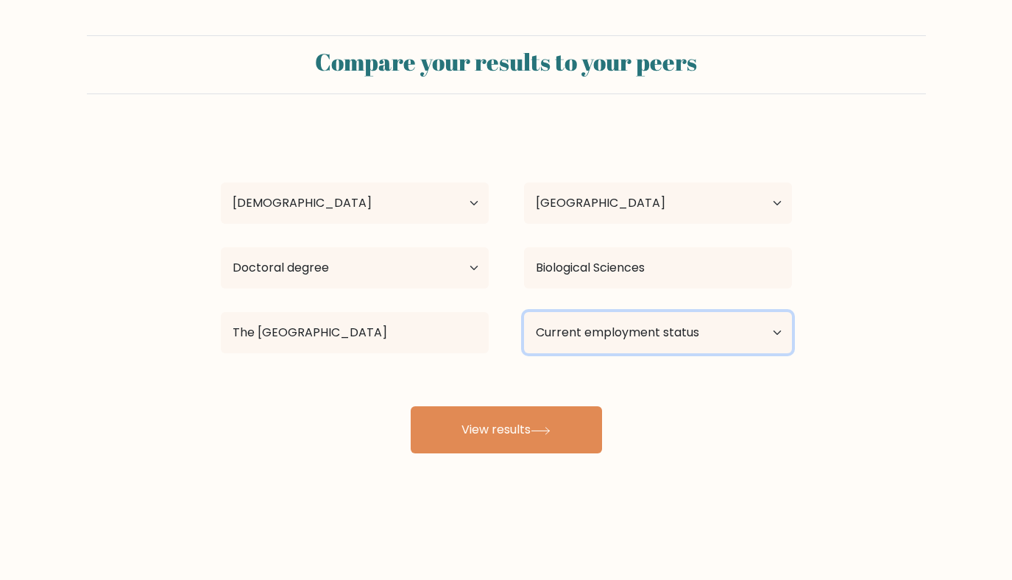
click at [604, 338] on select "Current employment status Employed Student Retired Other / prefer not to answer" at bounding box center [658, 332] width 268 height 41
select select "student"
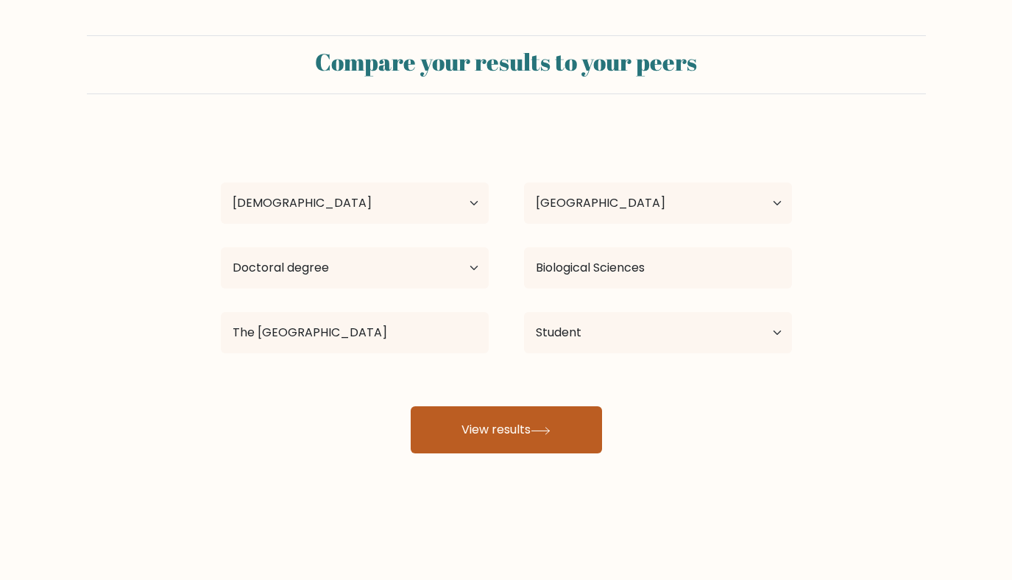
click at [521, 417] on button "View results" at bounding box center [506, 429] width 191 height 47
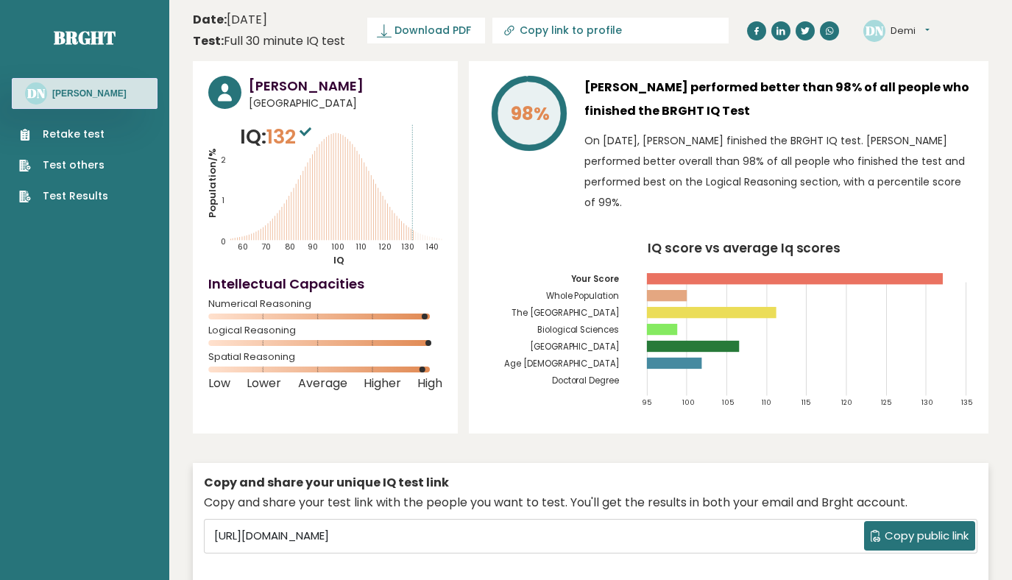
click at [312, 141] on sup at bounding box center [305, 131] width 19 height 21
click at [336, 212] on icon "Population/% IQ 0 1 2 60 70 80 90 100 110 120 130 140" at bounding box center [325, 194] width 234 height 144
click at [61, 161] on link "Test others" at bounding box center [63, 165] width 89 height 15
click at [457, 32] on span "Download PDF" at bounding box center [433, 30] width 77 height 15
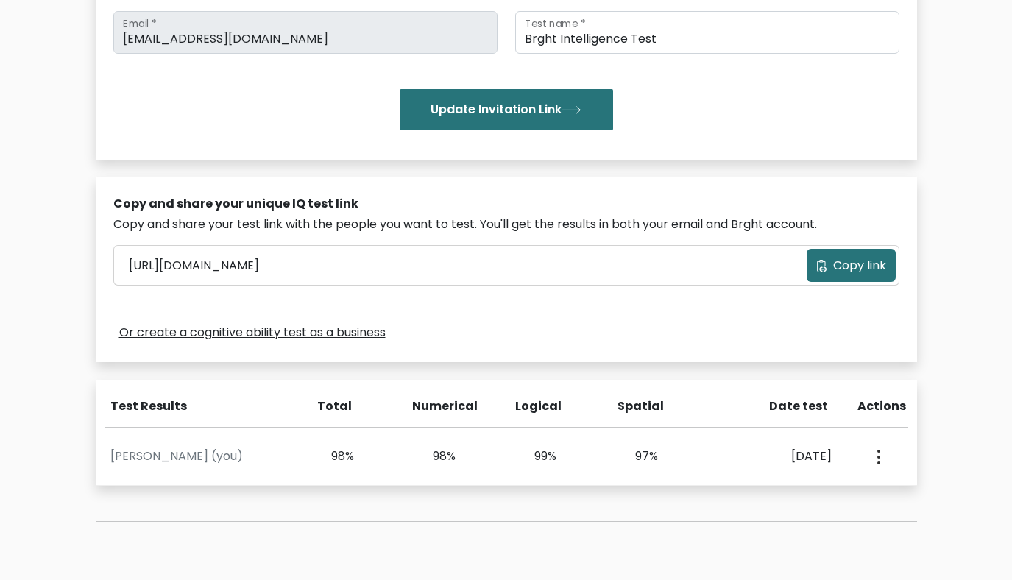
scroll to position [426, 0]
